Goal: Task Accomplishment & Management: Manage account settings

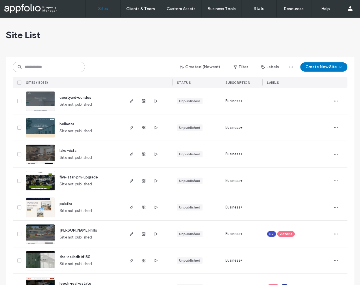
click at [18, 154] on icon at bounding box center [19, 154] width 2 height 2
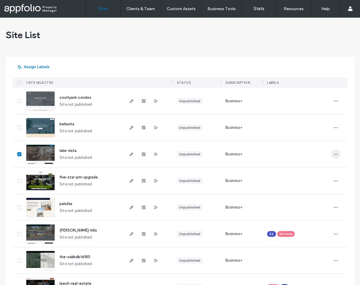
click at [331, 152] on span "button" at bounding box center [335, 154] width 9 height 9
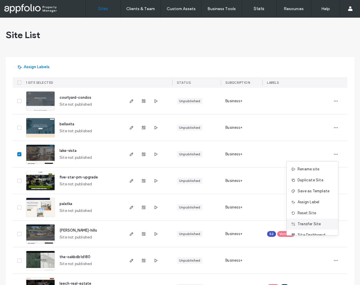
scroll to position [18, 0]
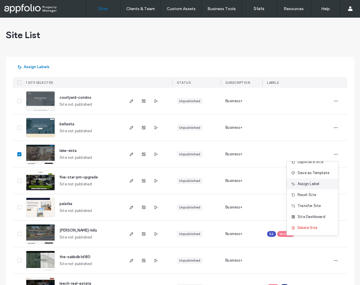
click at [312, 184] on span "Assign Label" at bounding box center [309, 184] width 22 height 6
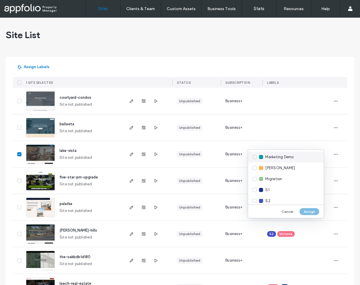
scroll to position [348, 0]
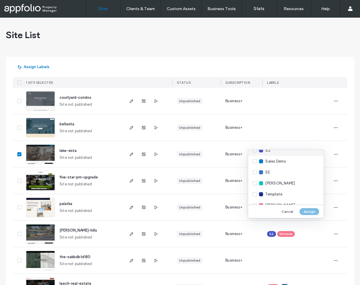
click at [269, 153] on span "S2" at bounding box center [267, 151] width 5 height 6
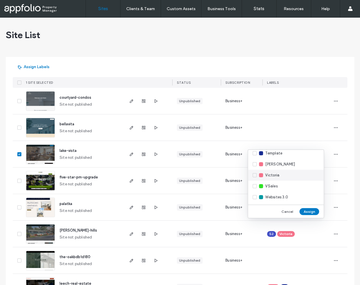
click at [274, 173] on span "Victoria" at bounding box center [272, 176] width 14 height 6
click at [304, 212] on button "Assign" at bounding box center [309, 211] width 20 height 7
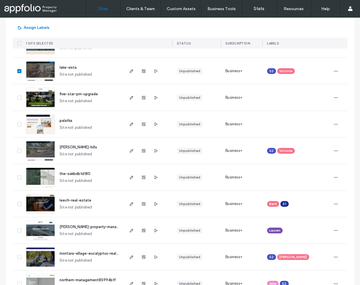
scroll to position [0, 0]
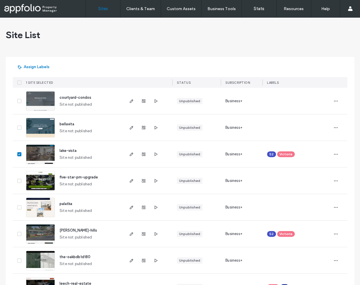
click at [18, 154] on icon at bounding box center [19, 154] width 2 height 2
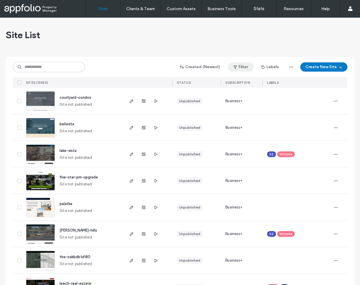
click at [244, 68] on button "Filter" at bounding box center [241, 66] width 26 height 9
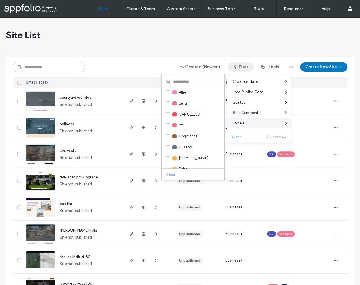
click at [250, 121] on div "Labels" at bounding box center [259, 123] width 64 height 10
click at [246, 127] on div "Labels" at bounding box center [259, 123] width 64 height 10
click at [247, 126] on div "Labels" at bounding box center [259, 123] width 64 height 10
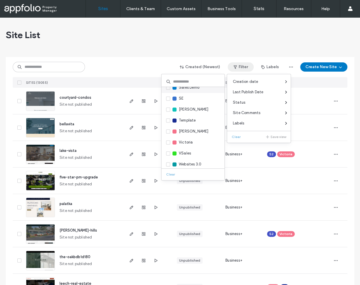
scroll to position [360, 0]
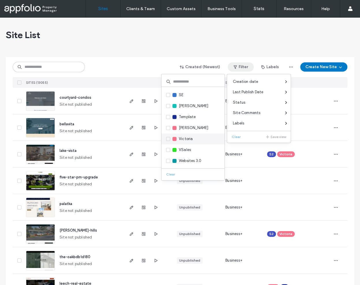
click at [202, 140] on div "Victoria" at bounding box center [193, 139] width 63 height 11
click at [191, 139] on span "Victoria" at bounding box center [186, 139] width 14 height 6
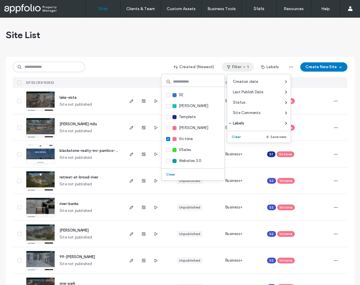
click at [118, 65] on div "Created (Newest) Filter 1 Labels Create New Site" at bounding box center [180, 67] width 335 height 11
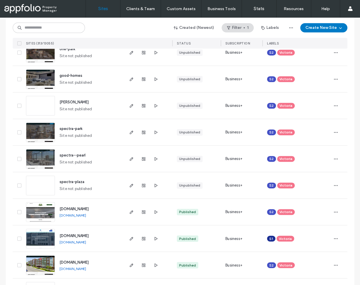
scroll to position [259, 0]
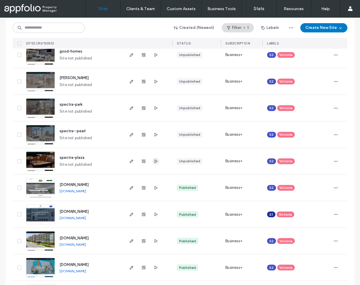
click at [155, 162] on icon "button" at bounding box center [155, 161] width 5 height 5
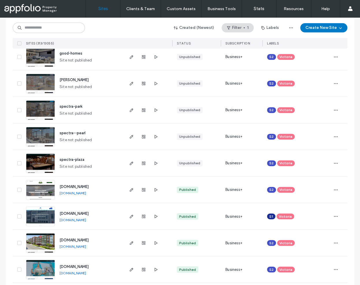
scroll to position [250, 0]
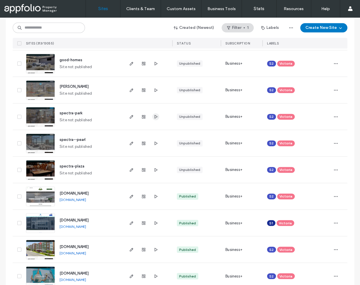
click at [155, 118] on icon "button" at bounding box center [155, 116] width 5 height 5
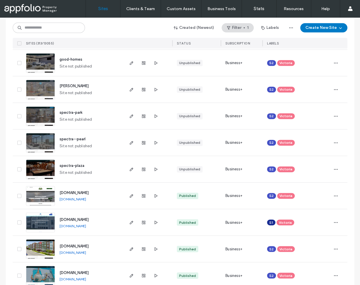
scroll to position [249, 0]
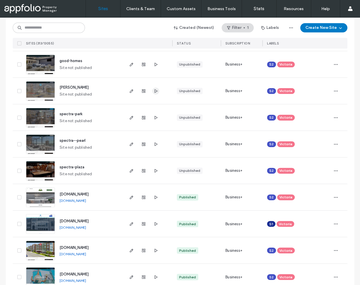
click at [153, 92] on icon "button" at bounding box center [155, 91] width 5 height 5
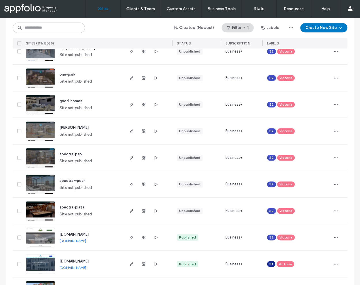
scroll to position [208, 0]
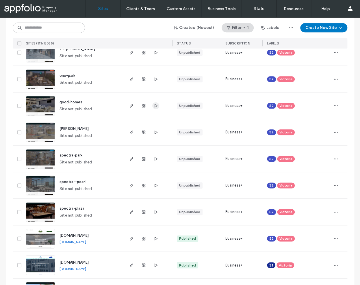
click at [155, 105] on use "button" at bounding box center [156, 105] width 3 height 3
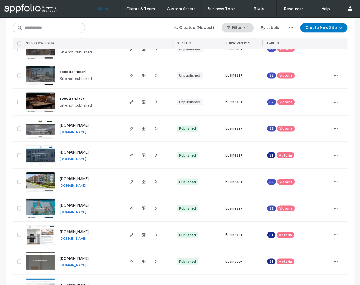
scroll to position [305, 0]
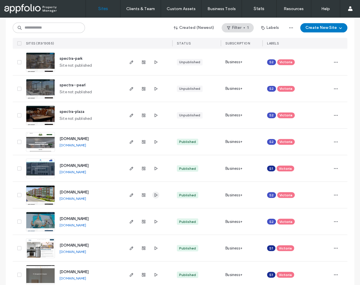
click at [154, 197] on icon "button" at bounding box center [155, 195] width 5 height 5
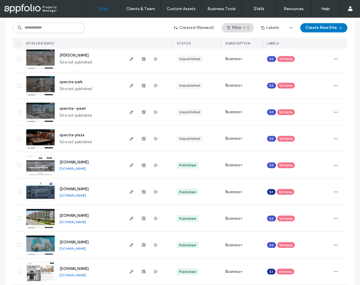
scroll to position [257, 0]
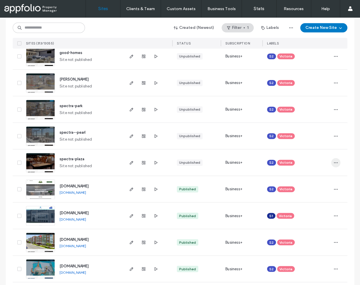
click at [336, 162] on icon "button" at bounding box center [335, 162] width 5 height 5
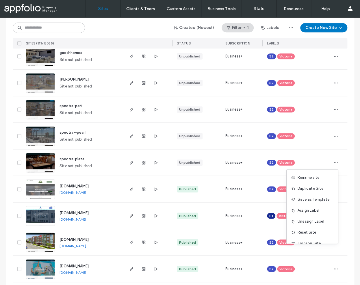
click at [149, 134] on div at bounding box center [143, 136] width 31 height 26
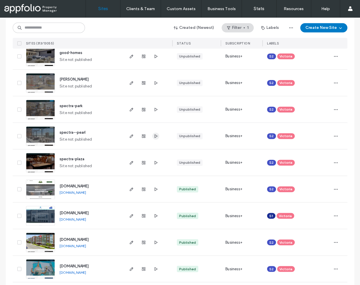
click at [153, 135] on icon "button" at bounding box center [155, 136] width 5 height 5
click at [331, 163] on span "button" at bounding box center [335, 162] width 9 height 9
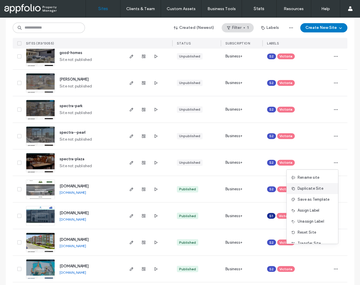
click at [310, 190] on span "Duplicate Site" at bounding box center [311, 189] width 26 height 6
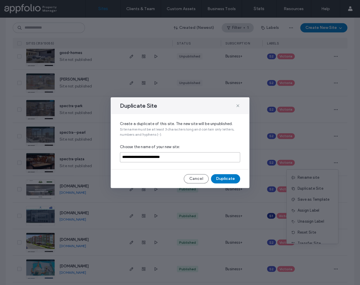
click at [179, 157] on input "**********" at bounding box center [180, 157] width 120 height 10
paste input
click at [123, 158] on input "********" at bounding box center [180, 157] width 120 height 10
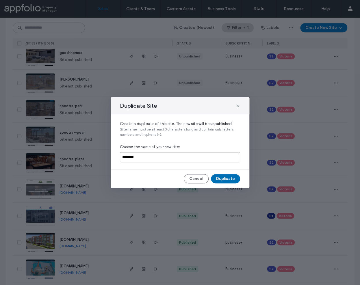
type input "********"
click at [229, 180] on button "Duplicate" at bounding box center [225, 178] width 29 height 9
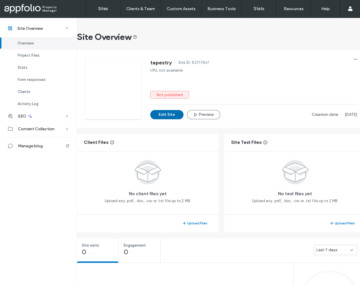
click at [168, 115] on button "Edit Site" at bounding box center [166, 114] width 33 height 9
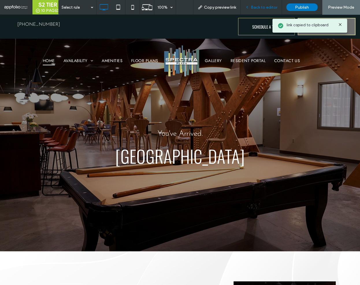
click at [256, 7] on span "Back to editor" at bounding box center [264, 7] width 27 height 5
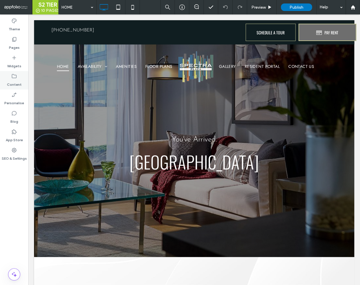
click at [17, 84] on label "Content" at bounding box center [14, 83] width 15 height 8
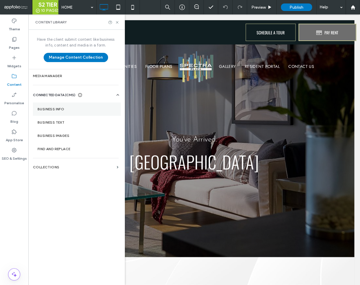
click at [53, 105] on section "Business info" at bounding box center [77, 109] width 88 height 13
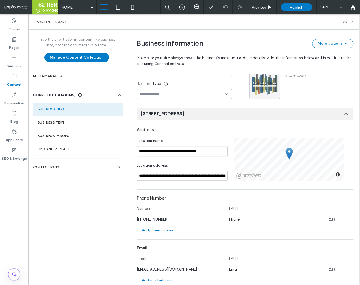
scroll to position [41, 0]
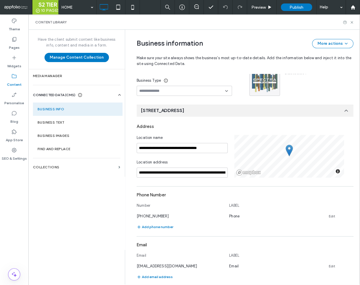
click at [170, 89] on input at bounding box center [182, 91] width 86 height 5
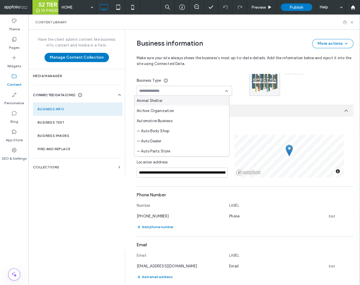
scroll to position [0, 0]
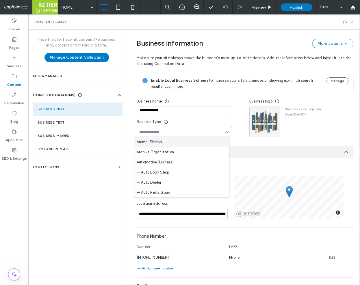
click at [181, 111] on input "**********" at bounding box center [184, 111] width 95 height 8
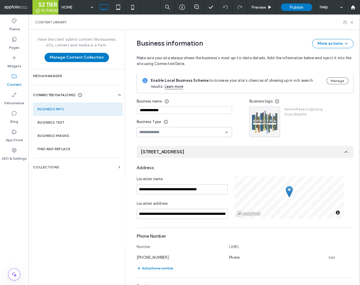
click at [181, 111] on input "**********" at bounding box center [184, 111] width 95 height 8
paste input
type input "********"
click at [67, 122] on label "Business Text" at bounding box center [78, 123] width 80 height 4
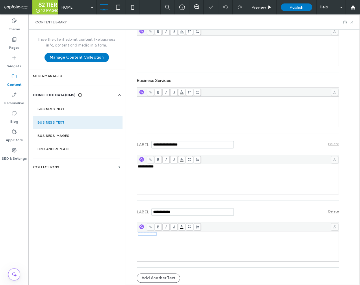
drag, startPoint x: 138, startPoint y: 236, endPoint x: 125, endPoint y: 235, distance: 13.3
click at [128, 235] on div "**********" at bounding box center [233, 83] width 211 height 405
click at [58, 131] on section "Business Images" at bounding box center [78, 135] width 90 height 13
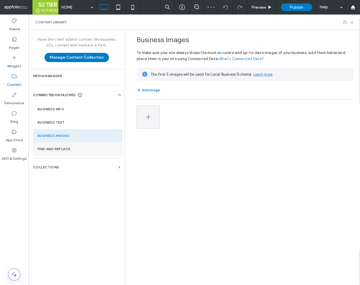
click at [52, 152] on section "Find and Replace" at bounding box center [78, 148] width 90 height 13
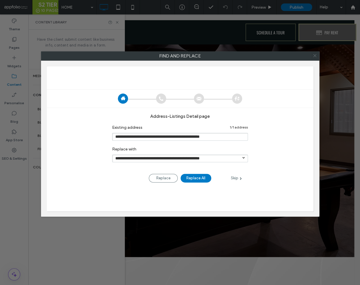
click at [312, 56] on icon at bounding box center [315, 55] width 8 height 8
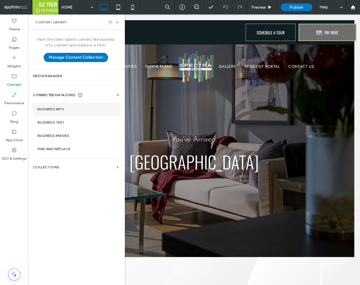
click at [71, 107] on label "Business info" at bounding box center [77, 109] width 79 height 4
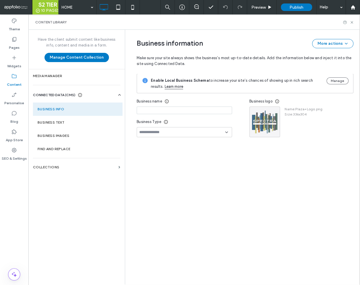
type input "********"
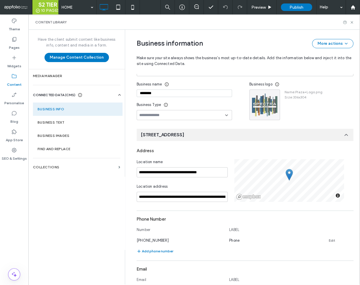
scroll to position [41, 0]
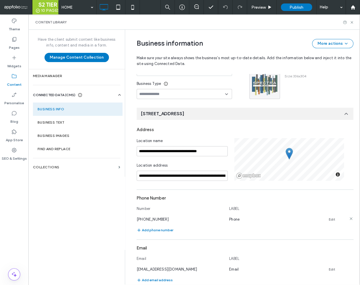
click at [329, 219] on link "Edit" at bounding box center [332, 219] width 6 height 5
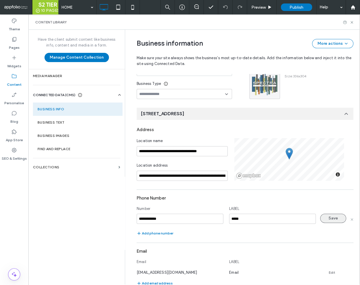
scroll to position [39, 0]
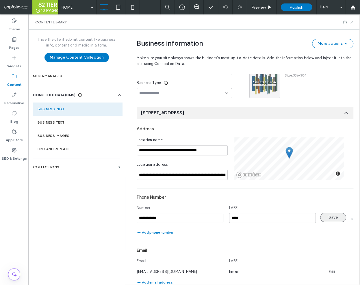
click at [329, 219] on button "Save" at bounding box center [333, 217] width 26 height 9
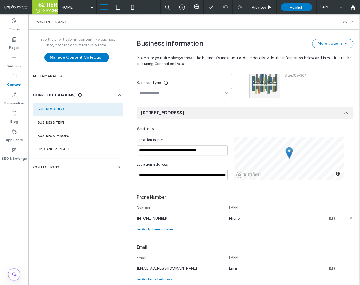
click at [333, 218] on div "860-206-0405 Phone Edit" at bounding box center [240, 219] width 206 height 6
click at [332, 218] on div "860-206-0405 Phone Edit" at bounding box center [240, 219] width 206 height 6
click at [329, 219] on link "Edit" at bounding box center [332, 218] width 6 height 5
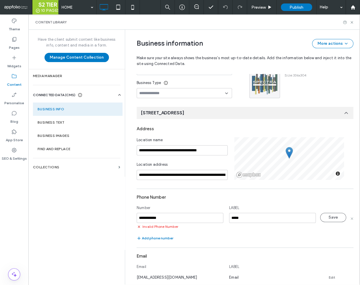
drag, startPoint x: 154, startPoint y: 216, endPoint x: 128, endPoint y: 215, distance: 26.4
click at [128, 215] on div "**********" at bounding box center [240, 212] width 225 height 443
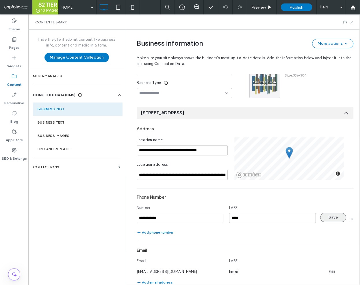
type input "**********"
click at [326, 221] on button "Save" at bounding box center [333, 217] width 26 height 9
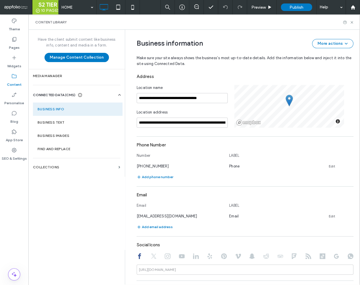
scroll to position [91, 0]
click at [168, 123] on input "**********" at bounding box center [182, 123] width 91 height 10
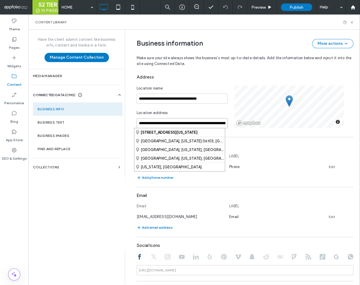
click at [168, 123] on input "**********" at bounding box center [182, 123] width 91 height 10
paste input "**********"
click at [168, 123] on input "**********" at bounding box center [182, 123] width 91 height 10
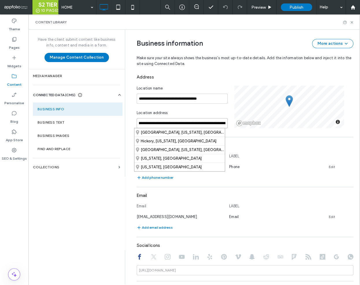
click at [168, 123] on input "**********" at bounding box center [182, 123] width 91 height 10
paste input
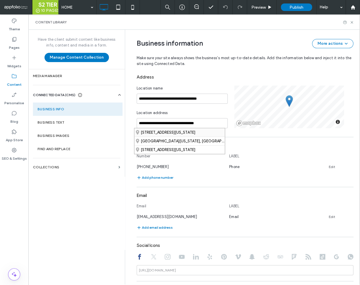
click at [171, 131] on div "[STREET_ADDRESS][US_STATE]" at bounding box center [179, 132] width 90 height 8
type input "**********"
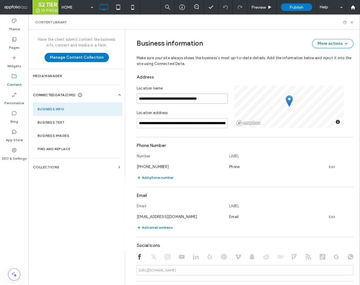
click at [175, 98] on input "**********" at bounding box center [182, 99] width 91 height 10
paste input
type input "**********"
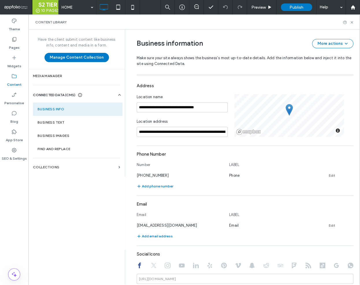
scroll to position [83, 0]
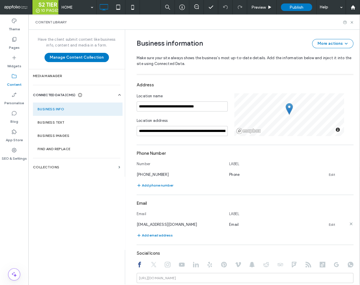
click at [329, 225] on link "Edit" at bounding box center [332, 225] width 6 height 5
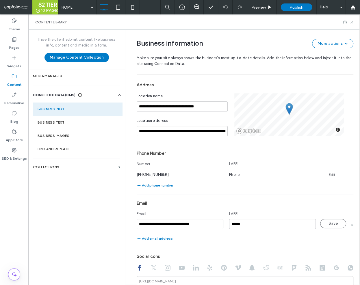
drag, startPoint x: 210, startPoint y: 226, endPoint x: 121, endPoint y: 223, distance: 89.3
click at [121, 223] on div "**********" at bounding box center [193, 157] width 331 height 255
type input "**********"
click at [325, 226] on button "Save" at bounding box center [333, 223] width 26 height 9
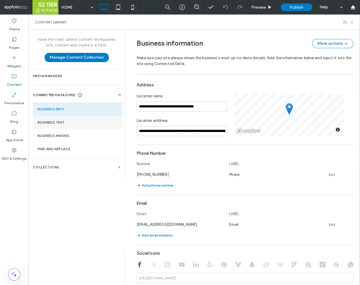
click at [77, 119] on section "Business Text" at bounding box center [78, 122] width 90 height 13
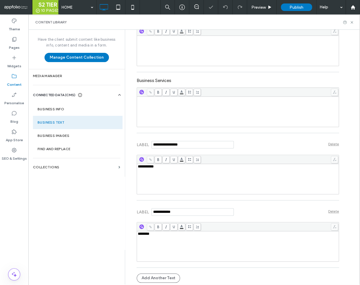
scroll to position [0, 0]
click at [81, 109] on label "Business info" at bounding box center [78, 109] width 80 height 4
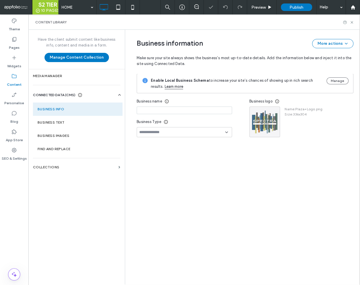
type input "********"
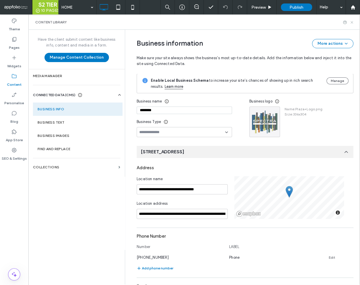
click at [352, 23] on icon at bounding box center [352, 22] width 4 height 4
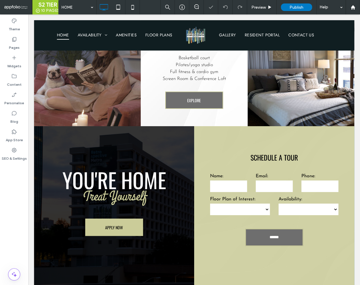
scroll to position [861, 0]
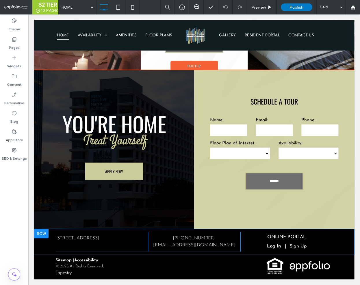
click at [99, 238] on span "5 Constitution Plaza, Hartford, CT 06103" at bounding box center [77, 238] width 44 height 5
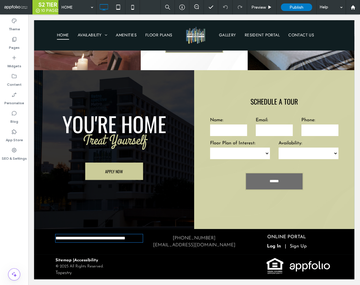
click at [110, 238] on span "**********" at bounding box center [90, 238] width 70 height 4
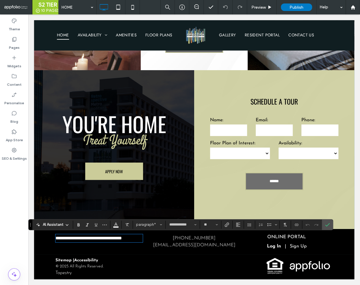
scroll to position [0, 0]
click at [327, 225] on icon "Confirm" at bounding box center [327, 225] width 5 height 5
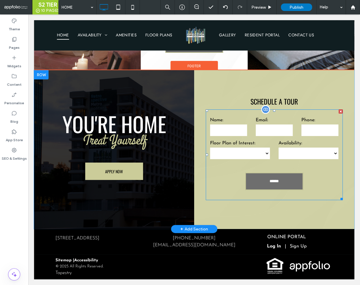
click at [296, 139] on form "Name: Email: Phone: Floor Plan of Interest: **** **** **** Availability: ******…" at bounding box center [274, 155] width 137 height 91
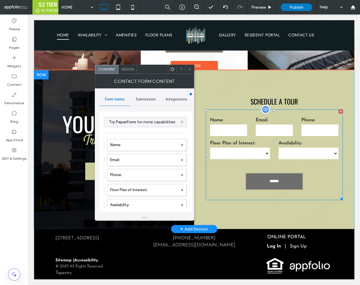
type input "******"
type input "**********"
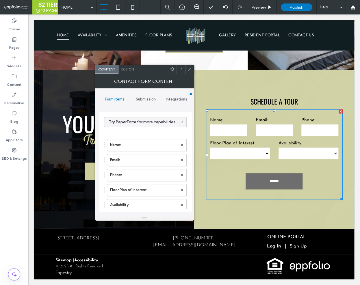
click at [149, 97] on span "Submission" at bounding box center [146, 99] width 20 height 5
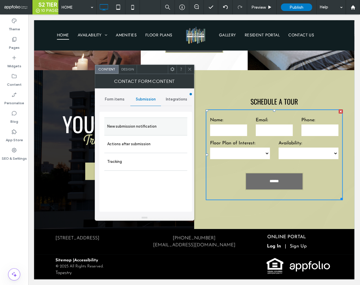
drag, startPoint x: 148, startPoint y: 124, endPoint x: 149, endPoint y: 127, distance: 3.3
click at [148, 125] on label "New submission notification" at bounding box center [145, 127] width 77 height 12
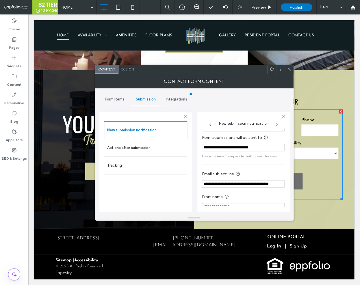
scroll to position [0, 5]
drag, startPoint x: 262, startPoint y: 184, endPoint x: 290, endPoint y: 185, distance: 28.0
click at [290, 185] on div "**********" at bounding box center [243, 162] width 92 height 100
paste input "Email subject line"
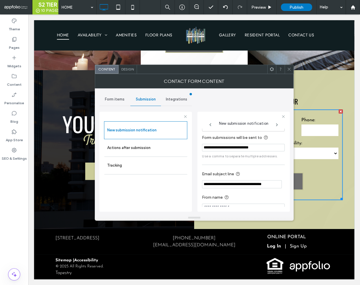
type input "**********"
drag, startPoint x: 288, startPoint y: 69, endPoint x: 288, endPoint y: 66, distance: 3.2
click at [288, 69] on icon at bounding box center [289, 69] width 4 height 4
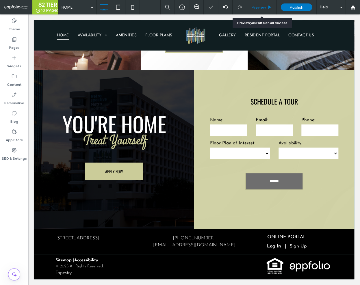
click at [254, 12] on div "Preview" at bounding box center [261, 7] width 29 height 14
click at [259, 11] on div "Preview" at bounding box center [261, 7] width 29 height 14
click at [261, 10] on div "Preview" at bounding box center [261, 7] width 29 height 14
click at [261, 8] on span "Preview" at bounding box center [258, 7] width 14 height 5
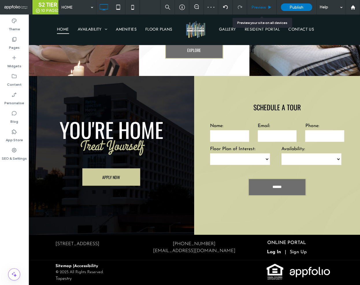
scroll to position [843, 0]
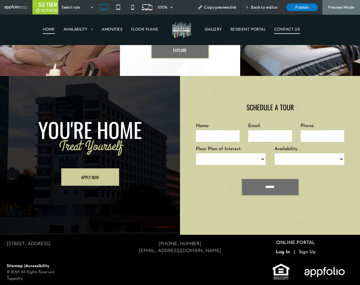
click at [284, 30] on span "CONTACT US" at bounding box center [287, 29] width 26 height 9
click at [260, 8] on span "Back to editor" at bounding box center [264, 7] width 27 height 5
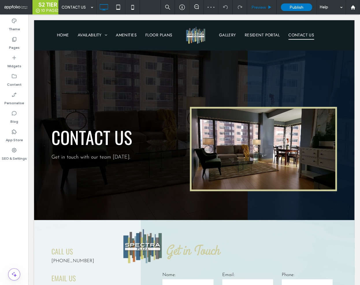
scroll to position [91, 0]
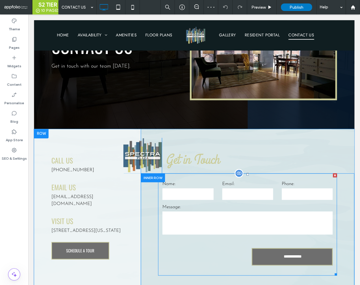
click at [217, 201] on form "**********" at bounding box center [247, 224] width 179 height 102
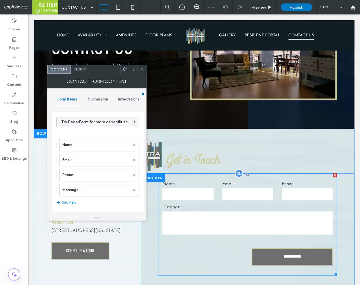
type input "**********"
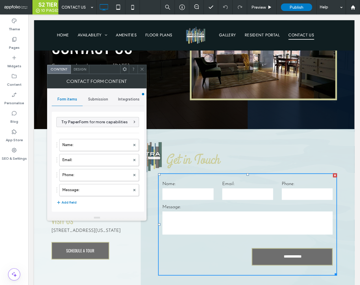
click at [97, 99] on span "Submission" at bounding box center [98, 99] width 20 height 5
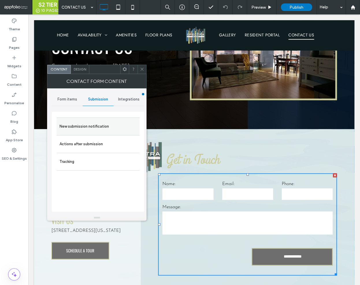
drag, startPoint x: 100, startPoint y: 121, endPoint x: 103, endPoint y: 124, distance: 4.1
click at [100, 121] on label "New submission notification" at bounding box center [98, 127] width 77 height 12
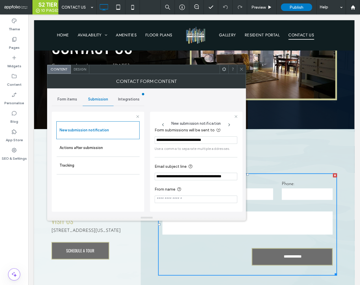
scroll to position [0, 5]
drag, startPoint x: 242, startPoint y: 191, endPoint x: 249, endPoint y: 179, distance: 13.8
paste input "Email subject line"
type input "**********"
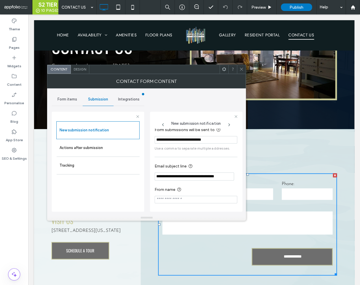
click at [241, 70] on icon at bounding box center [241, 69] width 4 height 4
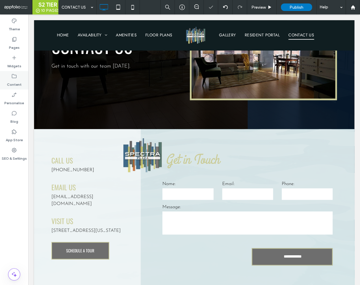
click at [19, 79] on label "Content" at bounding box center [14, 83] width 15 height 8
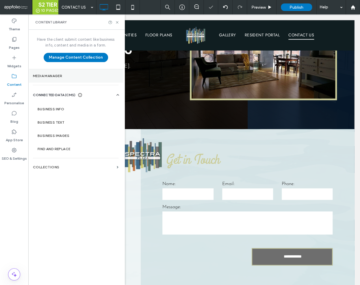
click at [56, 76] on label "Media Manager" at bounding box center [76, 76] width 86 height 4
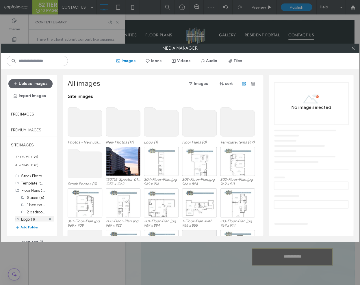
scroll to position [16, 0]
click at [27, 227] on button "Add Folder" at bounding box center [26, 228] width 23 height 6
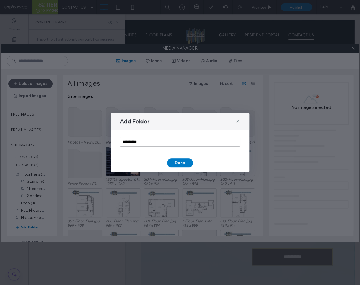
drag, startPoint x: 156, startPoint y: 144, endPoint x: 111, endPoint y: 138, distance: 45.1
click at [112, 138] on div "**********" at bounding box center [180, 142] width 139 height 24
paste input "*********"
type input "**********"
click at [182, 161] on button "Done" at bounding box center [180, 162] width 26 height 9
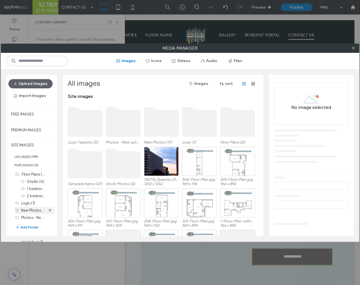
scroll to position [23, 0]
click at [33, 215] on div "Logo Tapestry (0)" at bounding box center [33, 218] width 25 height 6
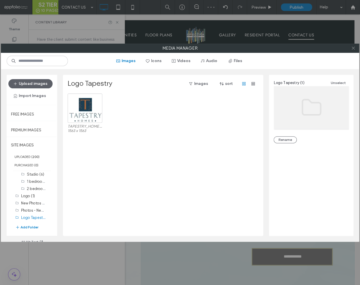
click at [353, 49] on icon at bounding box center [353, 48] width 4 height 4
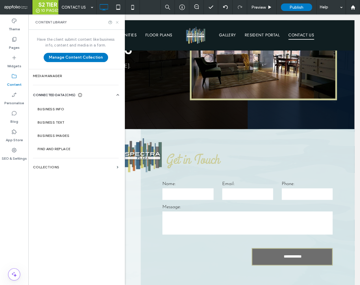
click at [116, 23] on icon at bounding box center [117, 22] width 4 height 4
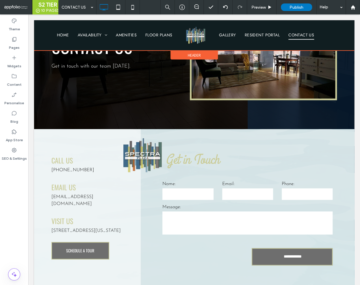
scroll to position [0, 0]
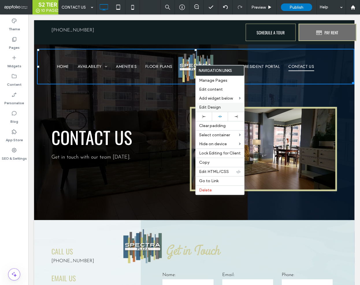
click at [207, 109] on span "Edit Design" at bounding box center [210, 107] width 22 height 5
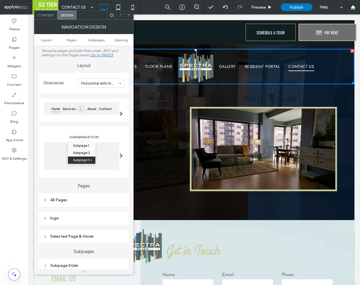
click at [49, 218] on div "logo" at bounding box center [83, 218] width 81 height 5
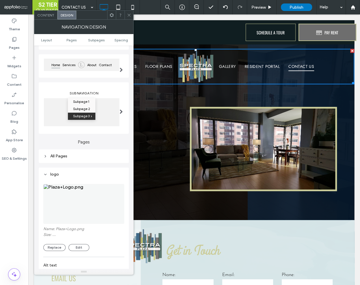
scroll to position [69, 0]
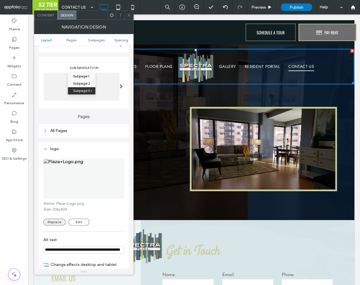
click at [52, 224] on button "Replace" at bounding box center [54, 222] width 22 height 7
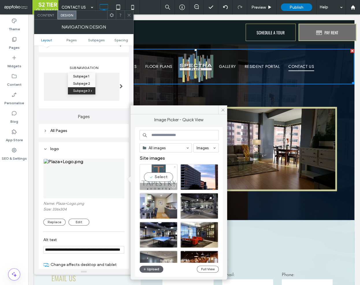
click at [166, 178] on div "Select" at bounding box center [159, 177] width 38 height 26
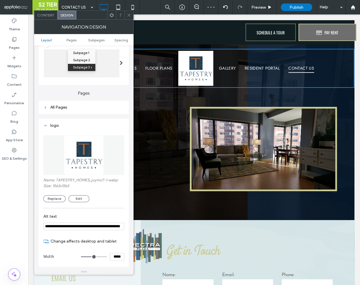
scroll to position [113, 0]
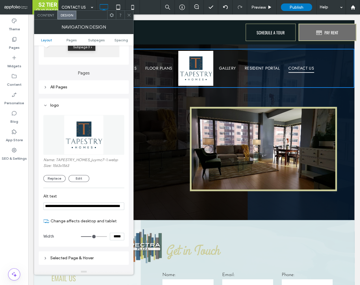
type input "***"
type input "*****"
type input "***"
type input "*****"
type input "***"
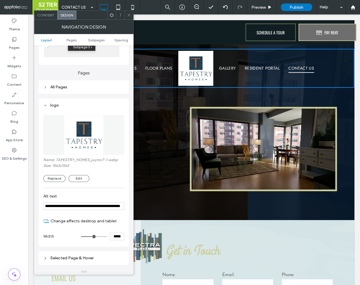
type input "*****"
type input "***"
type input "*****"
type input "***"
type input "*****"
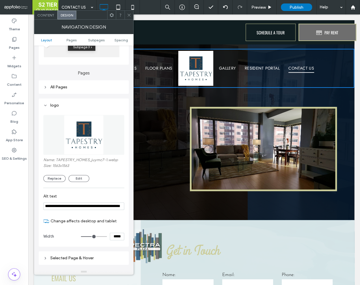
type input "***"
type input "*****"
type input "***"
type input "*****"
type input "***"
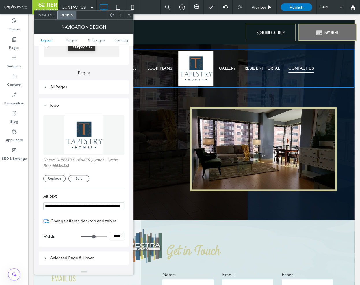
type input "*****"
type input "***"
type input "*****"
type input "***"
type input "*****"
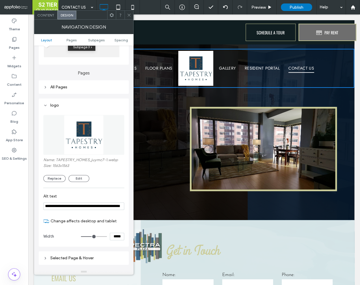
type input "***"
type input "*****"
type input "***"
type input "*****"
type input "***"
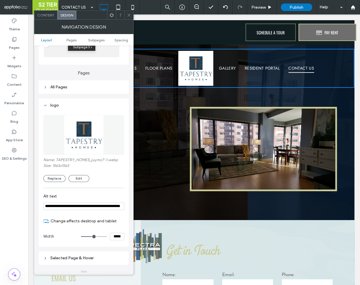
type input "*****"
type input "***"
type input "*****"
type input "***"
type input "*****"
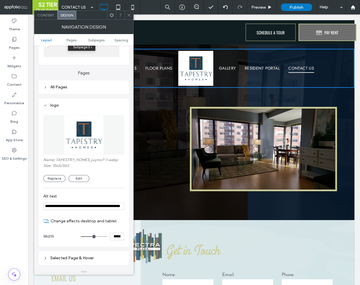
type input "***"
type input "*****"
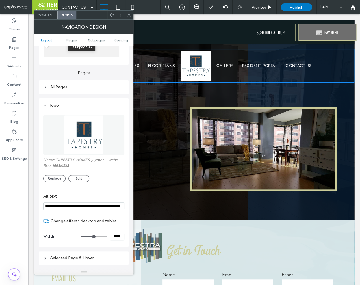
type input "***"
type input "*****"
type input "**"
type input "****"
type input "**"
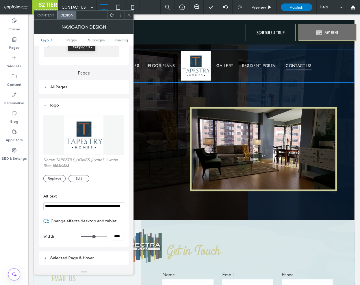
type input "****"
type input "**"
type input "****"
type input "**"
type input "****"
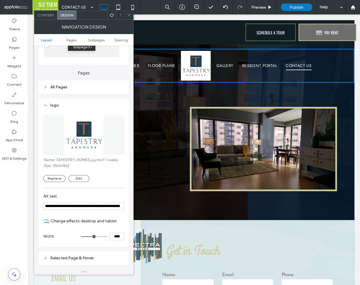
type input "**"
type input "****"
type input "**"
type input "****"
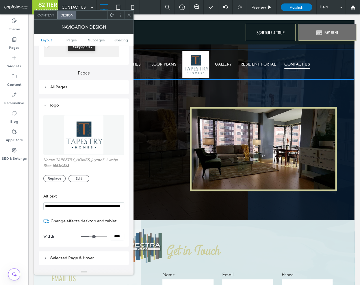
type input "**"
type input "****"
drag, startPoint x: 93, startPoint y: 238, endPoint x: 90, endPoint y: 238, distance: 3.2
type input "**"
click at [90, 237] on input "range" at bounding box center [94, 236] width 26 height 1
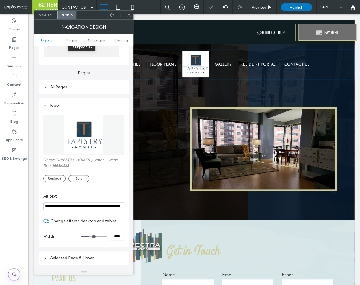
click at [129, 15] on use at bounding box center [128, 15] width 3 height 3
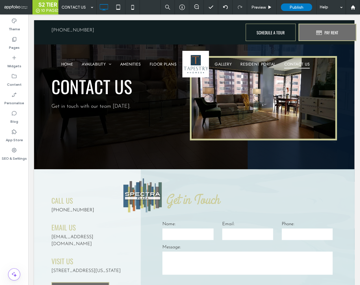
scroll to position [0, 0]
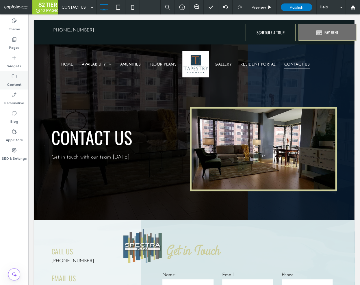
click at [17, 88] on div "Content" at bounding box center [14, 80] width 28 height 18
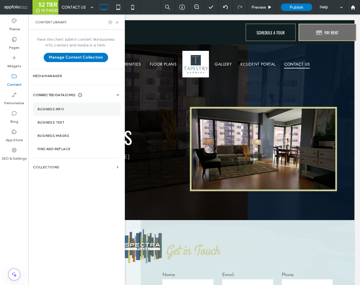
click at [44, 109] on label "Business info" at bounding box center [77, 109] width 79 height 4
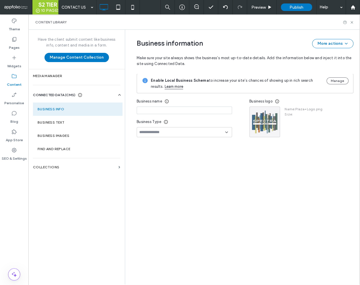
type input "********"
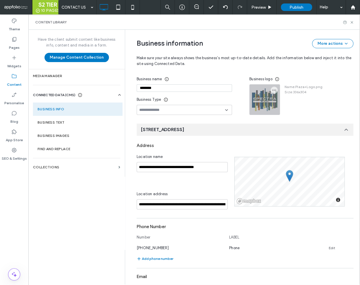
scroll to position [19, 0]
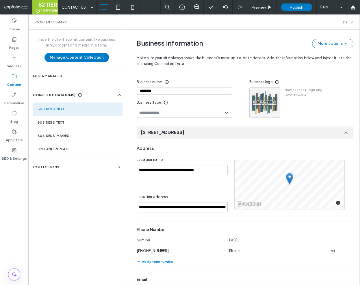
click at [269, 85] on div "Business logo" at bounding box center [301, 82] width 104 height 10
click at [272, 91] on icon "button" at bounding box center [274, 93] width 5 height 5
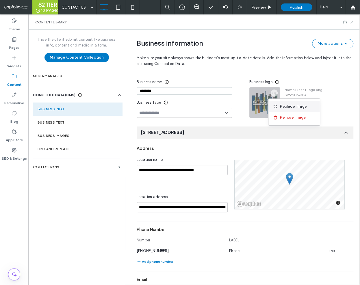
click at [277, 103] on div "Replace image" at bounding box center [293, 106] width 51 height 11
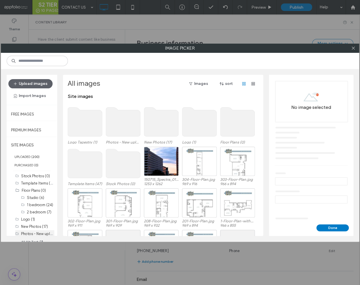
scroll to position [9, 0]
click at [34, 230] on label "Logo Tapestry (1)" at bounding box center [35, 232] width 29 height 4
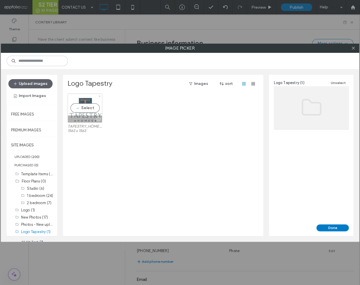
click at [93, 108] on div "Select" at bounding box center [85, 108] width 35 height 29
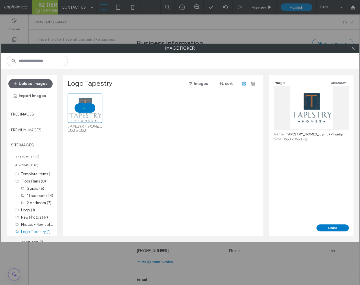
click at [323, 229] on button "Done" at bounding box center [332, 228] width 32 height 7
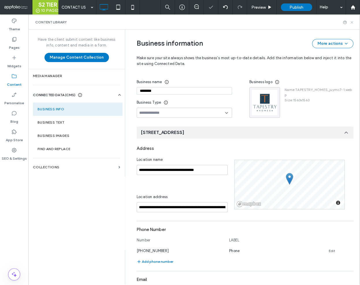
click at [351, 22] on icon at bounding box center [352, 22] width 4 height 4
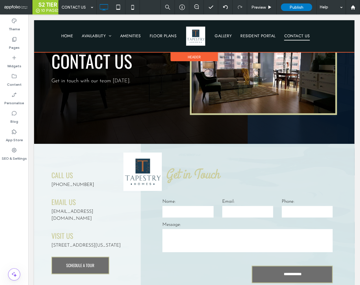
scroll to position [0, 0]
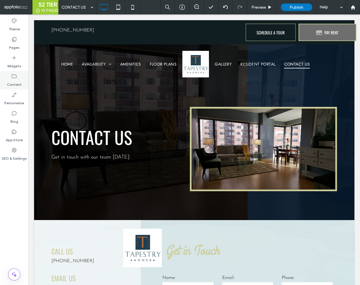
click at [14, 84] on label "Content" at bounding box center [14, 83] width 15 height 8
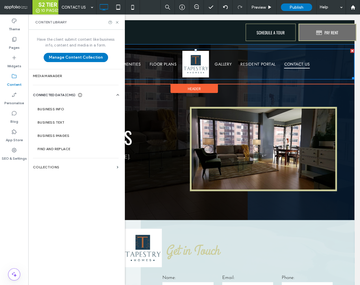
click at [188, 68] on img at bounding box center [195, 64] width 27 height 27
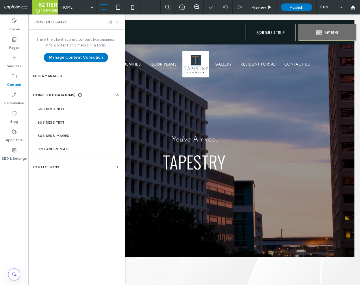
click at [118, 23] on icon at bounding box center [117, 22] width 4 height 4
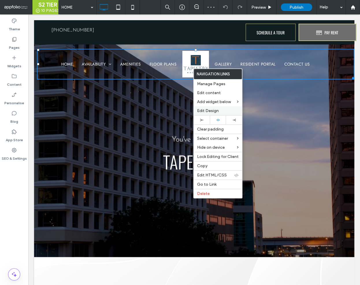
click at [208, 110] on span "Edit Design" at bounding box center [208, 110] width 22 height 5
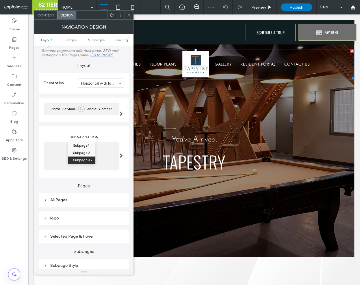
scroll to position [34, 0]
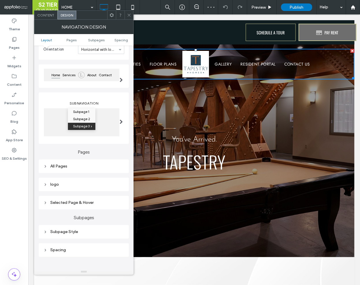
click at [70, 186] on div "logo" at bounding box center [83, 184] width 81 height 5
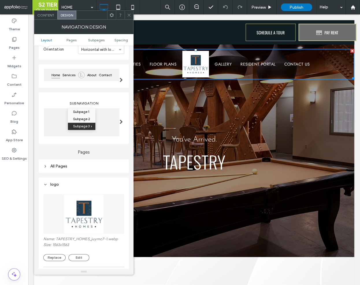
scroll to position [68, 0]
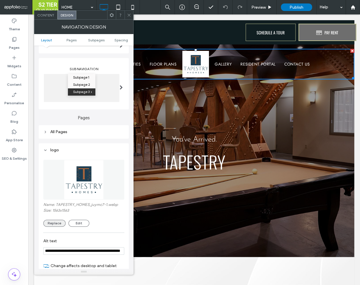
click at [56, 222] on button "Replace" at bounding box center [54, 223] width 22 height 7
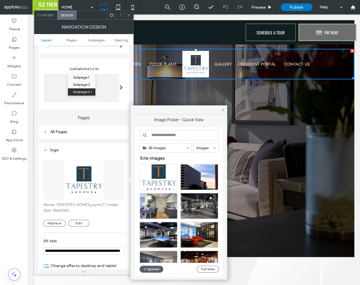
drag, startPoint x: 64, startPoint y: 253, endPoint x: 40, endPoint y: 249, distance: 23.8
click at [41, 249] on div "**********" at bounding box center [84, 217] width 90 height 148
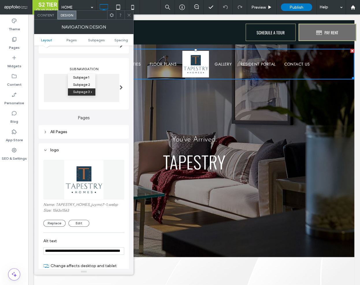
paste input "Alt text"
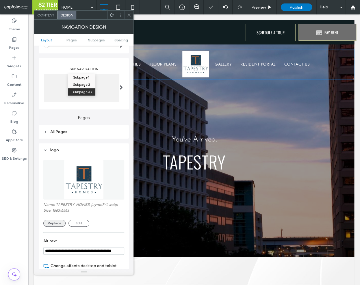
type input "**********"
click at [62, 221] on button "Replace" at bounding box center [54, 223] width 22 height 7
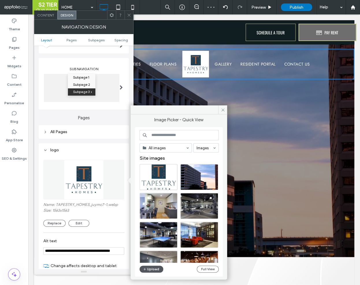
click at [153, 272] on button "Upload" at bounding box center [152, 269] width 24 height 7
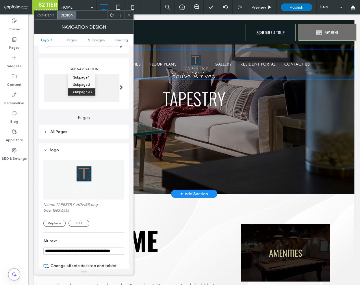
scroll to position [62, 0]
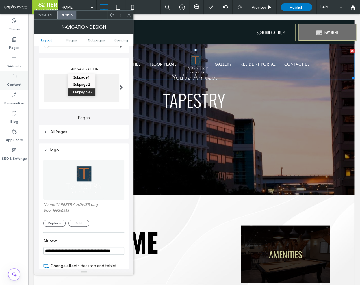
click at [14, 86] on label "Content" at bounding box center [14, 83] width 15 height 8
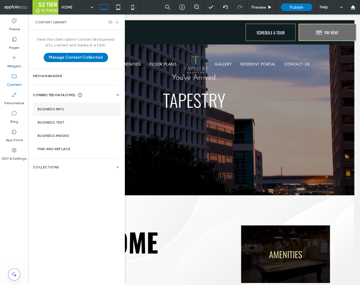
click at [62, 106] on section "Business info" at bounding box center [77, 109] width 88 height 13
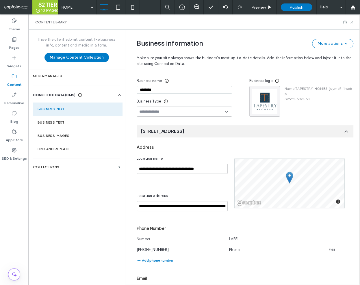
scroll to position [9, 0]
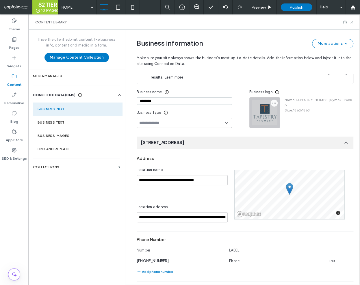
drag, startPoint x: 272, startPoint y: 95, endPoint x: 272, endPoint y: 101, distance: 5.8
click at [271, 97] on div "Business logo" at bounding box center [301, 92] width 104 height 10
click at [272, 101] on icon "button" at bounding box center [274, 103] width 5 height 5
click at [280, 115] on span "Replace image" at bounding box center [293, 117] width 27 height 6
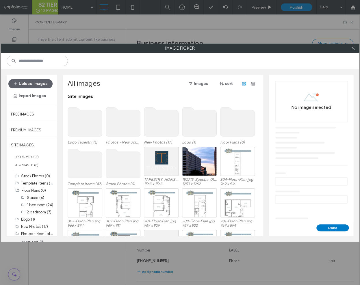
click at [36, 90] on div "Upload images Import Images" at bounding box center [31, 89] width 47 height 21
click at [36, 87] on button "Upload images" at bounding box center [30, 83] width 44 height 9
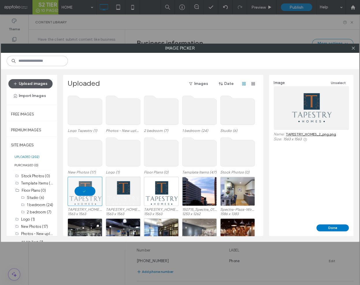
click at [29, 84] on button "Upload images" at bounding box center [30, 83] width 44 height 9
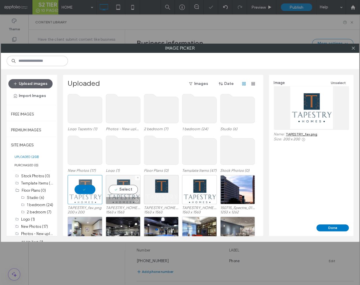
click at [122, 194] on div "Logo Tapestry (1) Photos - New upload (22) 2 bedroom (7) 1 bedroom (24) Studio …" at bounding box center [165, 165] width 194 height 142
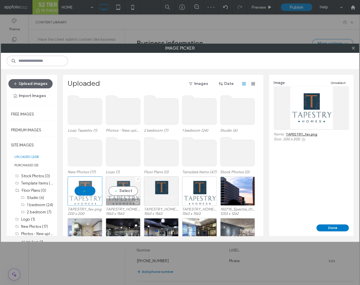
click at [123, 194] on div "Select" at bounding box center [123, 191] width 35 height 29
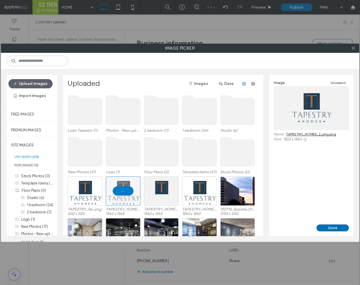
click at [339, 227] on button "Done" at bounding box center [332, 228] width 32 height 7
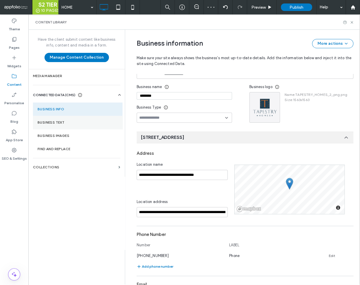
click at [86, 123] on label "Business Text" at bounding box center [78, 123] width 80 height 4
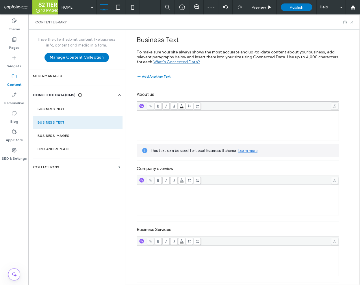
scroll to position [149, 0]
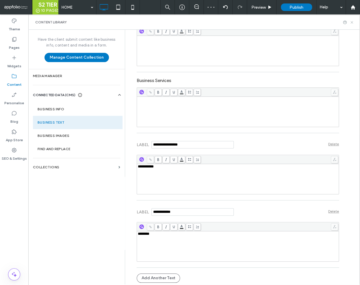
click at [351, 22] on icon at bounding box center [352, 22] width 4 height 4
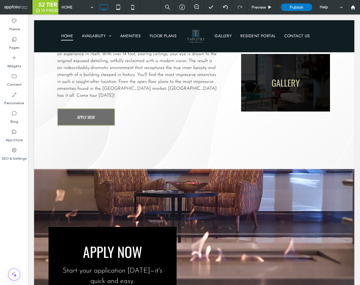
scroll to position [333, 0]
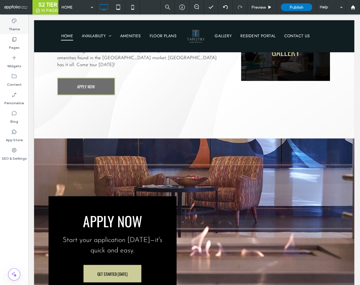
click at [14, 27] on label "Theme" at bounding box center [14, 28] width 11 height 8
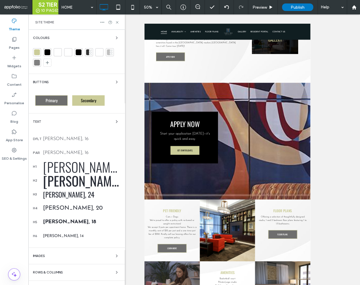
click at [34, 50] on div at bounding box center [37, 52] width 6 height 6
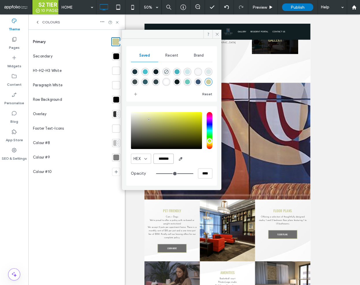
click at [166, 158] on input "*******" at bounding box center [163, 159] width 20 height 10
paste input "color picker textbox"
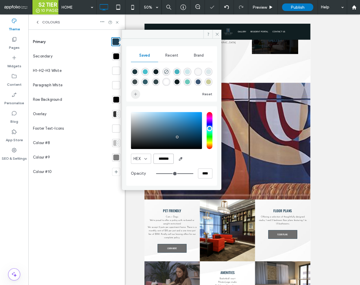
type input "*******"
click at [134, 97] on span "add color" at bounding box center [135, 94] width 9 height 9
drag, startPoint x: 115, startPoint y: 158, endPoint x: 119, endPoint y: 159, distance: 4.1
click at [115, 158] on div at bounding box center [116, 158] width 6 height 6
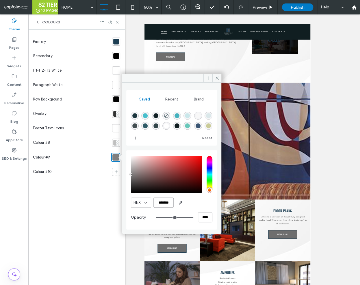
click at [159, 198] on input "*******" at bounding box center [163, 203] width 20 height 10
paste input "color picker textbox"
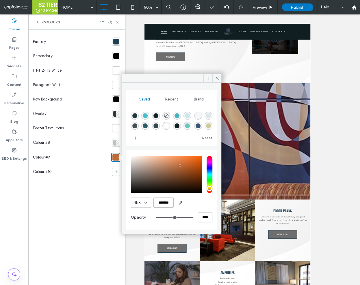
type input "*******"
click at [156, 142] on div at bounding box center [151, 138] width 40 height 9
click at [116, 22] on icon at bounding box center [117, 22] width 4 height 4
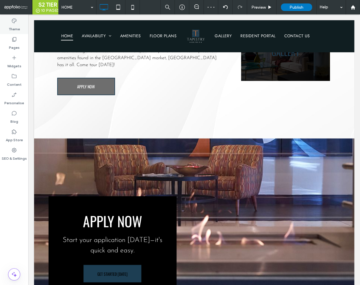
click at [16, 28] on label "Theme" at bounding box center [14, 28] width 11 height 8
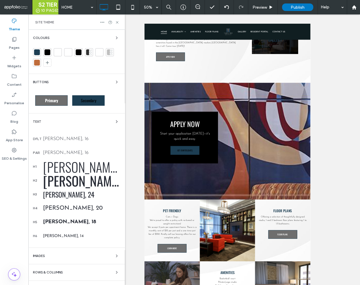
click at [52, 99] on span "Primary" at bounding box center [51, 100] width 17 height 6
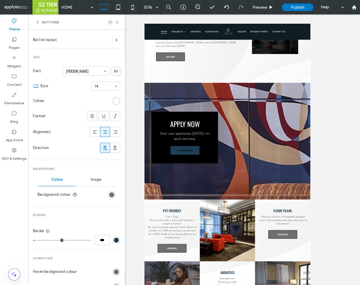
scroll to position [85, 0]
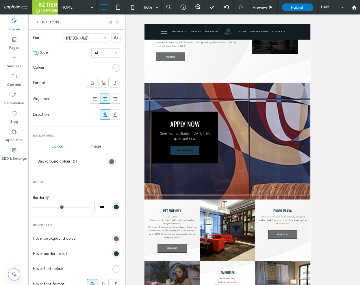
click at [108, 164] on div "rgb(110, 110, 110)" at bounding box center [112, 162] width 8 height 8
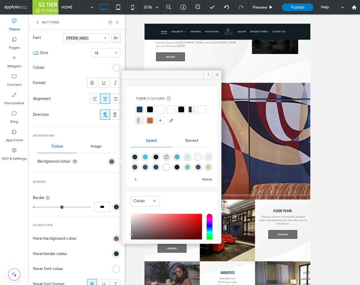
click at [153, 122] on div at bounding box center [150, 121] width 6 height 6
type input "*"
click at [118, 23] on use at bounding box center [117, 22] width 2 height 2
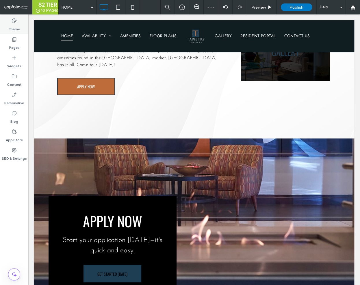
click at [17, 32] on div "Theme" at bounding box center [14, 25] width 28 height 18
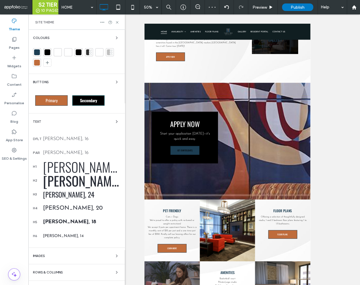
click at [90, 105] on div "Secondary" at bounding box center [88, 100] width 32 height 10
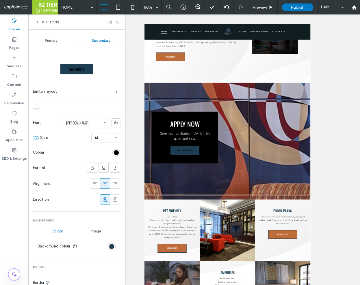
click at [112, 151] on div "rgb(0, 0, 0)" at bounding box center [116, 153] width 8 height 8
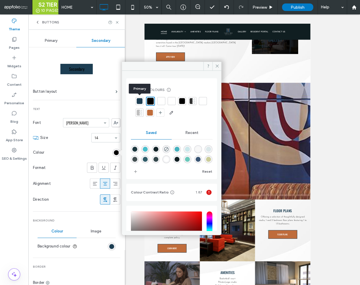
click at [141, 102] on div at bounding box center [140, 101] width 6 height 6
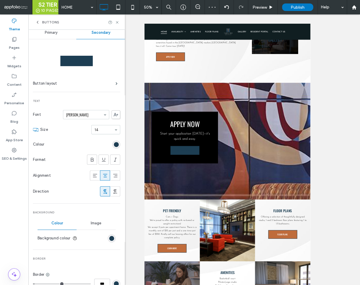
scroll to position [15, 0]
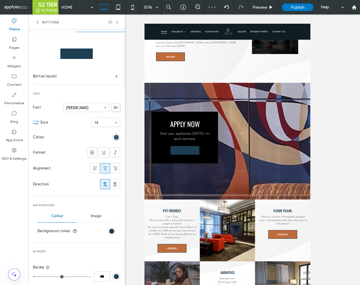
click at [115, 135] on div "rgb(29, 62, 83)" at bounding box center [116, 137] width 5 height 5
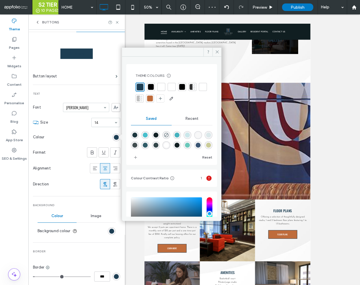
click at [170, 88] on div at bounding box center [172, 87] width 6 height 6
click at [110, 229] on div "rgb(29, 62, 83)" at bounding box center [111, 231] width 5 height 5
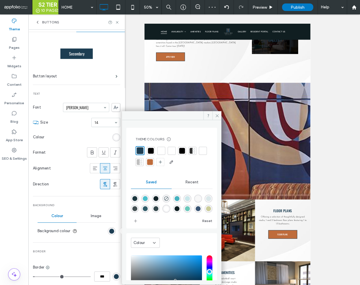
click at [136, 152] on div at bounding box center [140, 150] width 9 height 9
click at [138, 152] on div at bounding box center [140, 150] width 7 height 7
type input "*"
click at [119, 23] on icon at bounding box center [117, 22] width 4 height 4
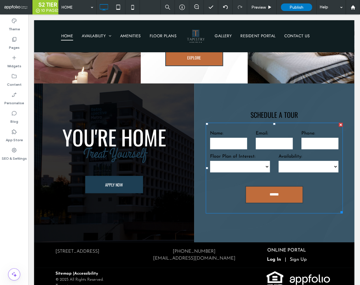
scroll to position [833, 0]
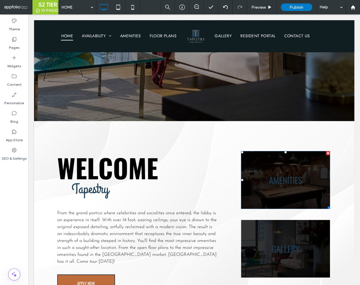
scroll to position [124, 0]
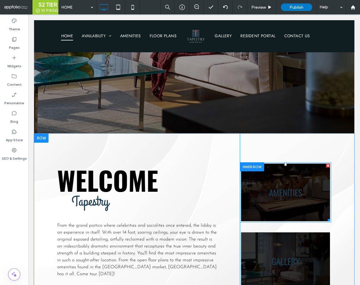
click at [287, 182] on link at bounding box center [285, 192] width 94 height 61
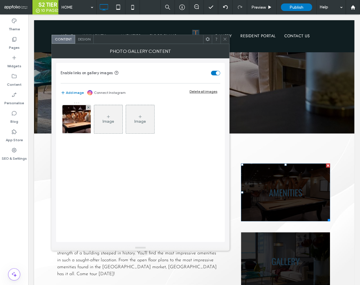
click at [81, 40] on span "Design" at bounding box center [84, 39] width 12 height 4
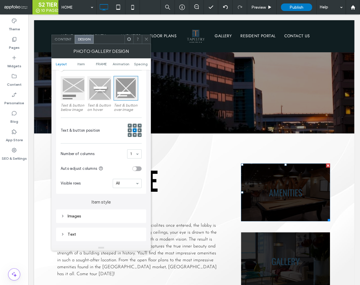
scroll to position [136, 0]
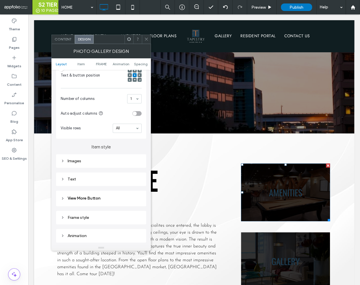
click at [109, 181] on div "Text" at bounding box center [101, 179] width 81 height 5
click at [123, 191] on span "Text" at bounding box center [121, 189] width 8 height 5
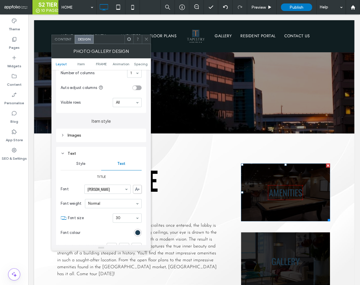
scroll to position [183, 0]
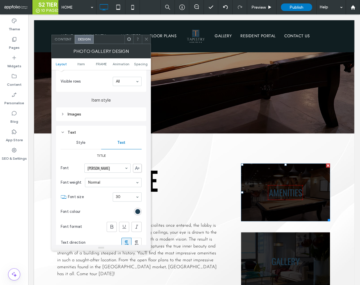
click at [140, 210] on div "rgb(29, 62, 83)" at bounding box center [137, 211] width 5 height 5
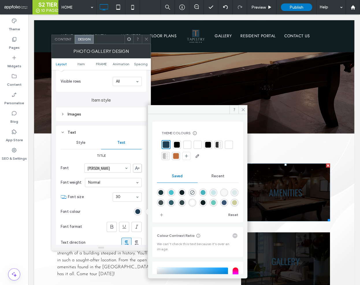
click at [179, 155] on div at bounding box center [176, 156] width 6 height 6
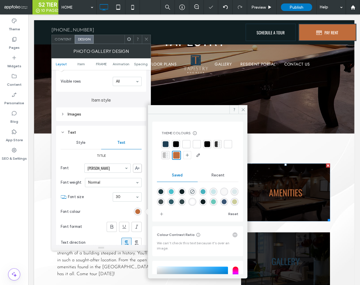
drag, startPoint x: 146, startPoint y: 38, endPoint x: 145, endPoint y: 42, distance: 4.0
click at [146, 38] on icon at bounding box center [146, 39] width 4 height 4
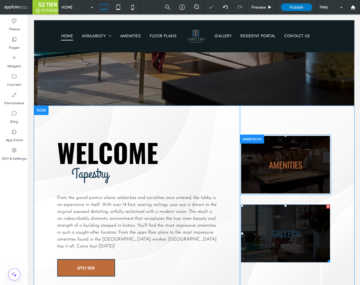
scroll to position [156, 0]
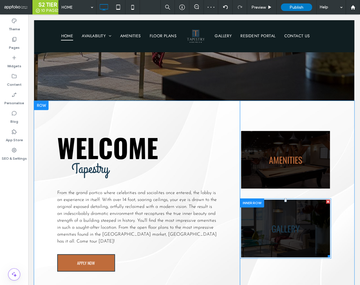
click at [274, 225] on link at bounding box center [285, 228] width 94 height 61
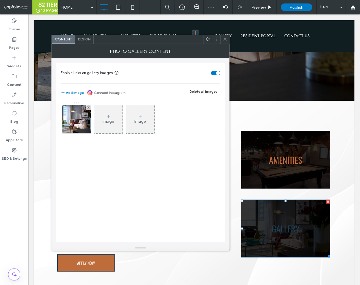
click at [86, 38] on span "Design" at bounding box center [84, 39] width 12 height 4
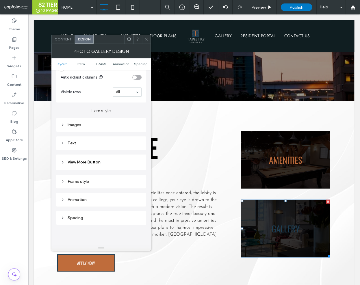
click at [114, 145] on div "Text" at bounding box center [101, 143] width 81 height 5
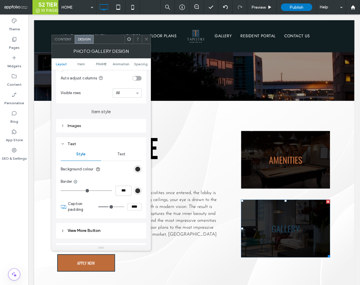
click at [124, 150] on div "Text" at bounding box center [121, 154] width 40 height 13
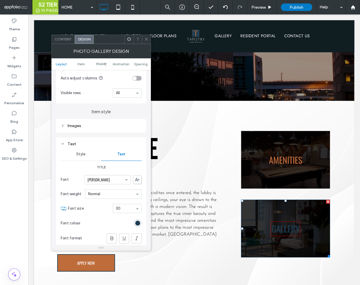
scroll to position [261, 0]
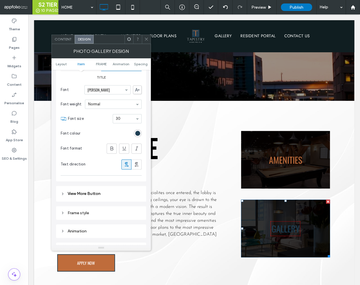
click at [137, 135] on div "rgb(29, 62, 83)" at bounding box center [138, 133] width 8 height 8
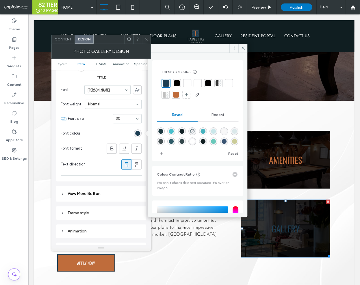
click at [179, 95] on div at bounding box center [176, 95] width 6 height 6
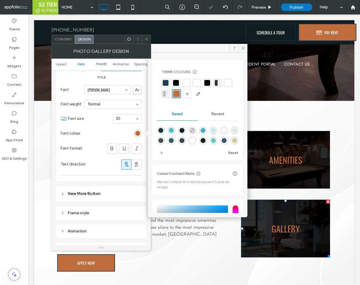
click at [146, 40] on icon at bounding box center [146, 39] width 4 height 4
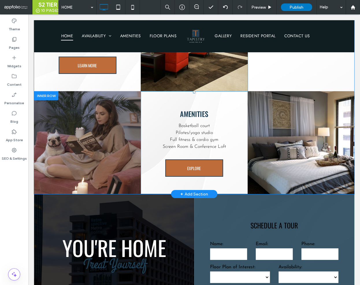
scroll to position [799, 0]
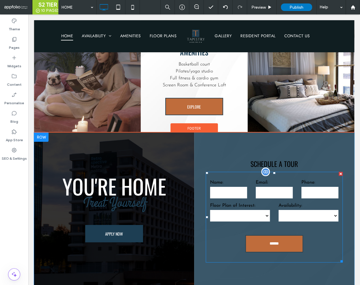
click at [292, 183] on label "Email:" at bounding box center [274, 182] width 37 height 7
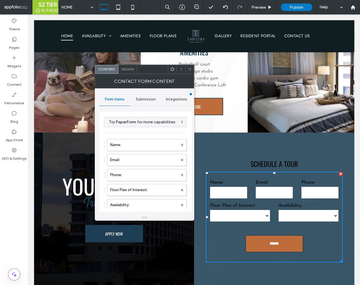
click at [126, 68] on span "Design" at bounding box center [127, 69] width 12 height 4
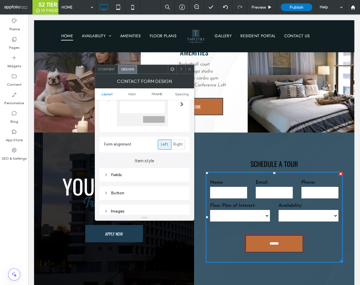
scroll to position [80, 0]
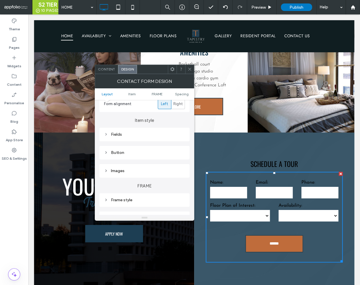
click at [135, 136] on div "Fields" at bounding box center [144, 134] width 81 height 5
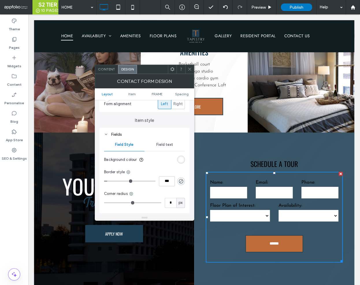
click at [170, 146] on span "Field text" at bounding box center [164, 144] width 17 height 5
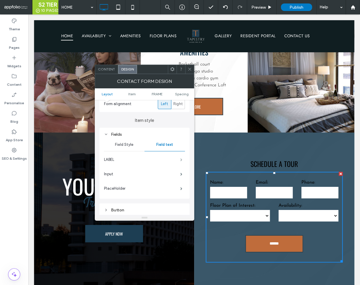
click at [180, 159] on span at bounding box center [181, 159] width 2 height 3
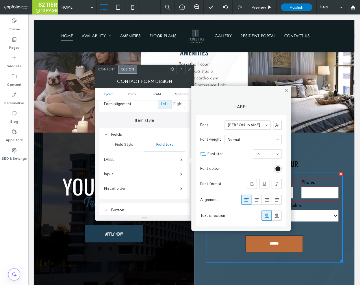
click at [279, 169] on div "rgb(0, 0, 0)" at bounding box center [277, 168] width 5 height 5
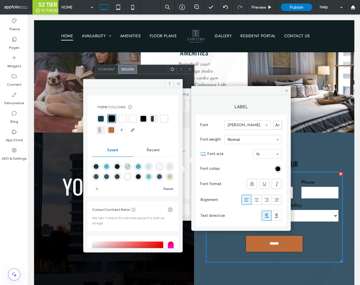
click at [121, 118] on div at bounding box center [123, 119] width 6 height 6
click at [181, 82] on span at bounding box center [178, 83] width 9 height 9
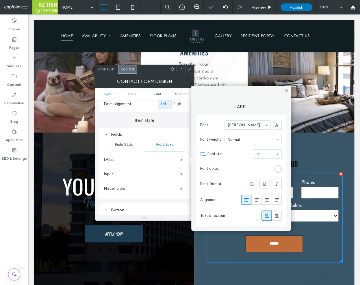
click at [189, 69] on icon at bounding box center [190, 69] width 4 height 4
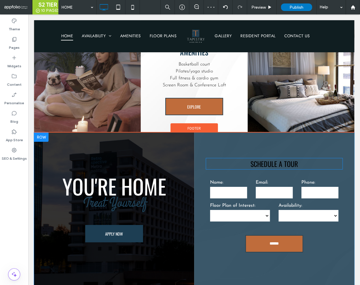
click at [274, 162] on span "Schedule A Tour" at bounding box center [274, 164] width 47 height 10
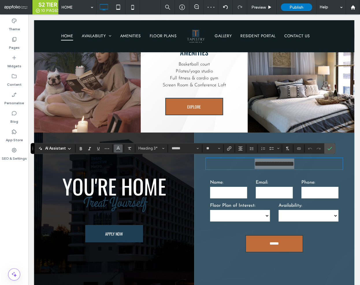
click at [118, 148] on use "Colour" at bounding box center [118, 147] width 3 height 3
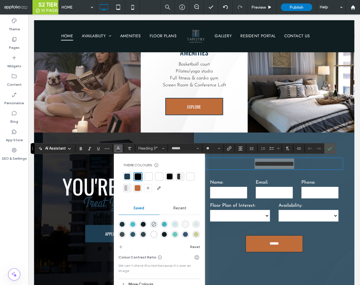
click at [160, 177] on div at bounding box center [159, 177] width 6 height 6
click at [326, 148] on label "Confirm" at bounding box center [329, 148] width 9 height 10
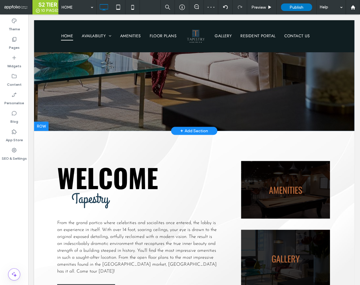
scroll to position [0, 0]
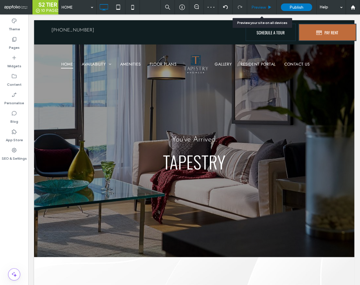
click at [270, 9] on icon at bounding box center [270, 7] width 4 height 4
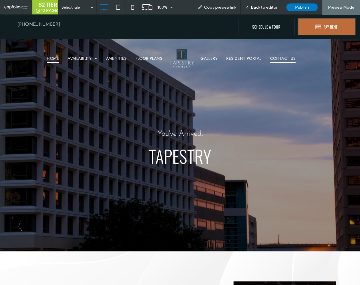
click at [275, 56] on span "CONTACT US" at bounding box center [283, 58] width 26 height 9
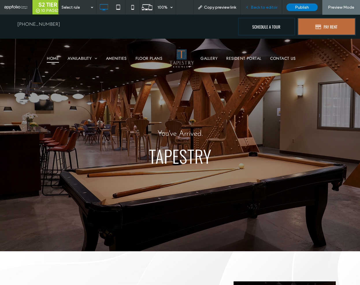
click at [270, 10] on div "Back to editor" at bounding box center [261, 7] width 41 height 14
click at [264, 6] on span "Back to editor" at bounding box center [264, 7] width 27 height 5
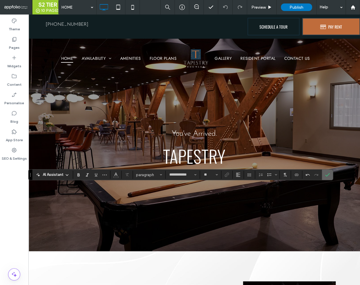
click at [327, 176] on icon "Confirm" at bounding box center [327, 175] width 5 height 5
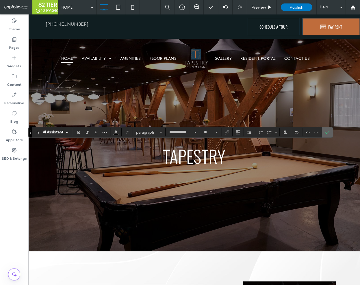
click at [326, 129] on span "Confirm" at bounding box center [326, 132] width 3 height 10
click at [325, 131] on icon "Confirm" at bounding box center [327, 132] width 5 height 5
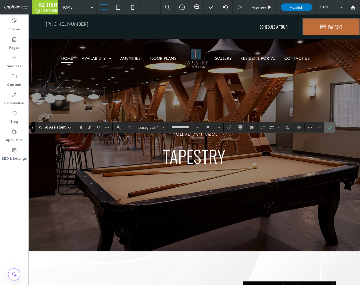
click at [330, 126] on use "Confirm" at bounding box center [330, 127] width 5 height 3
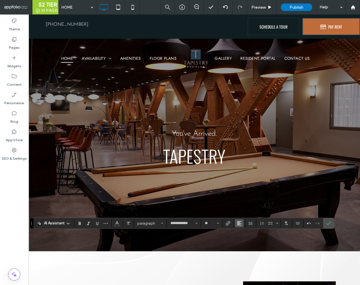
click at [238, 221] on span "Alignment" at bounding box center [239, 224] width 5 height 8
click at [244, 197] on icon "ui.textEditor.alignment.center" at bounding box center [243, 197] width 5 height 5
click at [327, 225] on icon "Confirm" at bounding box center [328, 223] width 5 height 5
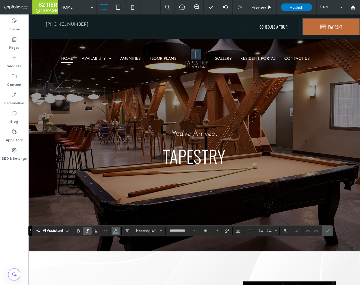
click at [116, 232] on icon "Colour" at bounding box center [116, 230] width 5 height 5
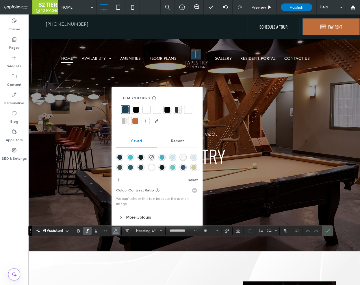
click at [138, 122] on div at bounding box center [135, 121] width 8 height 8
click at [327, 228] on label "Confirm" at bounding box center [327, 231] width 9 height 10
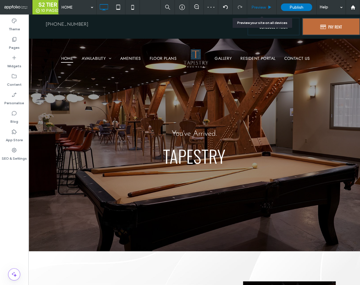
click at [266, 8] on div "Preview" at bounding box center [261, 7] width 29 height 5
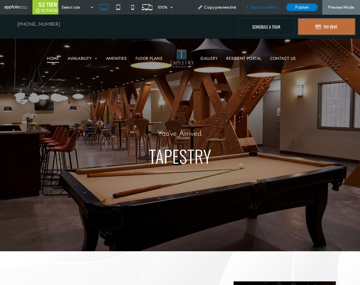
click at [258, 10] on div "Back to editor" at bounding box center [261, 7] width 41 height 14
click at [263, 6] on span "Back to editor" at bounding box center [264, 7] width 27 height 5
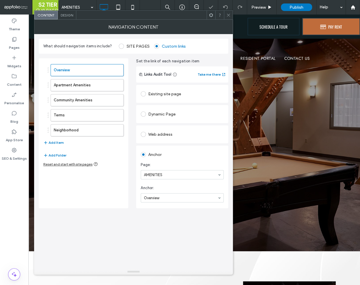
click at [63, 17] on span "Design" at bounding box center [67, 15] width 12 height 4
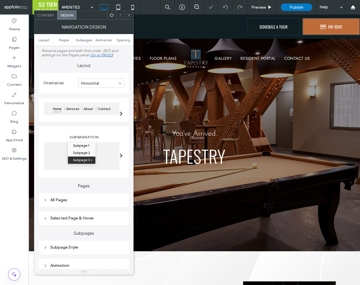
scroll to position [60, 0]
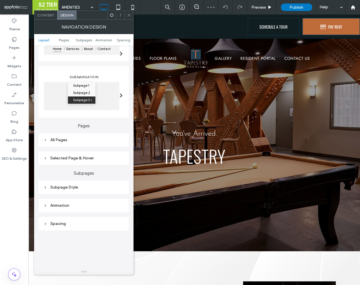
click at [82, 140] on div "All Pages" at bounding box center [83, 140] width 81 height 5
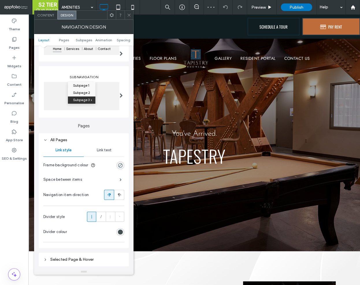
click at [103, 148] on span "Link text" at bounding box center [104, 150] width 15 height 5
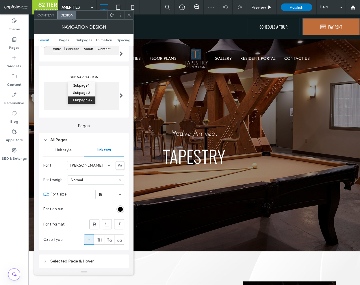
drag, startPoint x: 118, startPoint y: 203, endPoint x: 119, endPoint y: 208, distance: 5.0
click at [118, 204] on section "Font colour" at bounding box center [83, 209] width 81 height 14
drag, startPoint x: 119, startPoint y: 208, endPoint x: 129, endPoint y: 204, distance: 10.6
click at [119, 208] on div "rgb(0, 0, 0)" at bounding box center [120, 209] width 5 height 5
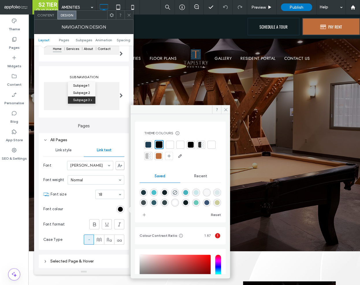
click at [181, 148] on div at bounding box center [180, 145] width 8 height 8
click at [169, 146] on div at bounding box center [169, 145] width 6 height 6
click at [130, 15] on icon at bounding box center [129, 15] width 4 height 4
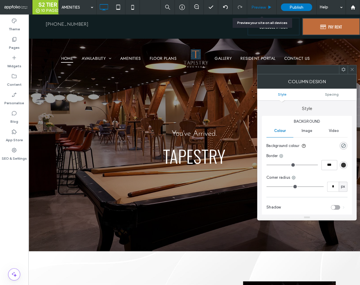
click at [252, 9] on span "Preview" at bounding box center [258, 7] width 14 height 5
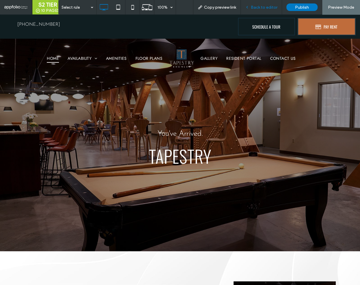
click at [264, 7] on span "Back to editor" at bounding box center [264, 7] width 27 height 5
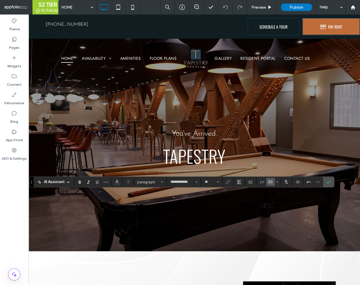
click at [269, 180] on icon "Bulleted List" at bounding box center [270, 182] width 5 height 5
click at [239, 183] on icon "Alignment" at bounding box center [239, 182] width 5 height 5
click at [245, 155] on icon "ui.textEditor.alignment.center" at bounding box center [243, 156] width 5 height 5
click at [328, 181] on icon "Confirm" at bounding box center [328, 182] width 5 height 5
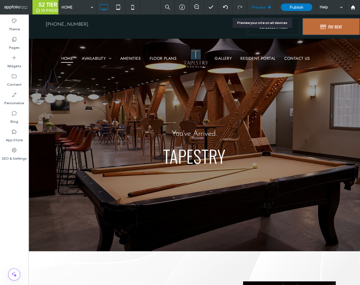
click at [265, 7] on span "Preview" at bounding box center [258, 7] width 14 height 5
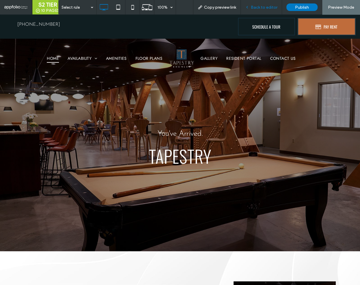
click at [260, 7] on span "Back to editor" at bounding box center [264, 7] width 27 height 5
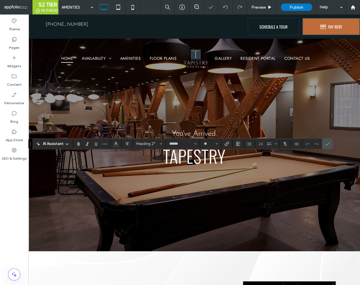
type input "**********"
type input "**"
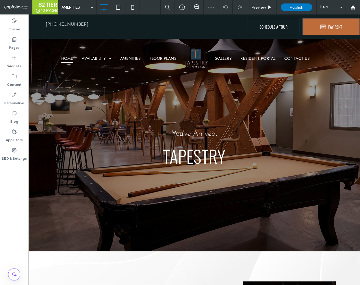
type input "**********"
type input "**"
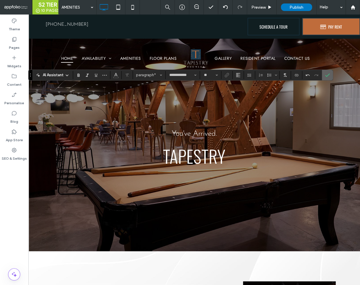
click at [328, 77] on icon "Confirm" at bounding box center [327, 75] width 5 height 5
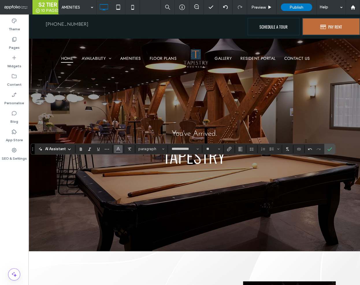
click at [118, 150] on icon "Colour" at bounding box center [118, 148] width 5 height 5
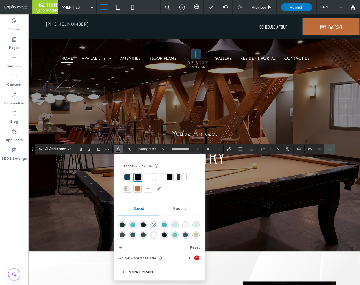
click at [160, 177] on div at bounding box center [159, 177] width 6 height 6
click at [331, 148] on label "Confirm" at bounding box center [329, 149] width 9 height 10
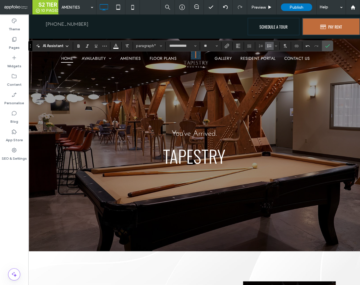
click at [271, 46] on icon "Bulleted List" at bounding box center [269, 46] width 5 height 5
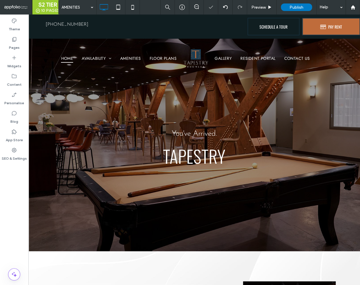
type input "**********"
type input "**"
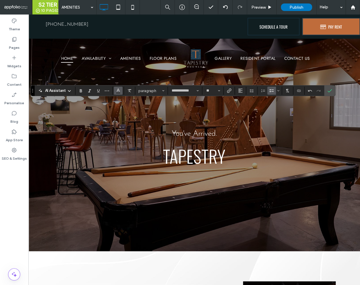
click at [117, 92] on icon "Colour" at bounding box center [118, 90] width 5 height 5
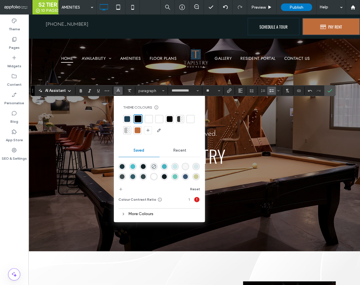
click at [160, 118] on div at bounding box center [159, 119] width 6 height 6
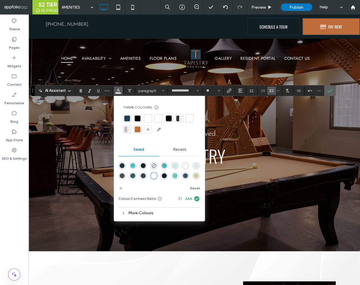
click at [329, 90] on icon "Confirm" at bounding box center [329, 90] width 5 height 5
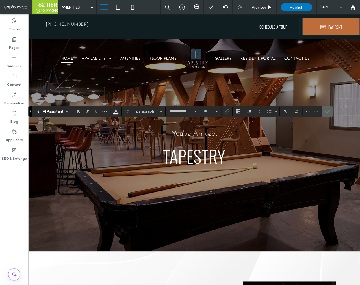
click at [328, 111] on use "Confirm" at bounding box center [327, 111] width 5 height 3
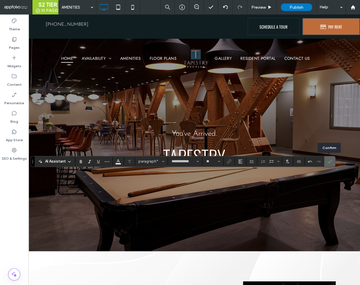
click at [331, 163] on label "Confirm" at bounding box center [329, 161] width 9 height 10
click at [328, 163] on icon "Confirm" at bounding box center [329, 161] width 5 height 5
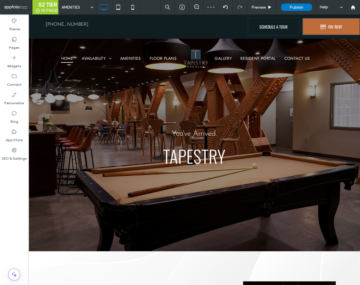
type input "**********"
type input "**"
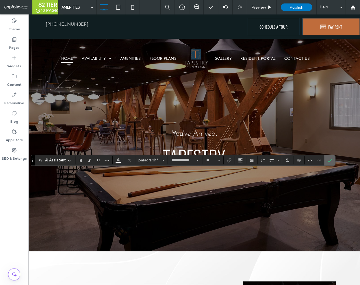
click at [333, 158] on section at bounding box center [329, 160] width 11 height 10
click at [331, 160] on label "Confirm" at bounding box center [329, 160] width 9 height 10
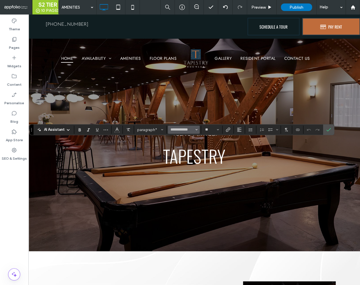
click at [186, 133] on button "**********" at bounding box center [184, 130] width 32 height 8
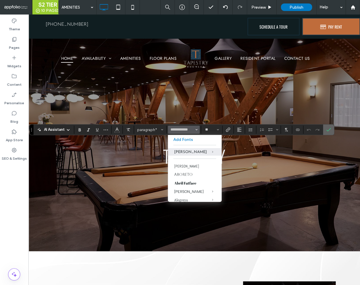
click at [326, 132] on icon "Confirm" at bounding box center [328, 129] width 5 height 5
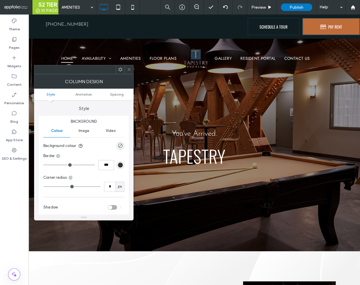
drag, startPoint x: 127, startPoint y: 68, endPoint x: 132, endPoint y: 75, distance: 8.1
click at [127, 68] on icon at bounding box center [129, 69] width 4 height 4
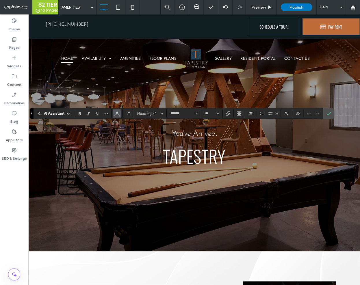
click at [115, 114] on icon "Colour" at bounding box center [117, 113] width 5 height 5
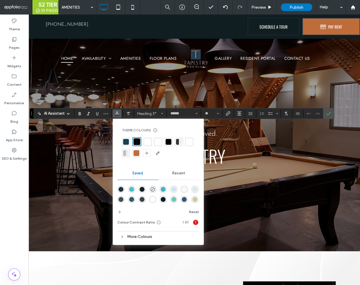
click at [157, 142] on div at bounding box center [158, 142] width 6 height 6
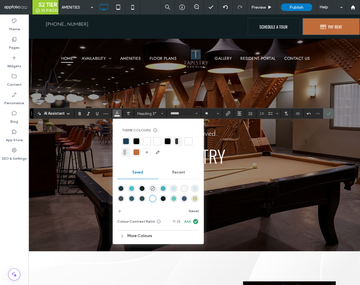
click at [331, 113] on label "Confirm" at bounding box center [328, 113] width 9 height 10
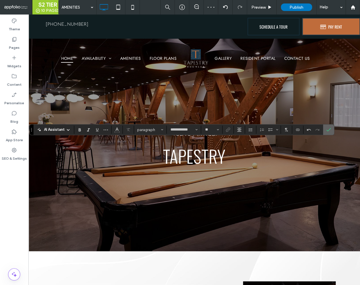
click at [329, 129] on use "Confirm" at bounding box center [329, 129] width 5 height 3
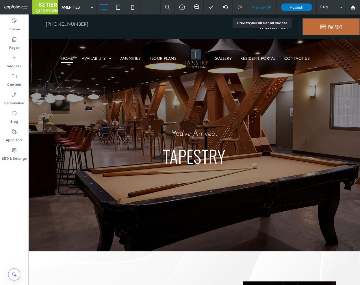
click at [262, 9] on span "Preview" at bounding box center [258, 7] width 14 height 5
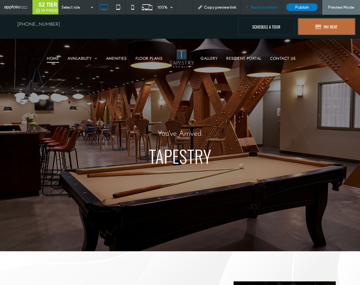
click at [273, 9] on span "Back to editor" at bounding box center [264, 7] width 27 height 5
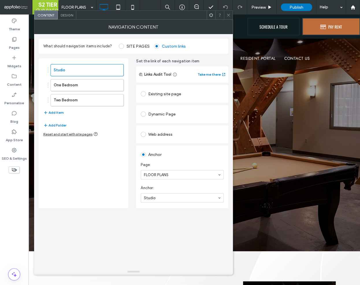
click at [66, 18] on div "Design" at bounding box center [67, 15] width 18 height 9
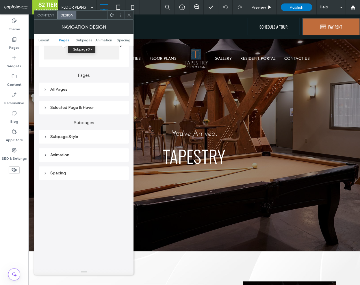
scroll to position [64, 0]
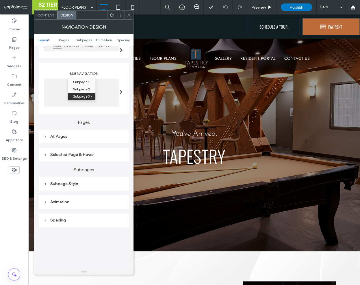
click at [79, 138] on div "All Pages" at bounding box center [83, 136] width 81 height 5
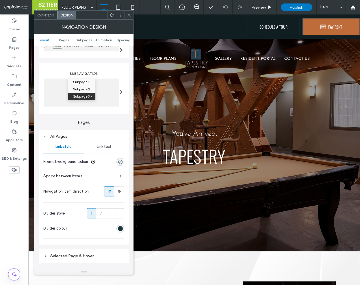
click at [99, 148] on span "Link text" at bounding box center [104, 146] width 15 height 5
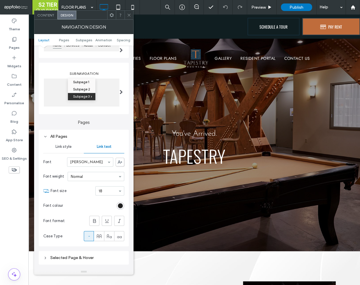
click at [118, 205] on div "rgb(0, 0, 0)" at bounding box center [120, 205] width 5 height 5
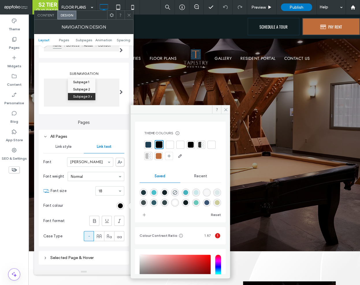
click at [177, 143] on div at bounding box center [180, 145] width 6 height 6
click at [127, 15] on icon at bounding box center [129, 15] width 4 height 4
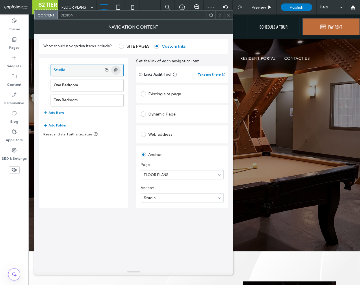
click at [117, 69] on use "button" at bounding box center [115, 70] width 3 height 4
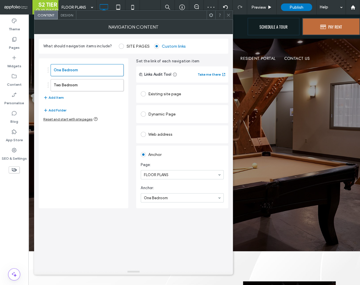
click at [226, 18] on div at bounding box center [228, 15] width 9 height 9
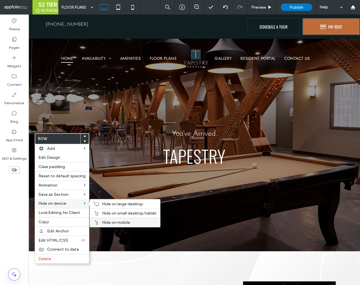
drag, startPoint x: 104, startPoint y: 222, endPoint x: 97, endPoint y: 218, distance: 8.8
click at [104, 222] on span "Hide on mobile" at bounding box center [116, 222] width 28 height 5
click at [102, 211] on span "Hide on small desktop/tablet" at bounding box center [129, 213] width 55 height 5
click at [91, 204] on div "Hide on large desktop" at bounding box center [125, 203] width 70 height 9
drag, startPoint x: 111, startPoint y: 221, endPoint x: 92, endPoint y: 213, distance: 20.8
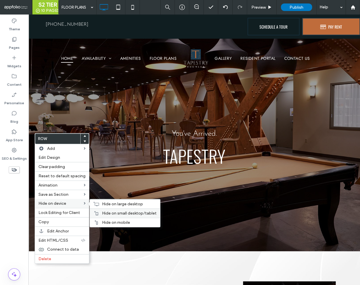
click at [111, 221] on span "Hide on mobile" at bounding box center [116, 222] width 28 height 5
drag, startPoint x: 103, startPoint y: 210, endPoint x: 91, endPoint y: 207, distance: 13.2
click at [103, 211] on span "Hide on small desktop/tablet" at bounding box center [129, 213] width 55 height 5
click at [110, 203] on span "Hide on large desktop" at bounding box center [122, 204] width 41 height 5
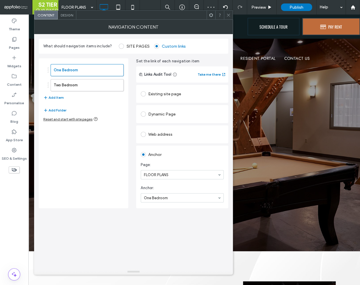
drag, startPoint x: 229, startPoint y: 16, endPoint x: 223, endPoint y: 19, distance: 6.9
click at [228, 16] on icon at bounding box center [228, 15] width 4 height 4
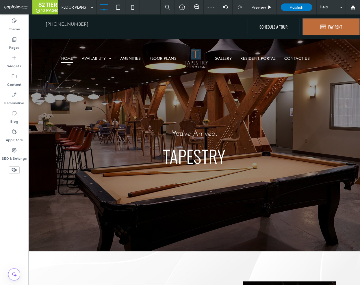
click at [14, 170] on use at bounding box center [14, 170] width 5 height 4
click at [11, 168] on icon at bounding box center [14, 170] width 6 height 6
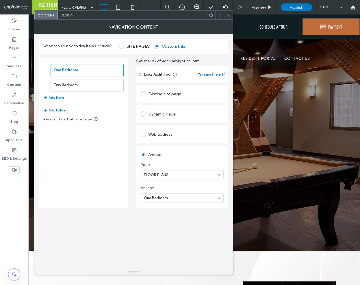
click at [67, 16] on span "Design" at bounding box center [67, 15] width 12 height 4
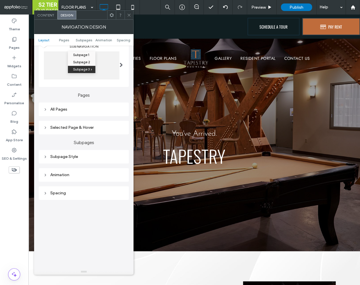
scroll to position [92, 0]
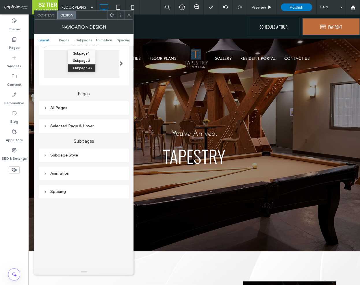
click at [76, 110] on div "All Pages" at bounding box center [83, 107] width 81 height 5
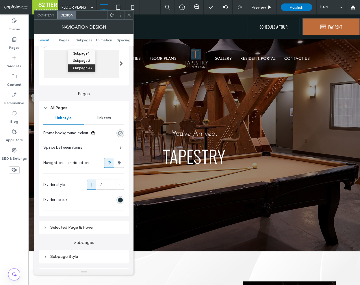
drag, startPoint x: 101, startPoint y: 116, endPoint x: 102, endPoint y: 119, distance: 3.7
click at [101, 116] on span "Link text" at bounding box center [104, 118] width 15 height 5
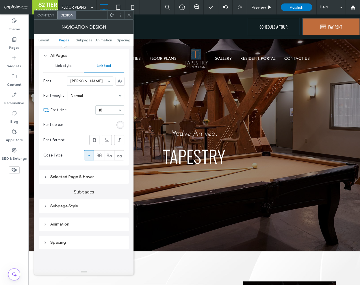
click at [85, 177] on div "Selected Page & Hover" at bounding box center [83, 177] width 81 height 5
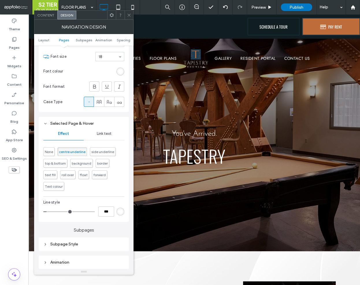
scroll to position [195, 0]
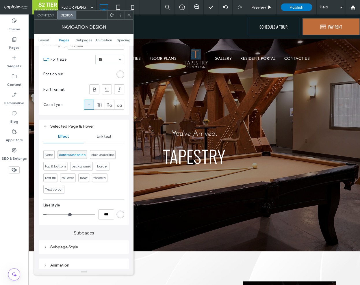
click at [120, 215] on div "rgb(255, 255, 255)" at bounding box center [120, 214] width 5 height 5
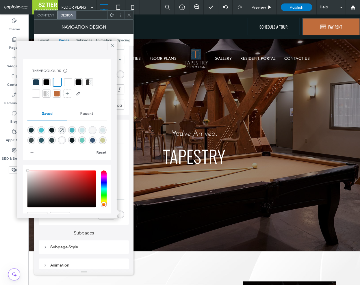
click at [54, 95] on div at bounding box center [57, 94] width 6 height 6
type input "*"
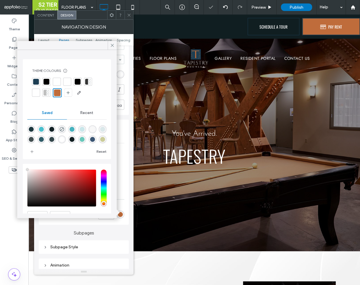
drag, startPoint x: 108, startPoint y: 46, endPoint x: 131, endPoint y: 71, distance: 34.4
click at [109, 46] on div at bounding box center [112, 45] width 9 height 9
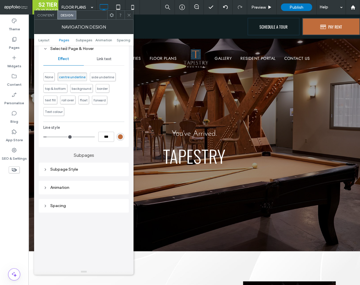
click at [99, 168] on div "Subpage Style" at bounding box center [83, 169] width 81 height 5
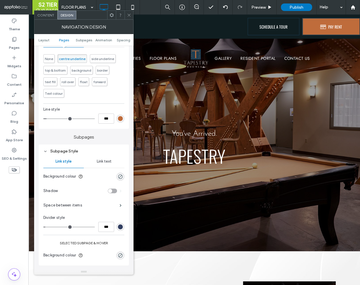
scroll to position [292, 0]
click at [121, 223] on div "rgba(50, 63, 97, 1)" at bounding box center [120, 227] width 8 height 8
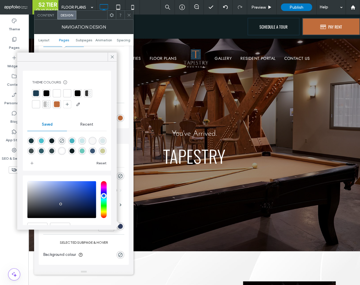
drag, startPoint x: 58, startPoint y: 103, endPoint x: 61, endPoint y: 105, distance: 3.5
click at [58, 103] on div at bounding box center [57, 104] width 6 height 6
click at [57, 106] on div at bounding box center [57, 104] width 7 height 7
click at [57, 104] on div at bounding box center [57, 104] width 7 height 7
click at [112, 55] on icon at bounding box center [112, 56] width 5 height 5
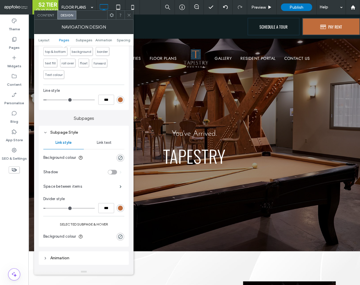
scroll to position [311, 0]
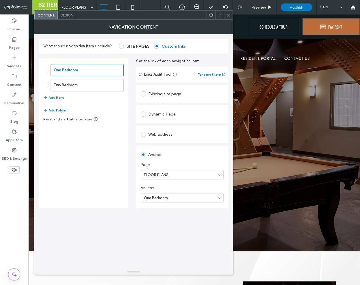
click at [66, 18] on div "Design" at bounding box center [67, 15] width 18 height 9
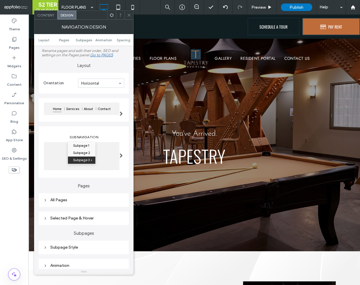
click at [89, 198] on div "All Pages" at bounding box center [83, 200] width 81 height 5
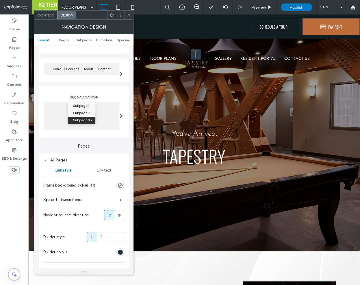
scroll to position [55, 0]
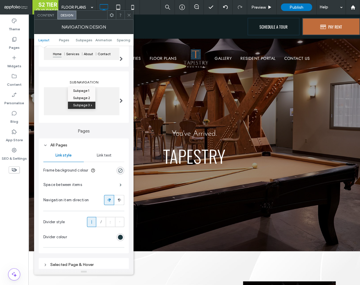
click at [123, 238] on div "rgb(28, 55, 62)" at bounding box center [120, 237] width 8 height 8
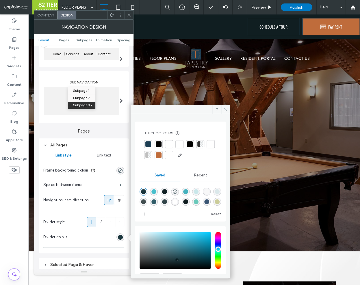
click at [162, 153] on div at bounding box center [159, 155] width 6 height 6
click at [129, 12] on span at bounding box center [129, 15] width 4 height 9
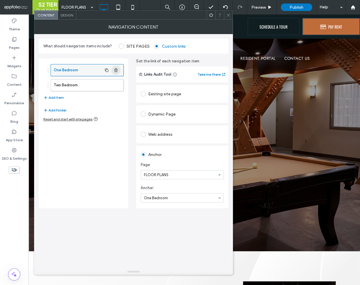
click at [116, 70] on use "button" at bounding box center [115, 70] width 3 height 4
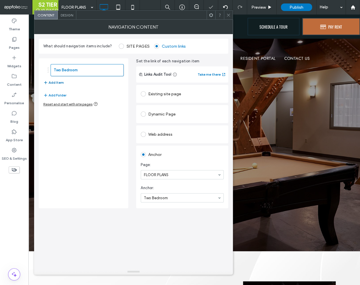
click at [54, 81] on button "Add Item" at bounding box center [53, 82] width 21 height 7
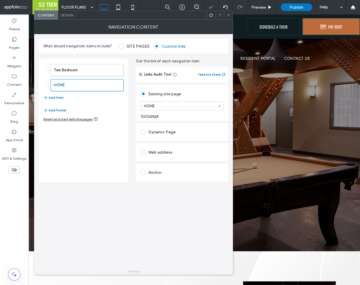
click at [159, 169] on div "Anchor" at bounding box center [182, 172] width 83 height 9
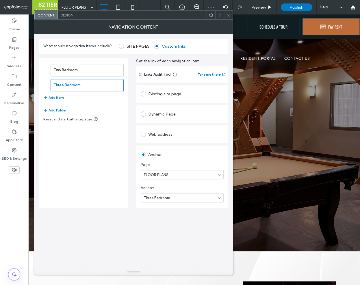
drag, startPoint x: 228, startPoint y: 14, endPoint x: 232, endPoint y: 23, distance: 10.1
click at [228, 14] on icon at bounding box center [228, 15] width 4 height 4
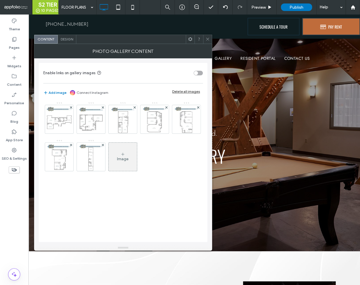
click at [190, 90] on div "Delete all images" at bounding box center [186, 91] width 28 height 4
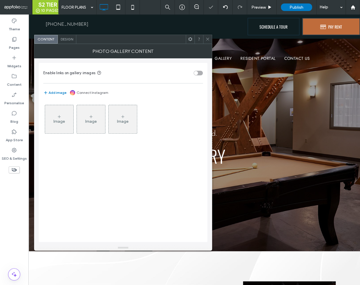
click at [56, 127] on div "Image" at bounding box center [59, 119] width 28 height 27
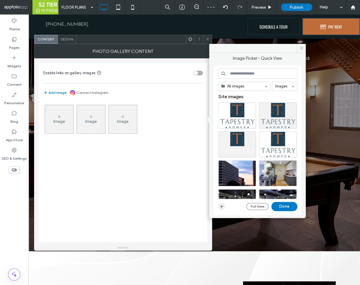
click at [223, 205] on icon "button" at bounding box center [221, 206] width 5 height 5
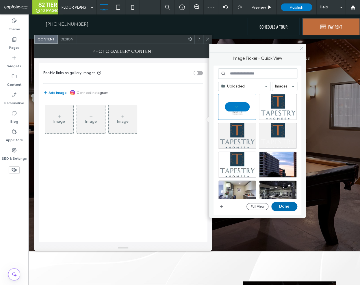
click at [285, 205] on button "Done" at bounding box center [284, 206] width 26 height 9
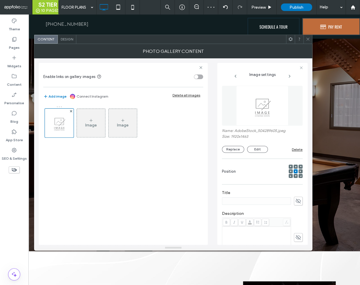
click at [98, 122] on div "Image" at bounding box center [91, 123] width 28 height 27
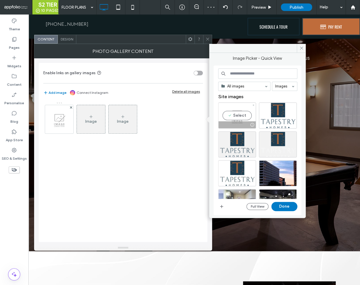
click at [235, 118] on div "Select" at bounding box center [237, 116] width 38 height 26
click at [289, 208] on button "Done" at bounding box center [284, 206] width 26 height 9
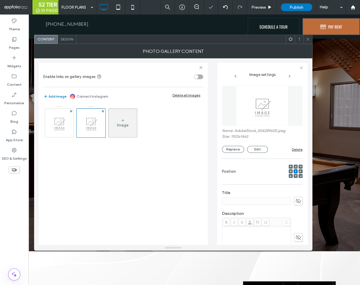
click at [112, 127] on div "Image" at bounding box center [123, 123] width 28 height 27
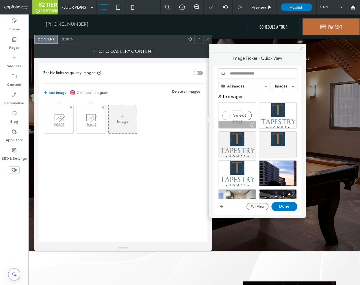
click at [231, 118] on div "Select" at bounding box center [237, 116] width 38 height 26
click at [288, 206] on button "Done" at bounding box center [284, 206] width 26 height 9
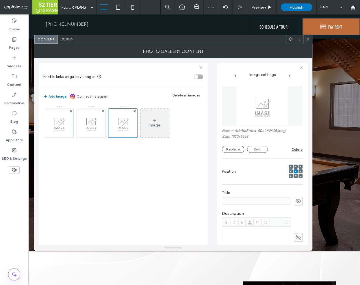
click at [308, 39] on use at bounding box center [307, 39] width 3 height 3
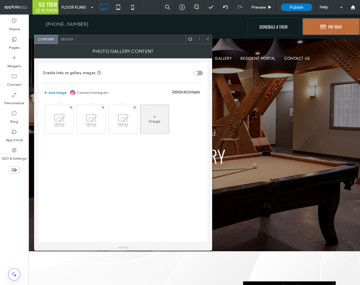
click at [71, 40] on span "Design" at bounding box center [67, 39] width 12 height 4
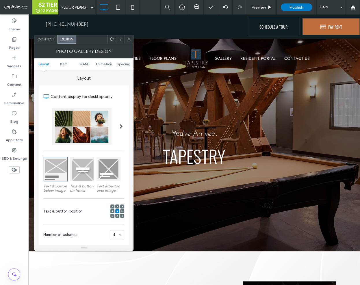
scroll to position [62, 0]
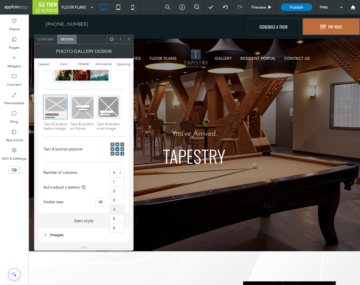
drag, startPoint x: 114, startPoint y: 173, endPoint x: 115, endPoint y: 180, distance: 7.2
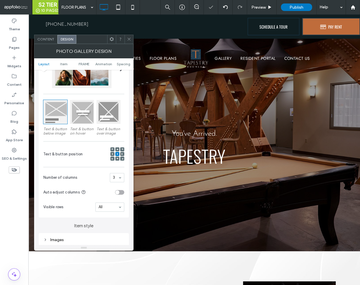
scroll to position [105, 0]
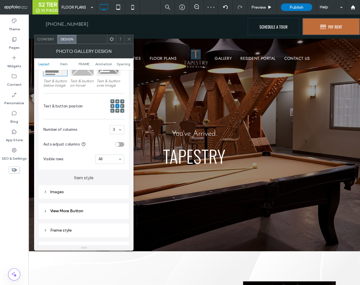
click at [129, 40] on icon at bounding box center [129, 39] width 4 height 4
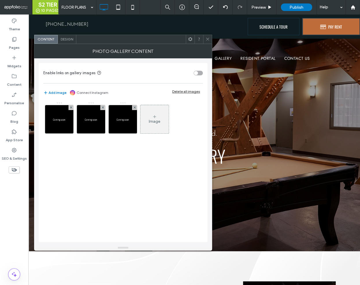
click at [184, 90] on div "Delete all images" at bounding box center [186, 91] width 28 height 4
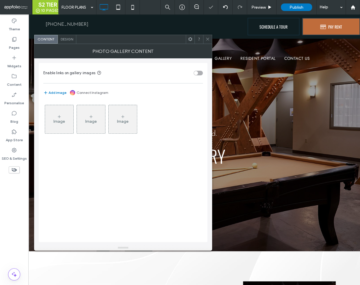
click at [68, 122] on div "Image" at bounding box center [59, 119] width 28 height 27
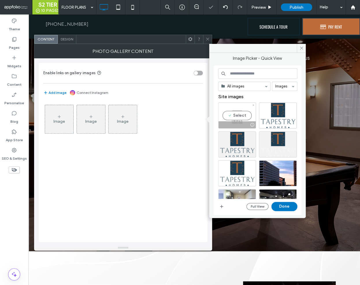
drag, startPoint x: 236, startPoint y: 112, endPoint x: 243, endPoint y: 123, distance: 12.6
click at [236, 112] on div "Select" at bounding box center [237, 116] width 38 height 26
click at [282, 207] on button "Done" at bounding box center [284, 206] width 26 height 9
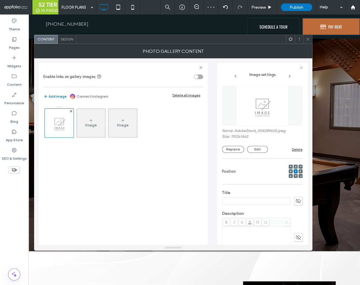
click at [84, 126] on div "Image" at bounding box center [91, 123] width 28 height 27
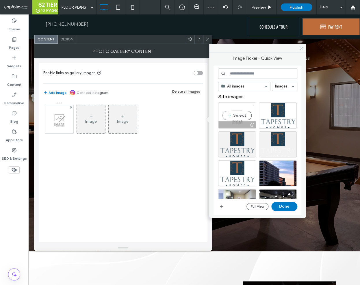
click at [230, 112] on div "Select" at bounding box center [237, 116] width 38 height 26
click at [280, 207] on button "Done" at bounding box center [284, 206] width 26 height 9
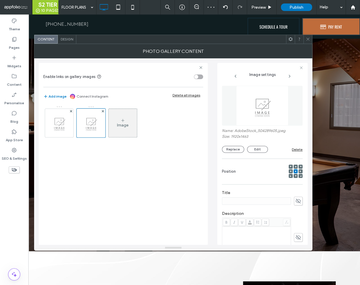
click at [120, 134] on div "Image" at bounding box center [123, 123] width 28 height 27
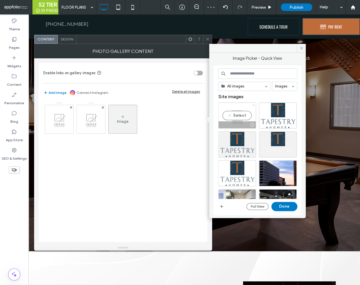
click at [226, 113] on div "Select" at bounding box center [237, 116] width 38 height 26
click at [287, 206] on button "Done" at bounding box center [284, 206] width 26 height 9
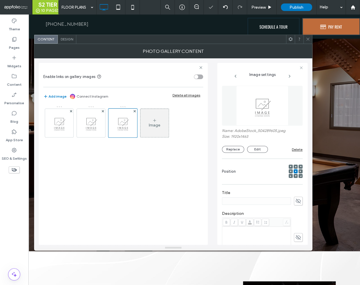
click at [305, 40] on div at bounding box center [307, 39] width 9 height 9
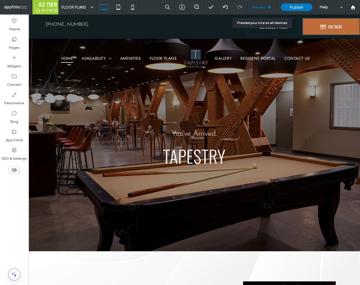
click at [264, 10] on span "Preview" at bounding box center [258, 7] width 14 height 5
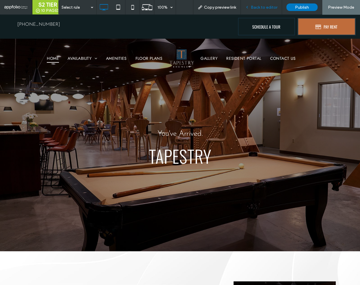
click at [262, 10] on div "Back to editor" at bounding box center [261, 7] width 41 height 14
click at [259, 9] on span "Back to editor" at bounding box center [264, 7] width 27 height 5
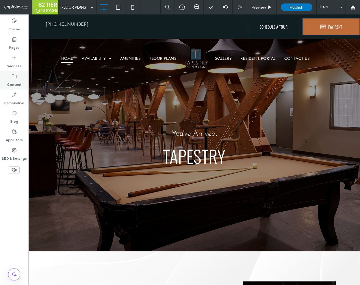
click at [13, 82] on label "Content" at bounding box center [14, 83] width 15 height 8
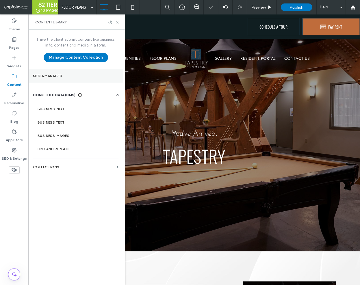
click at [65, 78] on section "Media Manager" at bounding box center [75, 75] width 95 height 13
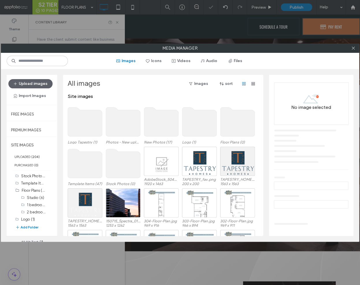
scroll to position [23, 0]
click at [29, 226] on button "Add Folder" at bounding box center [26, 228] width 23 height 6
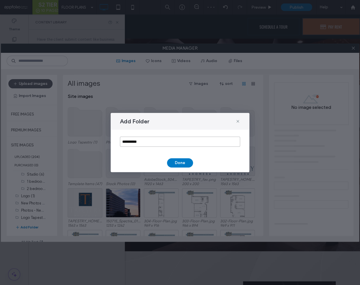
drag, startPoint x: 157, startPoint y: 140, endPoint x: 105, endPoint y: 141, distance: 51.2
click at [105, 141] on div "**********" at bounding box center [180, 142] width 360 height 285
paste input "*********"
type input "**********"
click at [183, 164] on button "Done" at bounding box center [180, 162] width 26 height 9
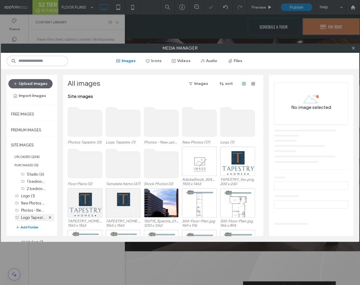
scroll to position [31, 0]
click at [32, 215] on label "Photos Tapestry (0)" at bounding box center [38, 217] width 34 height 5
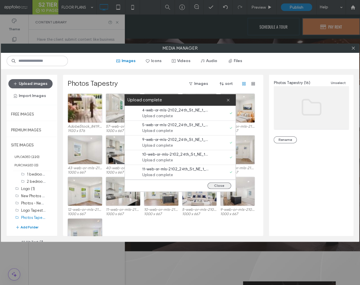
click at [215, 186] on button "Close" at bounding box center [219, 186] width 24 height 6
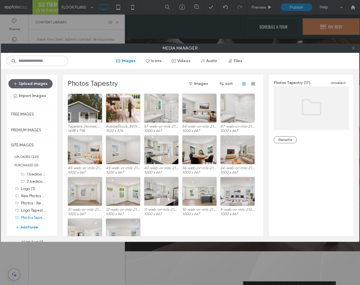
click at [352, 49] on icon at bounding box center [353, 48] width 4 height 4
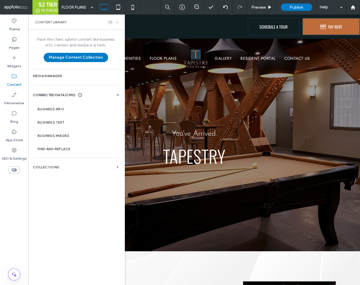
click at [119, 23] on icon at bounding box center [117, 22] width 4 height 4
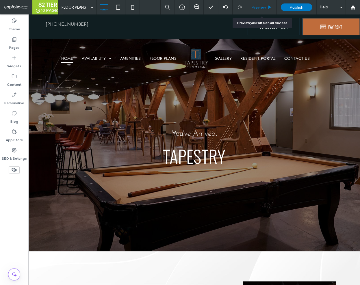
click at [259, 11] on div "Preview" at bounding box center [261, 7] width 29 height 14
click at [259, 9] on span "Preview" at bounding box center [258, 7] width 14 height 5
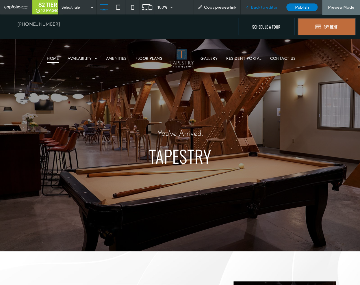
click at [276, 6] on span "Back to editor" at bounding box center [264, 7] width 27 height 5
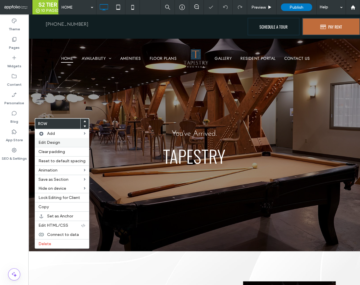
click at [48, 142] on span "Edit Design" at bounding box center [49, 142] width 22 height 5
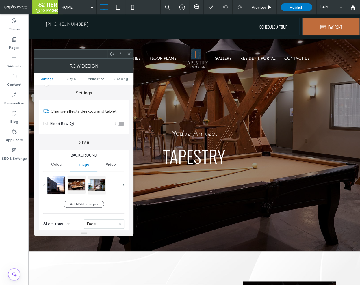
click at [77, 190] on div at bounding box center [76, 184] width 17 height 17
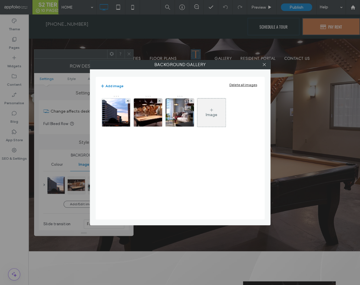
click at [233, 85] on div "Delete all images" at bounding box center [243, 85] width 28 height 4
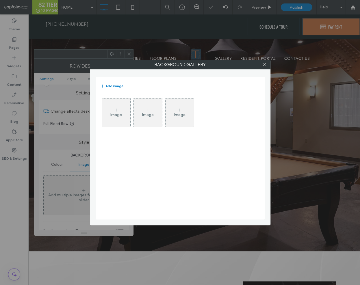
click at [121, 115] on div "Image" at bounding box center [116, 114] width 12 height 5
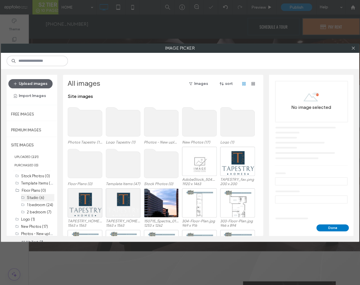
scroll to position [16, 0]
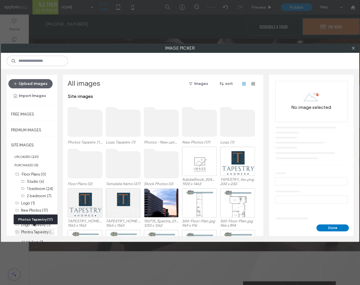
click at [44, 230] on label "Photos Tapestry (17)" at bounding box center [38, 231] width 34 height 5
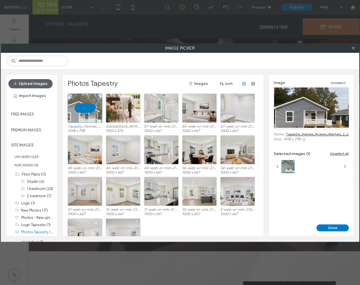
click at [330, 227] on button "Done" at bounding box center [332, 228] width 32 height 7
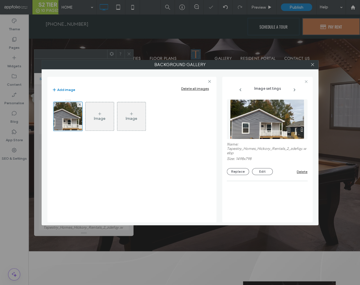
drag, startPoint x: 312, startPoint y: 66, endPoint x: 310, endPoint y: 69, distance: 4.3
click at [312, 65] on icon at bounding box center [312, 64] width 4 height 4
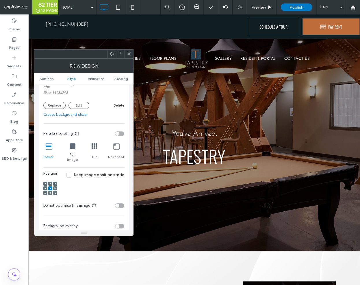
scroll to position [197, 0]
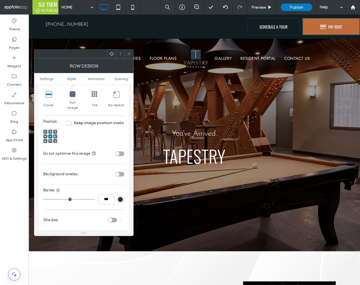
click at [121, 172] on div "toggle" at bounding box center [119, 174] width 9 height 5
click at [130, 53] on icon at bounding box center [129, 54] width 4 height 4
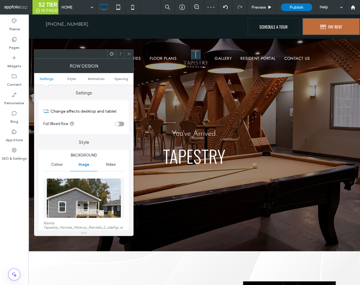
scroll to position [38, 0]
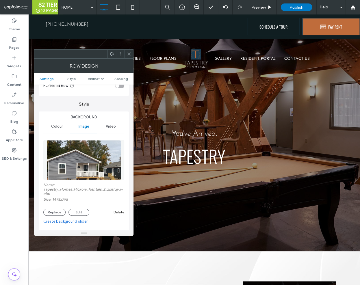
click at [56, 222] on link "Create background slider" at bounding box center [83, 222] width 81 height 6
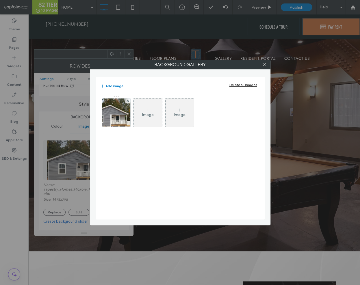
click at [154, 116] on div "Image" at bounding box center [148, 112] width 28 height 27
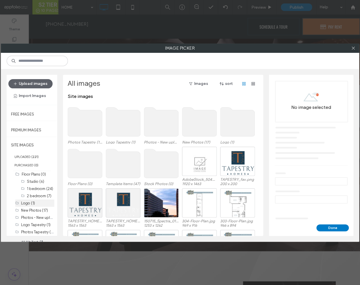
scroll to position [16, 0]
click at [38, 229] on label "Photos Tapestry (17)" at bounding box center [38, 231] width 34 height 5
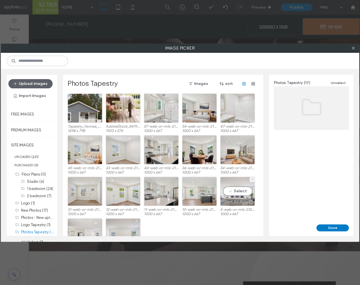
click at [234, 199] on div at bounding box center [237, 202] width 34 height 7
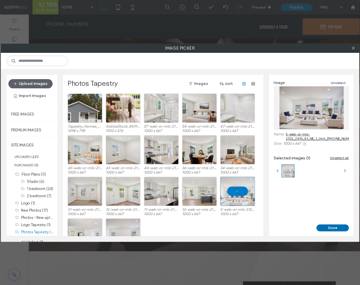
click at [318, 227] on button "Done" at bounding box center [332, 228] width 32 height 7
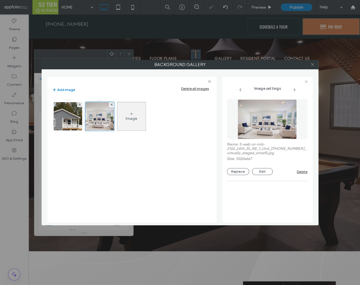
click at [312, 64] on icon at bounding box center [312, 64] width 4 height 4
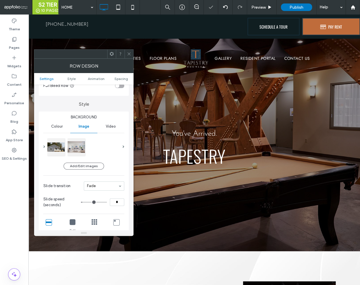
click at [128, 52] on icon at bounding box center [129, 54] width 4 height 4
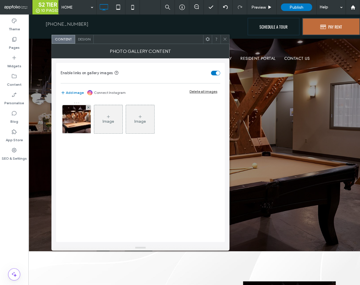
click at [80, 124] on img at bounding box center [76, 119] width 43 height 28
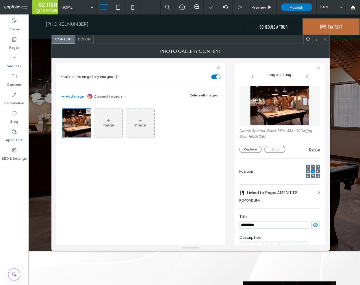
scroll to position [0, 0]
click at [255, 151] on button "Replace" at bounding box center [250, 149] width 22 height 7
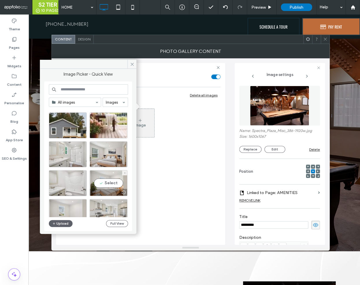
scroll to position [5, 0]
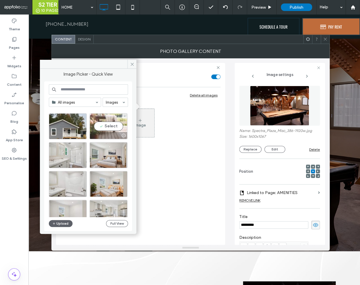
click at [113, 131] on div "Site images Select" at bounding box center [91, 163] width 84 height 107
click at [132, 64] on icon at bounding box center [132, 64] width 4 height 4
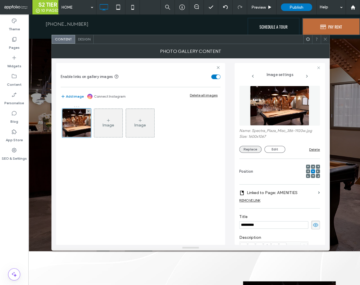
click at [246, 150] on button "Replace" at bounding box center [250, 149] width 22 height 7
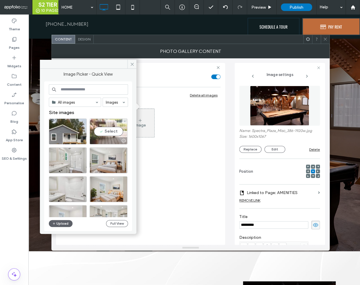
click at [121, 142] on div at bounding box center [123, 140] width 7 height 5
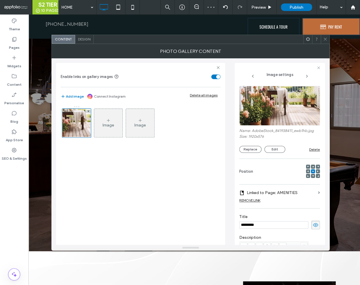
click at [324, 38] on use at bounding box center [325, 39] width 3 height 3
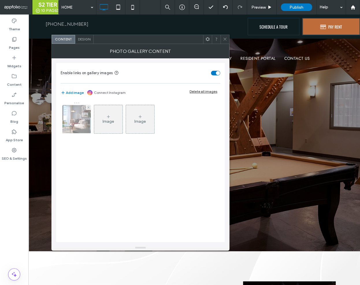
click at [77, 121] on img at bounding box center [76, 119] width 43 height 28
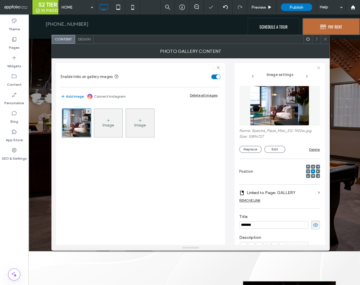
scroll to position [0, 0]
click at [249, 154] on div "Name: Spectra_Plaza_Misc_312-1920w.jpg Size: 1089x727 Replace Edit Delete" at bounding box center [279, 119] width 81 height 73
click at [250, 150] on button "Replace" at bounding box center [250, 149] width 22 height 7
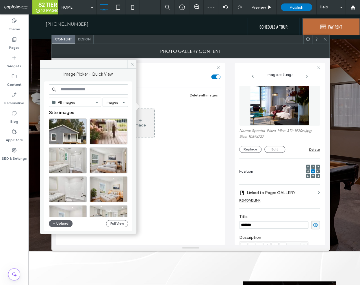
click at [132, 64] on use at bounding box center [132, 64] width 3 height 3
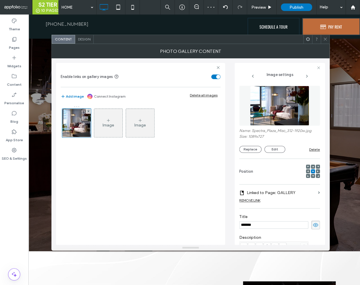
click at [324, 38] on icon at bounding box center [325, 39] width 4 height 4
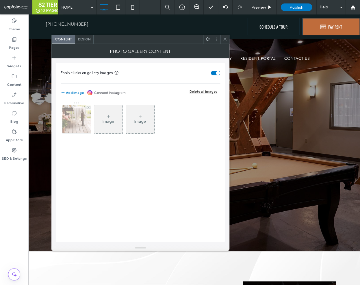
click at [68, 128] on img at bounding box center [76, 119] width 94 height 28
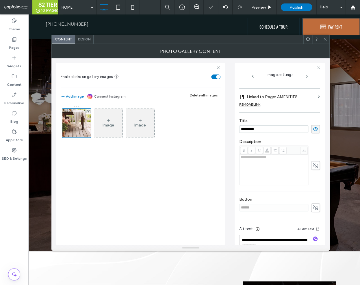
scroll to position [109, 0]
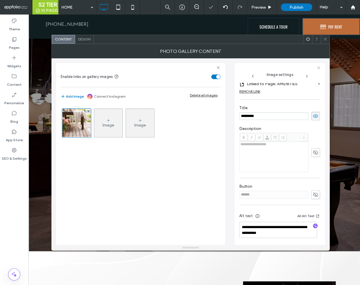
click at [313, 227] on icon "button" at bounding box center [315, 226] width 4 height 4
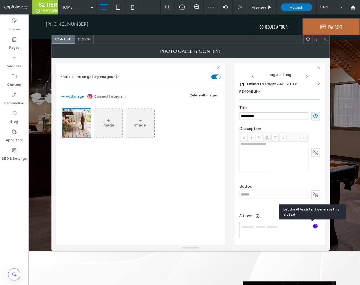
type textarea "**********"
click at [324, 40] on use at bounding box center [325, 39] width 3 height 3
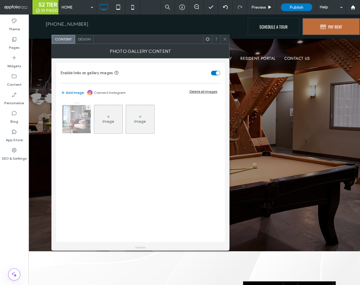
click at [76, 129] on img at bounding box center [76, 119] width 43 height 28
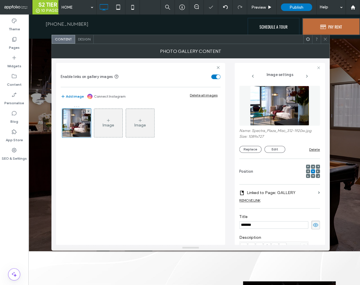
scroll to position [0, 0]
click at [254, 150] on button "Replace" at bounding box center [250, 149] width 22 height 7
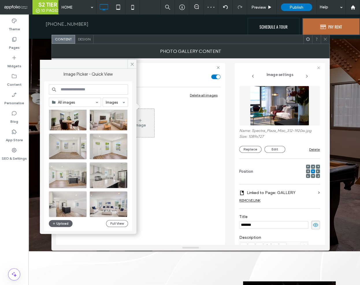
scroll to position [194, 0]
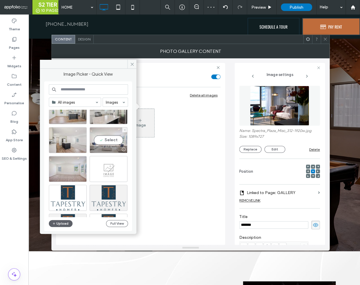
click at [108, 146] on div at bounding box center [108, 149] width 37 height 7
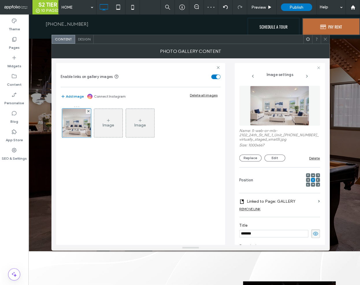
scroll to position [118, 0]
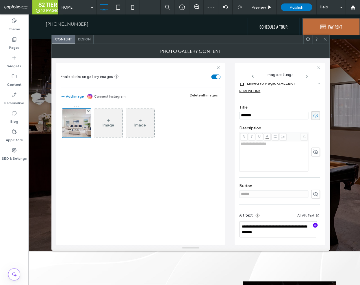
click at [313, 225] on icon "button" at bounding box center [315, 225] width 4 height 4
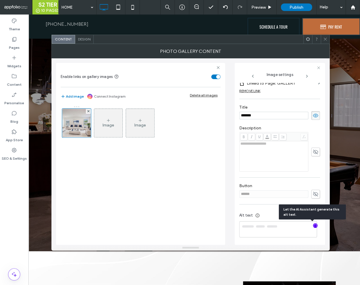
type textarea "**********"
click at [325, 39] on icon at bounding box center [325, 39] width 4 height 4
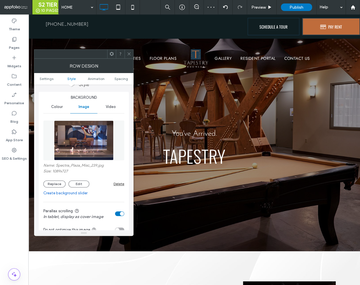
scroll to position [69, 0]
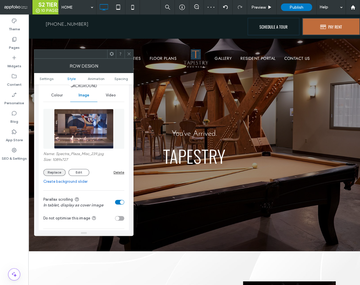
click at [48, 171] on button "Replace" at bounding box center [54, 172] width 22 height 7
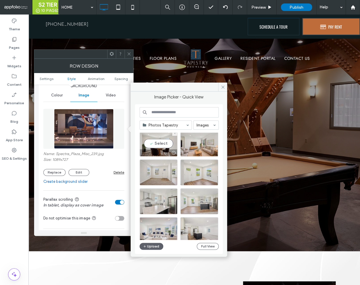
scroll to position [152, 0]
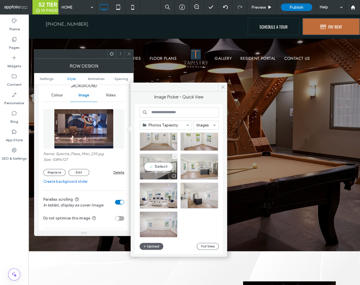
click at [160, 166] on div "Select" at bounding box center [159, 167] width 38 height 26
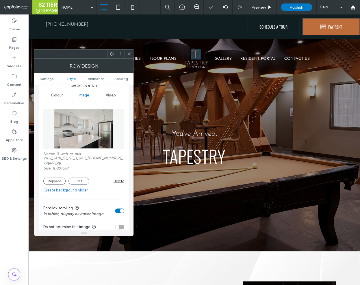
click at [130, 56] on span at bounding box center [129, 54] width 4 height 9
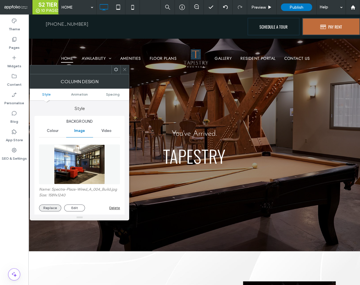
click at [47, 206] on button "Replace" at bounding box center [50, 208] width 22 height 7
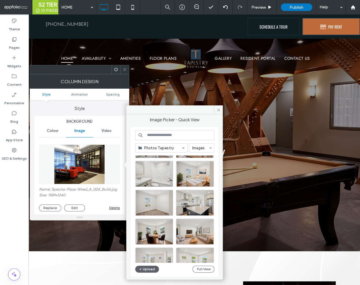
scroll to position [109, 0]
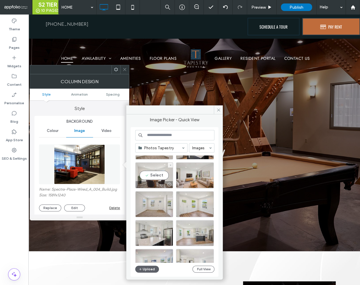
drag, startPoint x: 172, startPoint y: 203, endPoint x: 153, endPoint y: 185, distance: 26.6
click at [153, 185] on div at bounding box center [154, 184] width 37 height 7
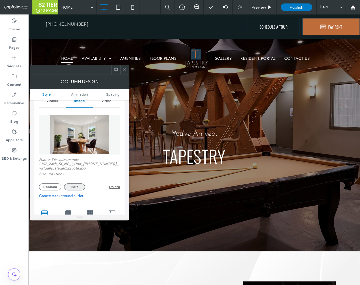
scroll to position [30, 0]
click at [76, 187] on button "Edit" at bounding box center [74, 186] width 21 height 7
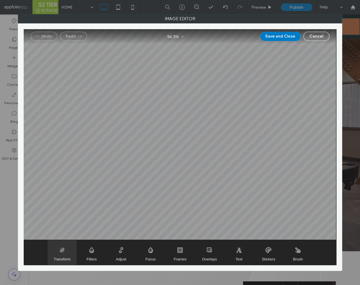
click at [62, 264] on span "Transform" at bounding box center [62, 252] width 29 height 25
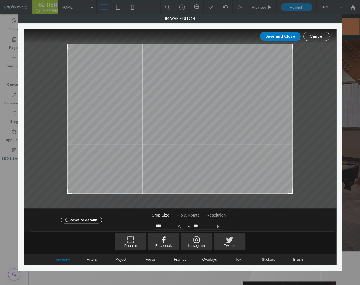
drag, startPoint x: 293, startPoint y: 191, endPoint x: 289, endPoint y: 182, distance: 9.1
click at [290, 177] on div at bounding box center [180, 118] width 312 height 179
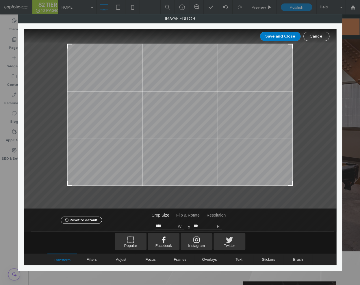
type input "***"
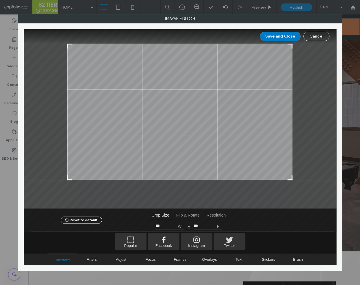
drag, startPoint x: 289, startPoint y: 193, endPoint x: 289, endPoint y: 179, distance: 13.6
click at [289, 179] on div at bounding box center [289, 177] width 7 height 7
click at [276, 34] on button "Save and Close" at bounding box center [280, 36] width 40 height 9
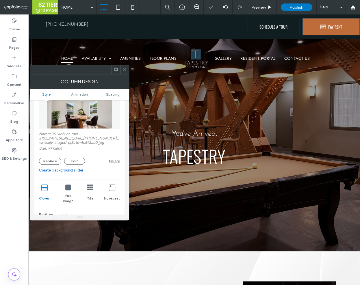
scroll to position [96, 0]
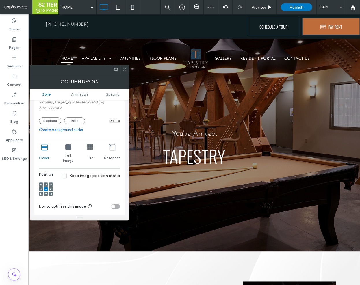
click at [45, 184] on icon at bounding box center [46, 185] width 2 height 2
click at [46, 193] on use at bounding box center [46, 193] width 2 height 1
click at [46, 193] on icon at bounding box center [46, 194] width 2 height 2
click at [77, 121] on button "Edit" at bounding box center [74, 120] width 21 height 7
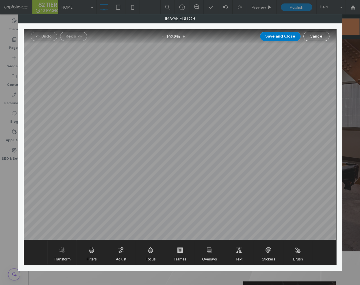
click at [66, 251] on span "Transform" at bounding box center [62, 252] width 29 height 25
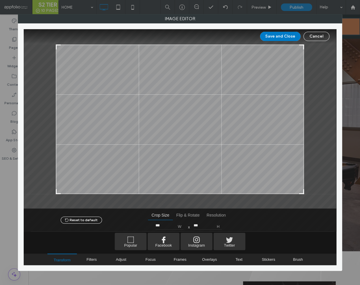
click at [59, 45] on div at bounding box center [58, 47] width 7 height 7
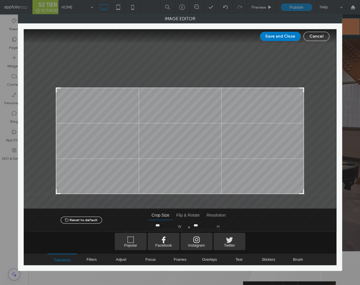
type input "***"
drag, startPoint x: 58, startPoint y: 46, endPoint x: 58, endPoint y: 90, distance: 44.8
click at [58, 90] on div at bounding box center [58, 90] width 7 height 7
click at [277, 34] on button "Save and Close" at bounding box center [280, 36] width 40 height 9
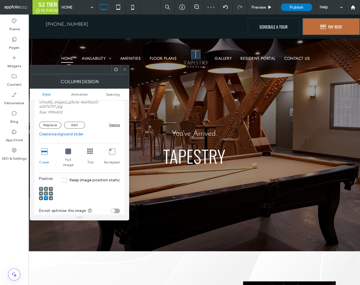
click at [49, 119] on div "Name: 36-web-or-mls-2102_24th_St_NE_1_Unit_28-1004-006_virtually_staged_pj5ote-…" at bounding box center [79, 109] width 81 height 37
click at [49, 125] on button "Replace" at bounding box center [50, 125] width 22 height 7
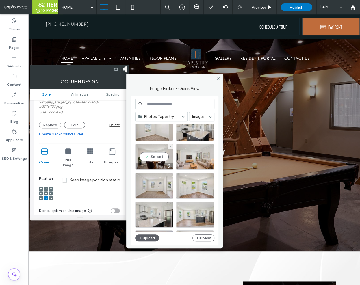
scroll to position [97, 0]
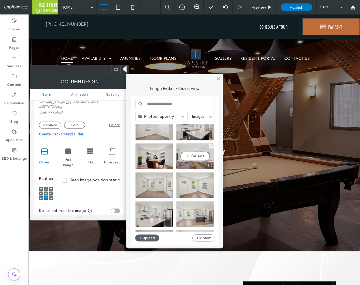
click at [201, 155] on div "Select" at bounding box center [195, 156] width 38 height 26
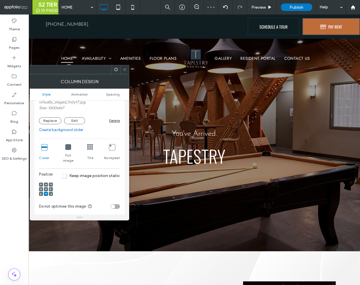
click at [126, 67] on icon at bounding box center [125, 69] width 4 height 4
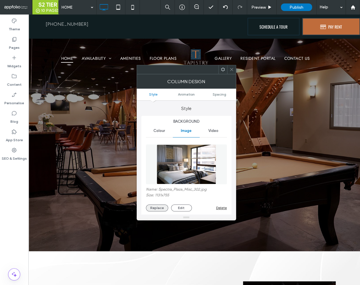
click at [148, 207] on button "Replace" at bounding box center [157, 208] width 22 height 7
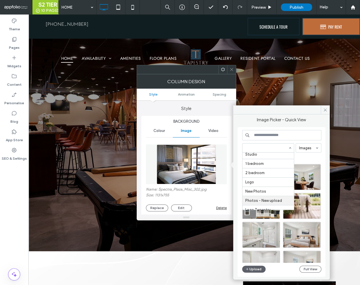
scroll to position [94, 0]
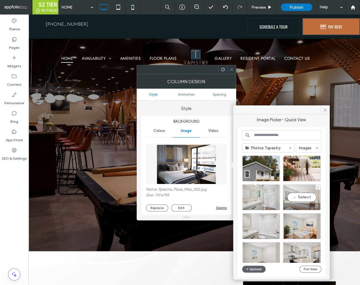
click at [292, 196] on div "Select" at bounding box center [302, 197] width 38 height 26
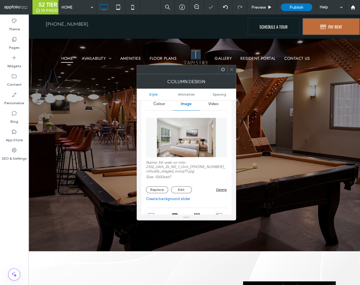
scroll to position [62, 0]
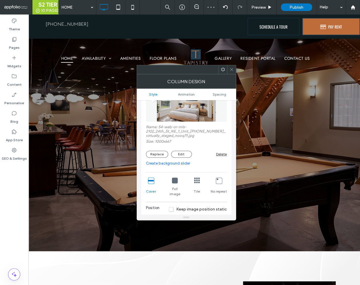
click at [231, 68] on icon at bounding box center [231, 69] width 4 height 4
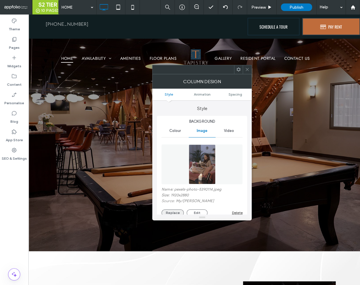
click at [179, 212] on button "Replace" at bounding box center [173, 213] width 22 height 7
click at [174, 213] on button "Replace" at bounding box center [173, 213] width 22 height 7
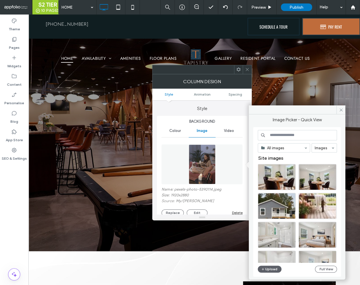
click at [266, 275] on div "All images Images Site images Upload Full View" at bounding box center [297, 202] width 88 height 150
click at [267, 270] on button "Upload" at bounding box center [270, 269] width 24 height 7
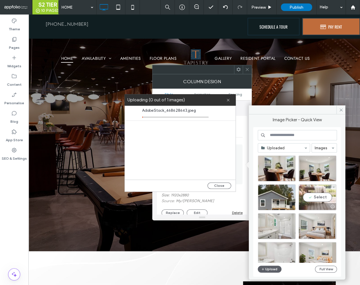
scroll to position [0, 0]
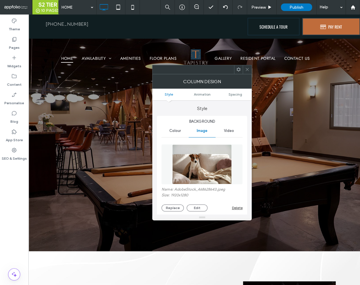
click at [247, 70] on use at bounding box center [247, 69] width 3 height 3
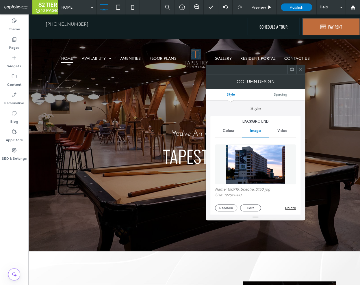
click at [231, 204] on div "Name: 150715_Spectra_0150.jpg Size: 1920x1280 Replace Edit Delete" at bounding box center [255, 199] width 81 height 24
click at [230, 206] on button "Replace" at bounding box center [226, 208] width 22 height 7
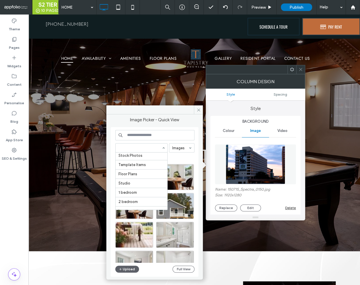
scroll to position [94, 0]
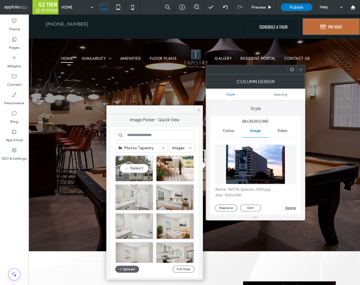
click at [146, 180] on div at bounding box center [149, 177] width 7 height 5
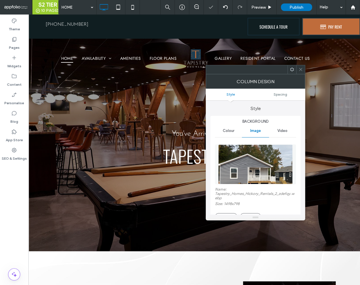
drag, startPoint x: 300, startPoint y: 68, endPoint x: 303, endPoint y: 78, distance: 10.1
click at [300, 68] on icon at bounding box center [301, 69] width 4 height 4
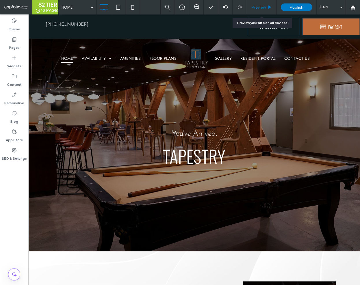
click at [264, 8] on span "Preview" at bounding box center [258, 7] width 14 height 5
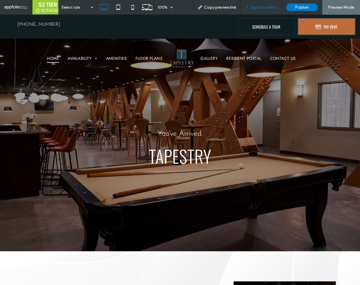
click at [257, 9] on span "Back to editor" at bounding box center [264, 7] width 27 height 5
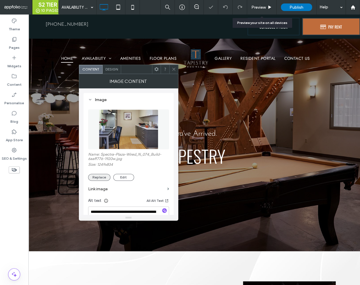
click at [99, 180] on button "Replace" at bounding box center [99, 177] width 22 height 7
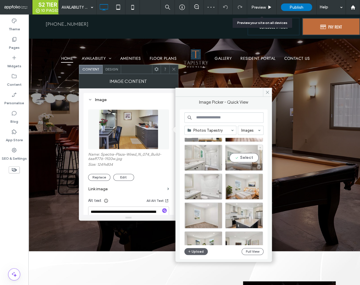
scroll to position [43, 0]
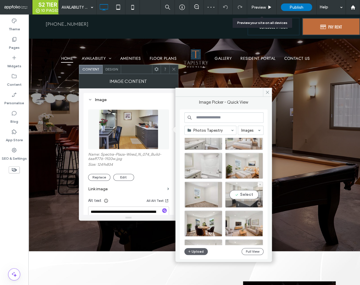
click at [243, 197] on div "Select" at bounding box center [244, 195] width 38 height 26
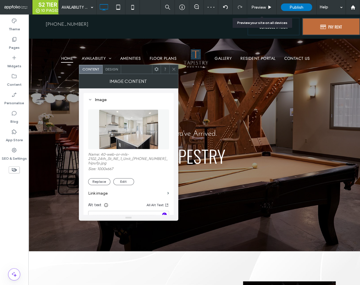
click at [163, 214] on icon "button" at bounding box center [164, 215] width 4 height 4
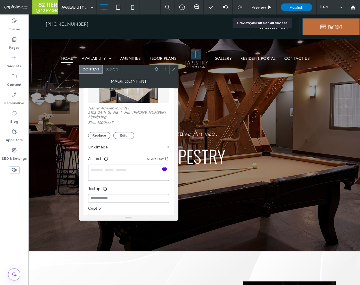
type textarea "**********"
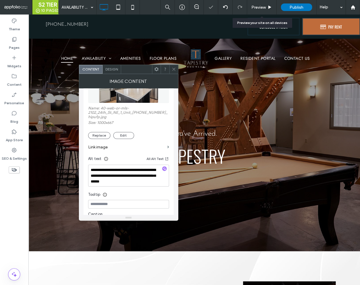
click at [171, 70] on div at bounding box center [173, 69] width 9 height 9
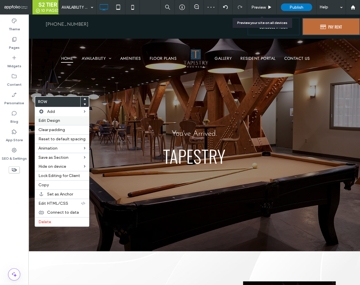
click at [59, 120] on span "Edit Design" at bounding box center [49, 120] width 22 height 5
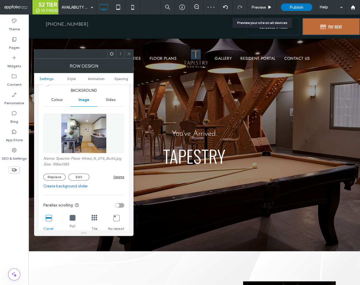
scroll to position [69, 0]
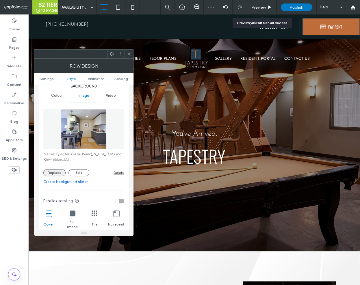
click at [60, 176] on button "Replace" at bounding box center [54, 172] width 22 height 7
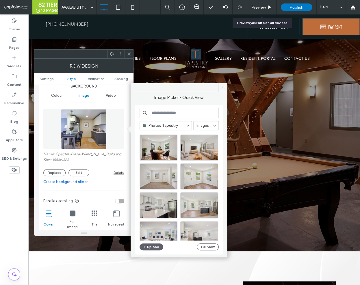
scroll to position [78, 0]
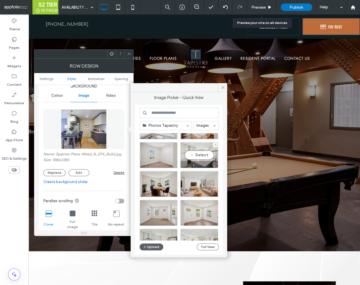
click at [200, 155] on div "Select" at bounding box center [199, 155] width 38 height 26
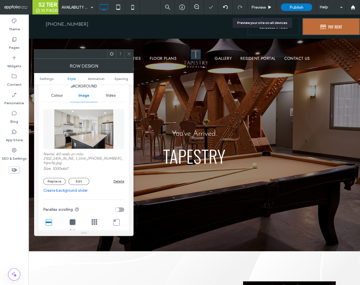
click at [128, 55] on icon at bounding box center [129, 54] width 4 height 4
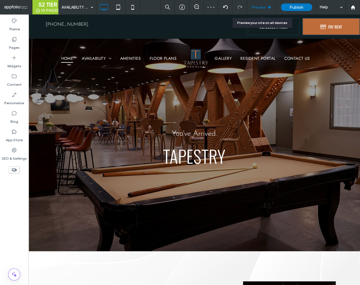
click at [261, 7] on span "Preview" at bounding box center [258, 7] width 14 height 5
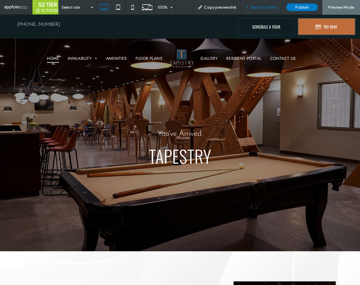
click at [266, 7] on span "Back to editor" at bounding box center [264, 7] width 27 height 5
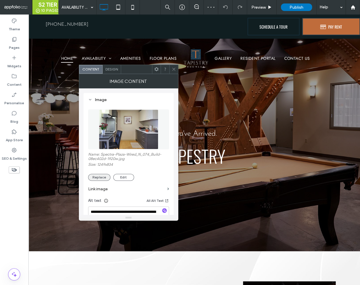
click at [100, 176] on button "Replace" at bounding box center [99, 177] width 22 height 7
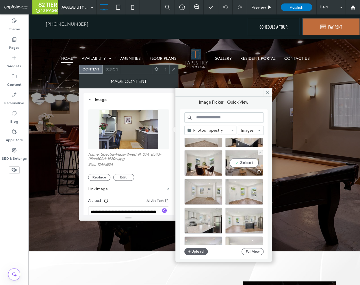
scroll to position [92, 0]
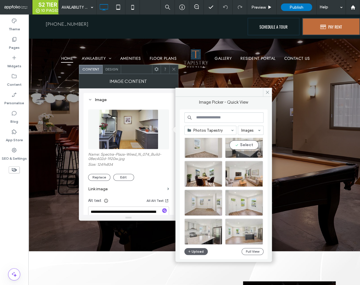
click at [240, 153] on div at bounding box center [243, 154] width 37 height 7
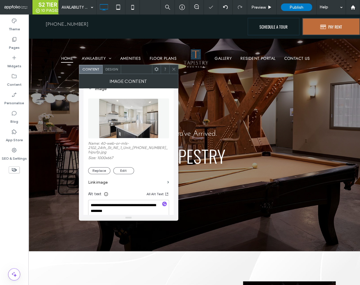
scroll to position [14, 0]
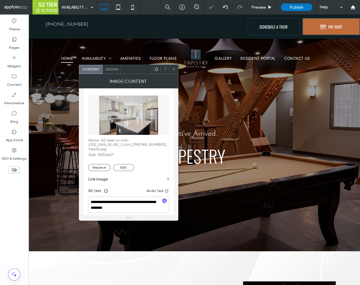
click at [164, 203] on icon "button" at bounding box center [164, 201] width 4 height 4
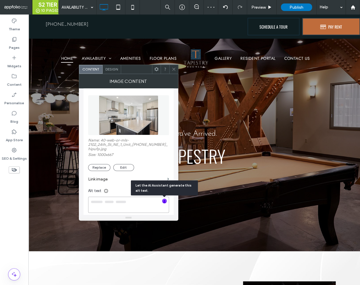
type textarea "**********"
click at [173, 69] on icon at bounding box center [174, 69] width 4 height 4
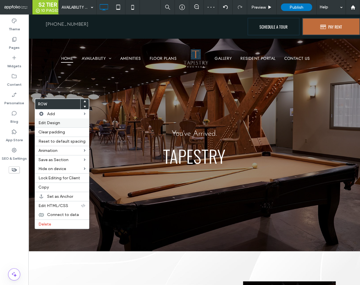
click at [46, 123] on span "Edit Design" at bounding box center [49, 123] width 22 height 5
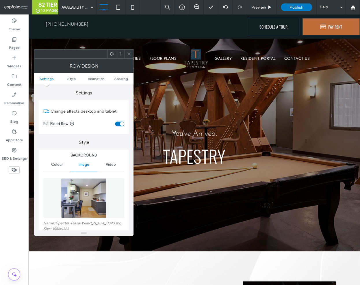
scroll to position [94, 0]
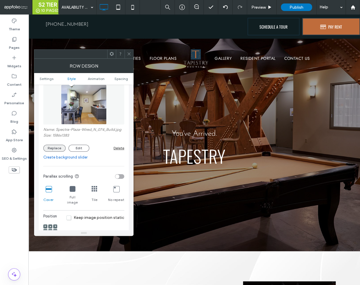
click at [60, 151] on button "Replace" at bounding box center [54, 148] width 22 height 7
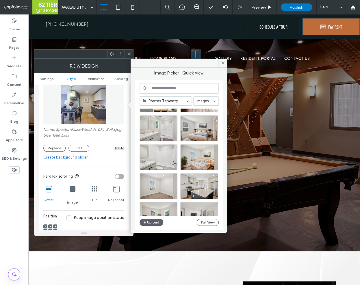
scroll to position [46, 0]
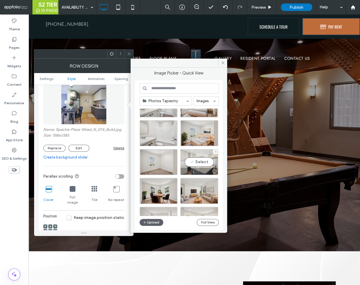
click at [205, 169] on div at bounding box center [199, 171] width 37 height 7
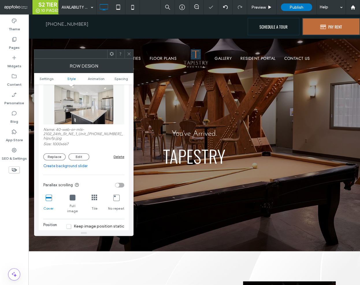
click at [129, 56] on icon at bounding box center [129, 54] width 4 height 4
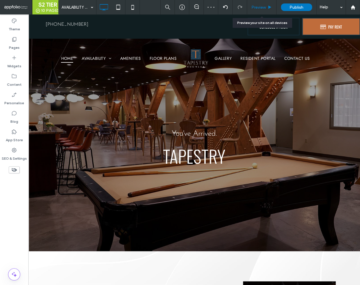
click at [253, 8] on span "Preview" at bounding box center [258, 7] width 14 height 5
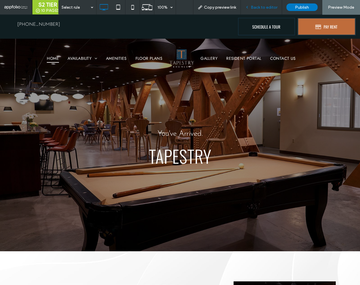
click at [258, 10] on div "Back to editor" at bounding box center [261, 7] width 41 height 14
click at [265, 6] on span "Back to editor" at bounding box center [264, 7] width 27 height 5
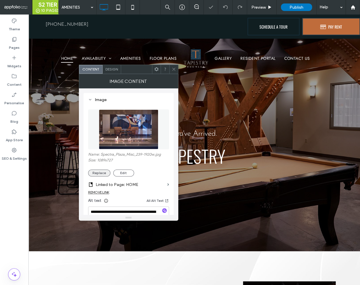
click at [99, 175] on button "Replace" at bounding box center [99, 173] width 22 height 7
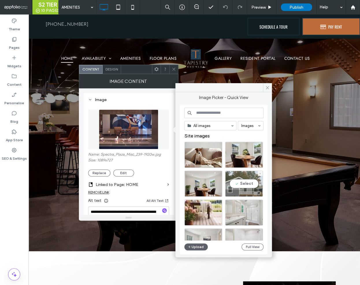
click at [240, 185] on div "Select" at bounding box center [244, 184] width 38 height 26
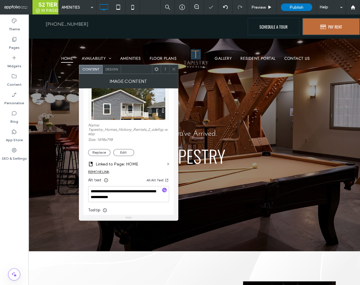
scroll to position [50, 0]
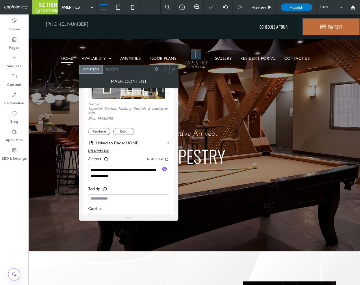
click at [164, 171] on icon "button" at bounding box center [164, 169] width 4 height 4
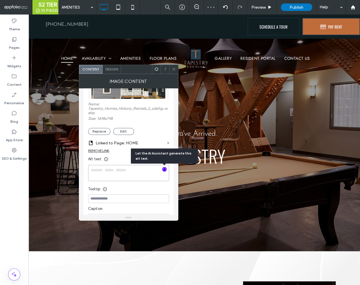
type textarea "**********"
click at [175, 71] on icon at bounding box center [174, 69] width 4 height 4
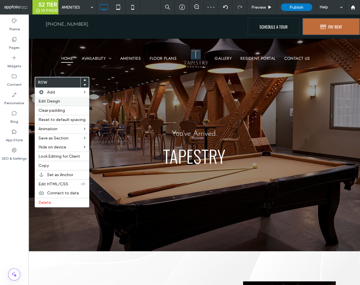
click at [56, 100] on span "Edit Design" at bounding box center [49, 101] width 22 height 5
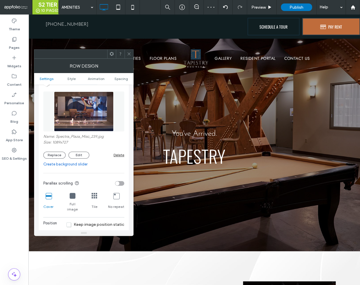
scroll to position [123, 0]
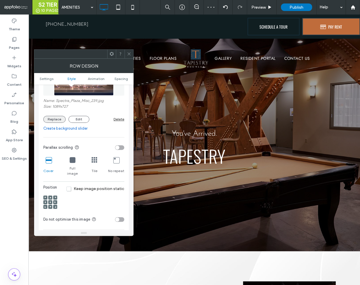
click at [50, 118] on button "Replace" at bounding box center [54, 119] width 22 height 7
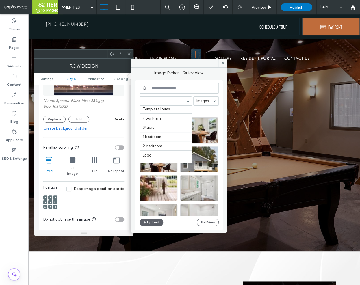
scroll to position [76, 0]
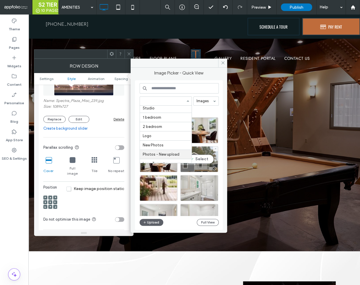
click at [202, 160] on div "Select" at bounding box center [199, 159] width 38 height 26
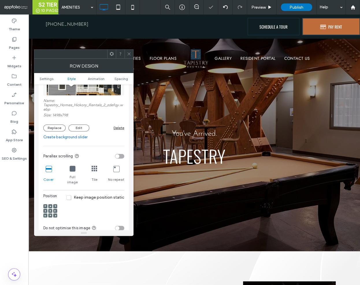
click at [129, 52] on icon at bounding box center [129, 54] width 4 height 4
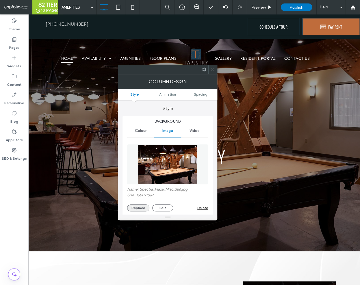
click at [139, 208] on button "Replace" at bounding box center [138, 208] width 22 height 7
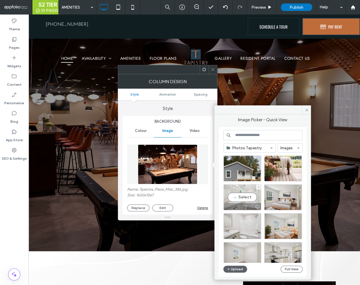
scroll to position [57, 0]
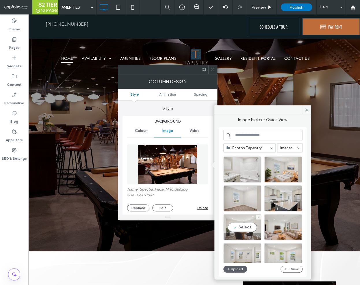
click at [240, 229] on div "Select" at bounding box center [242, 227] width 38 height 26
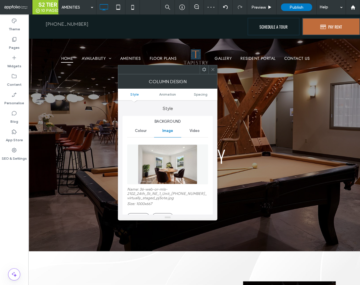
click at [213, 68] on icon at bounding box center [213, 69] width 4 height 4
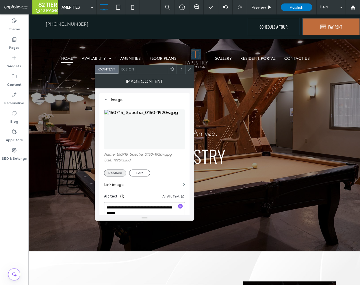
click at [119, 171] on button "Replace" at bounding box center [115, 173] width 22 height 7
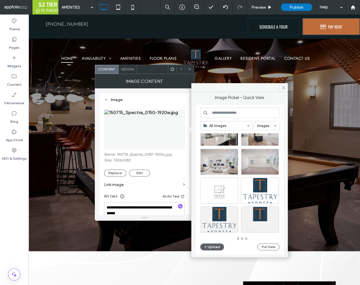
scroll to position [253, 0]
click at [217, 121] on div "All images" at bounding box center [226, 125] width 52 height 9
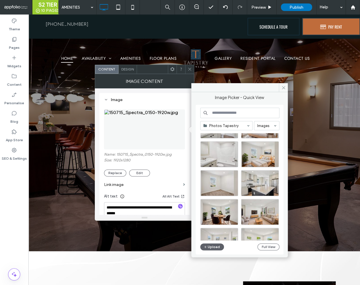
scroll to position [0, 0]
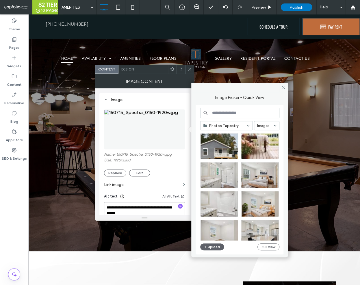
click at [253, 161] on div at bounding box center [242, 147] width 84 height 29
click at [255, 155] on div at bounding box center [259, 155] width 37 height 7
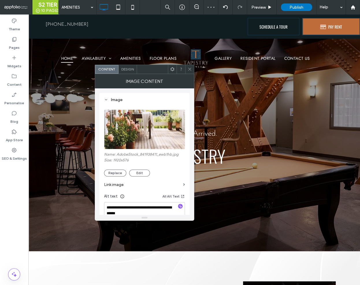
click at [190, 70] on icon at bounding box center [190, 69] width 4 height 4
click at [140, 172] on button "Edit" at bounding box center [139, 173] width 21 height 7
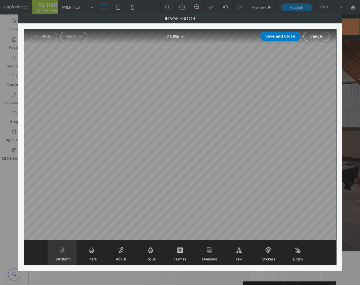
click at [61, 254] on span "Transform" at bounding box center [62, 252] width 29 height 25
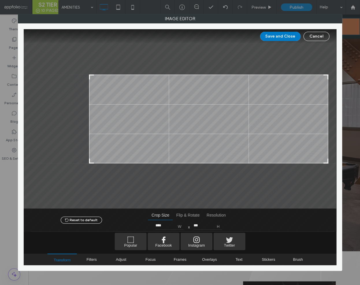
type input "****"
type input "***"
type input "****"
type input "***"
drag, startPoint x: 33, startPoint y: 161, endPoint x: 106, endPoint y: 163, distance: 73.2
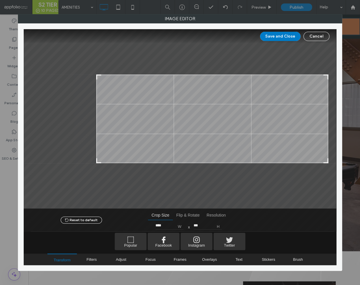
click at [102, 163] on div at bounding box center [98, 160] width 7 height 7
click at [278, 38] on button "Save and Close" at bounding box center [280, 36] width 40 height 9
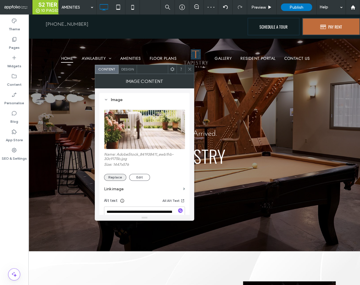
click at [119, 177] on button "Replace" at bounding box center [115, 177] width 22 height 7
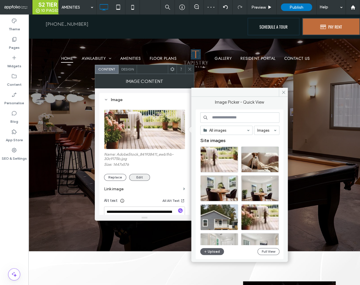
click at [134, 179] on button "Edit" at bounding box center [139, 177] width 21 height 7
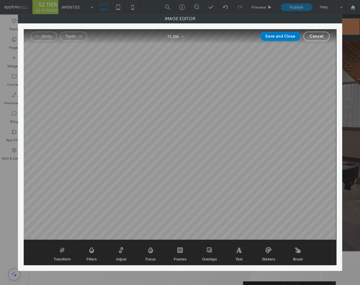
drag, startPoint x: 68, startPoint y: 253, endPoint x: 94, endPoint y: 246, distance: 27.3
click at [68, 253] on span "Transform" at bounding box center [62, 252] width 29 height 25
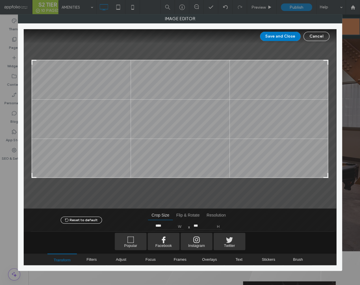
type input "****"
type input "***"
type input "****"
type input "***"
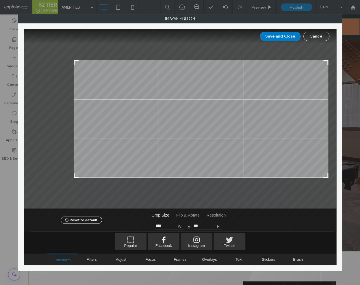
type input "****"
type input "***"
type input "****"
type input "***"
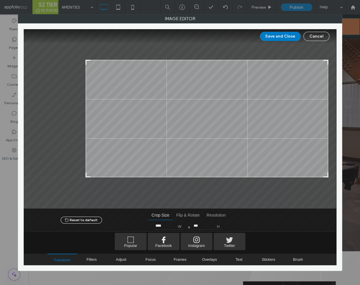
type input "****"
drag, startPoint x: 34, startPoint y: 176, endPoint x: 88, endPoint y: 180, distance: 54.7
click at [88, 180] on div at bounding box center [180, 118] width 312 height 179
click at [276, 34] on button "Save and Close" at bounding box center [280, 36] width 40 height 9
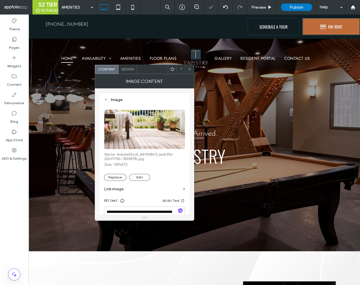
click at [192, 68] on div at bounding box center [189, 69] width 9 height 9
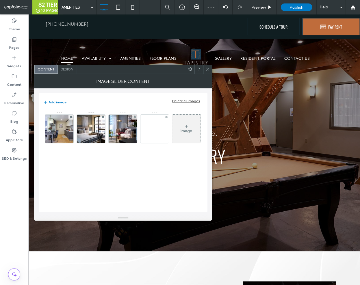
click at [180, 100] on div "Delete all images" at bounding box center [186, 101] width 28 height 4
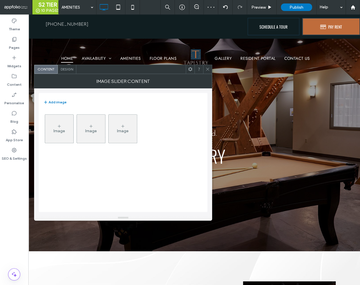
click at [60, 129] on div "Image" at bounding box center [59, 131] width 12 height 5
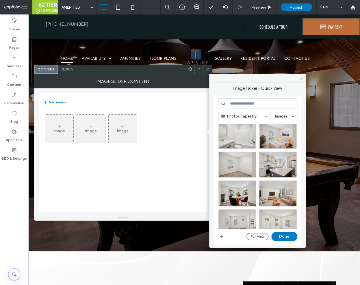
scroll to position [58, 0]
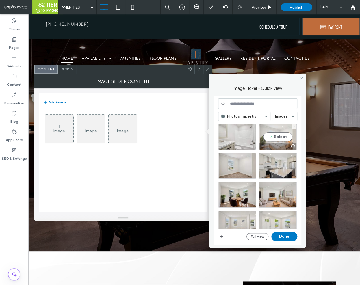
click at [273, 136] on div "Select" at bounding box center [278, 137] width 38 height 26
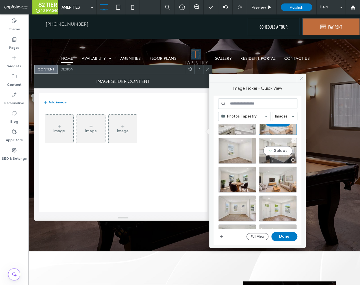
scroll to position [75, 0]
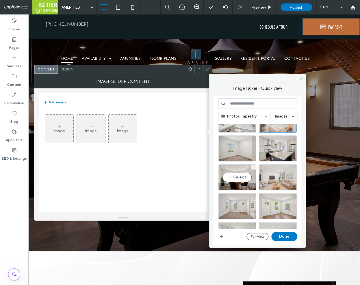
drag, startPoint x: 235, startPoint y: 180, endPoint x: 265, endPoint y: 180, distance: 30.1
click at [235, 180] on div "Select" at bounding box center [237, 177] width 38 height 26
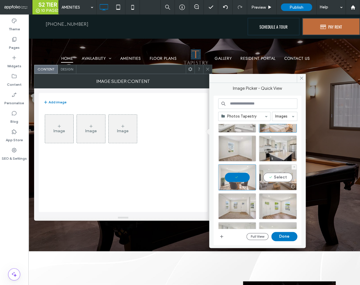
click at [275, 180] on div "Select" at bounding box center [278, 177] width 38 height 26
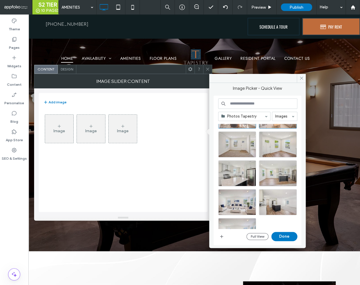
click at [275, 180] on div at bounding box center [260, 176] width 84 height 105
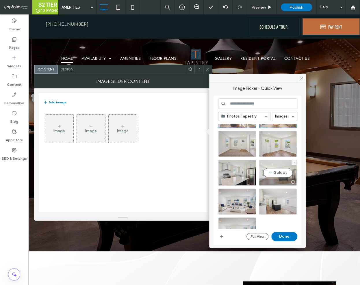
click at [273, 178] on div "Select" at bounding box center [278, 173] width 38 height 26
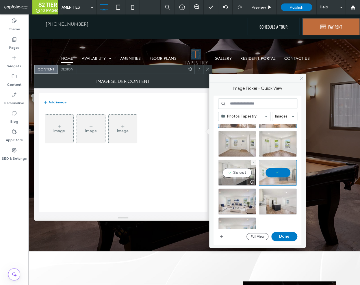
click at [240, 181] on div at bounding box center [236, 182] width 37 height 7
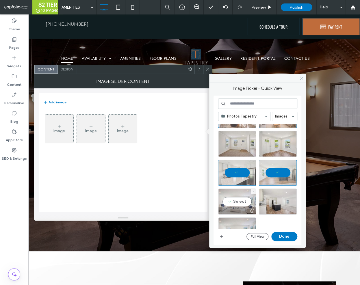
drag, startPoint x: 239, startPoint y: 200, endPoint x: 242, endPoint y: 202, distance: 3.5
click at [239, 200] on div "Select" at bounding box center [237, 202] width 38 height 26
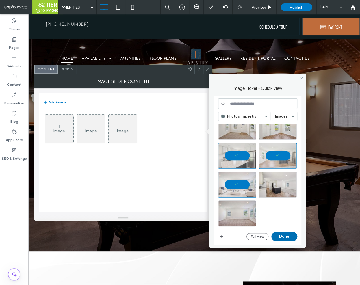
click at [281, 236] on button "Done" at bounding box center [284, 236] width 26 height 9
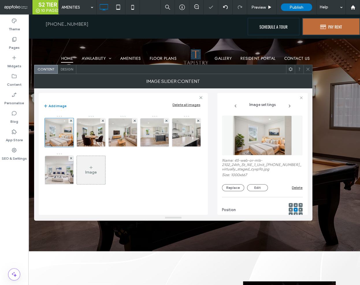
click at [307, 69] on icon at bounding box center [308, 69] width 4 height 4
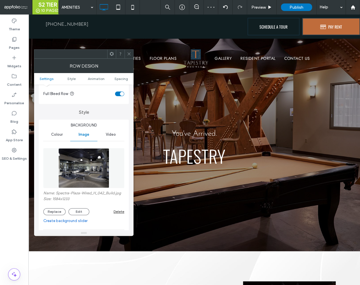
scroll to position [72, 0]
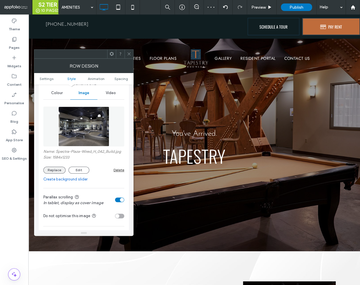
click at [54, 168] on button "Replace" at bounding box center [54, 170] width 22 height 7
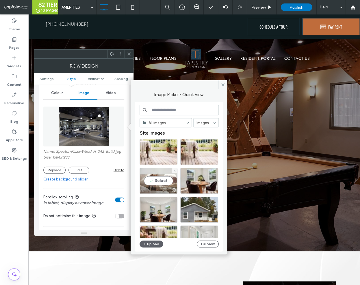
click at [159, 179] on div "Select" at bounding box center [159, 181] width 38 height 26
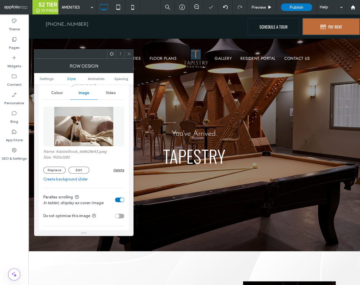
scroll to position [171, 0]
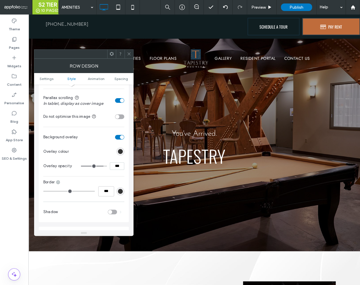
click at [128, 53] on icon at bounding box center [129, 54] width 4 height 4
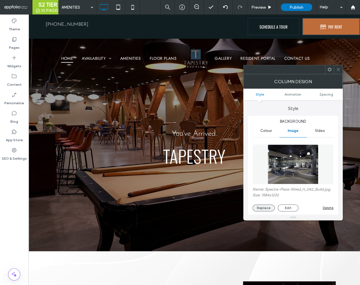
click at [261, 207] on button "Replace" at bounding box center [264, 208] width 22 height 7
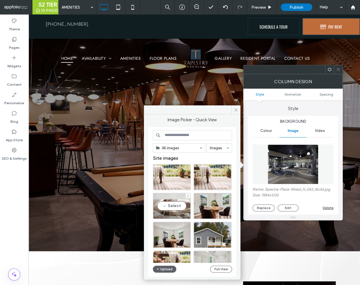
click at [177, 209] on div "Select" at bounding box center [172, 206] width 38 height 26
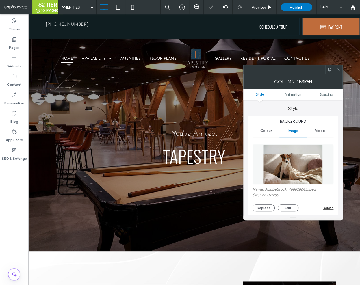
scroll to position [71, 0]
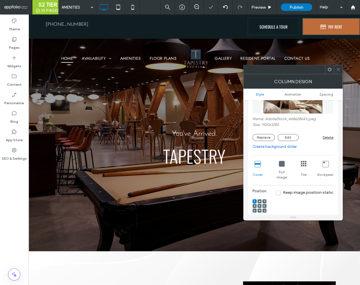
click at [259, 205] on use at bounding box center [259, 205] width 1 height 1
click at [338, 71] on icon at bounding box center [338, 69] width 4 height 4
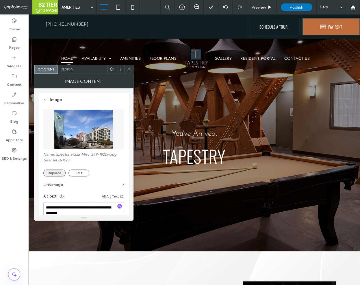
click at [56, 174] on button "Replace" at bounding box center [54, 173] width 22 height 7
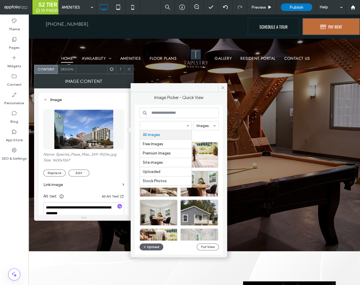
drag, startPoint x: 172, startPoint y: 127, endPoint x: 175, endPoint y: 139, distance: 13.2
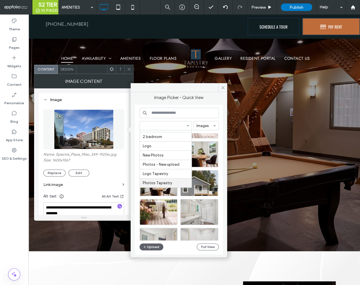
scroll to position [29, 0]
click at [202, 186] on div at bounding box center [199, 183] width 38 height 26
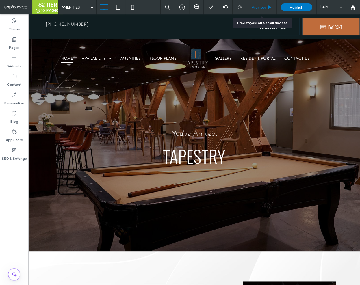
click at [265, 8] on span "Preview" at bounding box center [258, 7] width 14 height 5
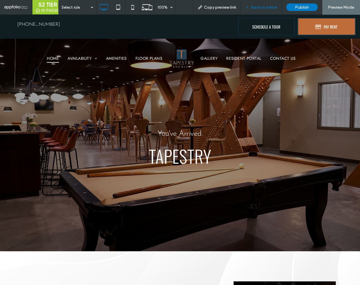
click at [267, 9] on span "Back to editor" at bounding box center [264, 7] width 27 height 5
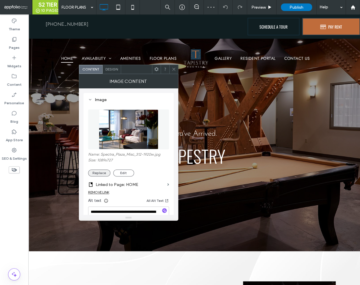
click at [100, 173] on button "Replace" at bounding box center [99, 173] width 22 height 7
click at [100, 174] on button "Replace" at bounding box center [99, 173] width 22 height 7
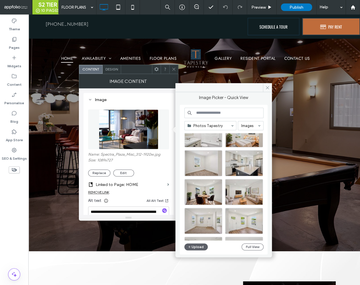
scroll to position [77, 0]
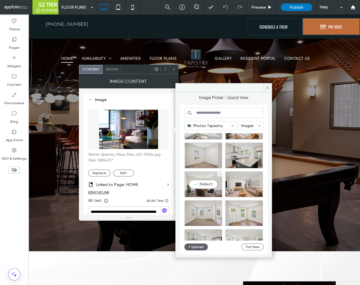
click at [209, 186] on div "Select" at bounding box center [203, 184] width 38 height 26
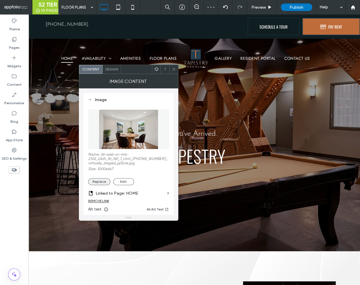
click at [91, 182] on button "Replace" at bounding box center [99, 181] width 22 height 7
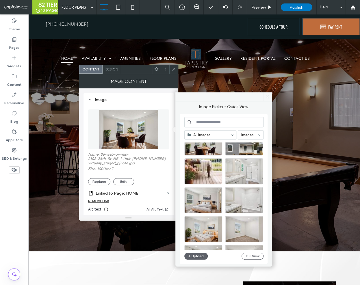
scroll to position [96, 0]
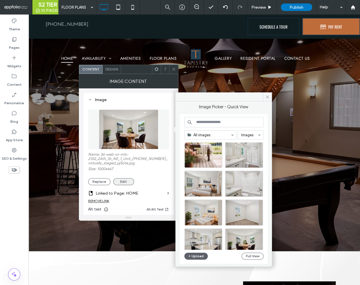
click at [122, 181] on button "Edit" at bounding box center [123, 181] width 21 height 7
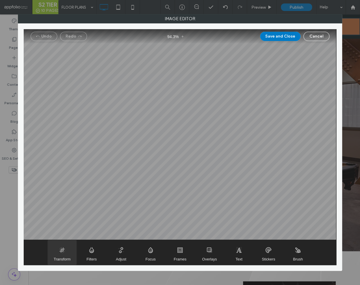
click at [59, 250] on span "Transform" at bounding box center [62, 252] width 29 height 25
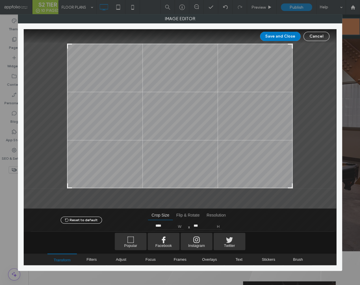
drag, startPoint x: 289, startPoint y: 192, endPoint x: 291, endPoint y: 187, distance: 5.7
click at [291, 186] on div at bounding box center [290, 185] width 7 height 7
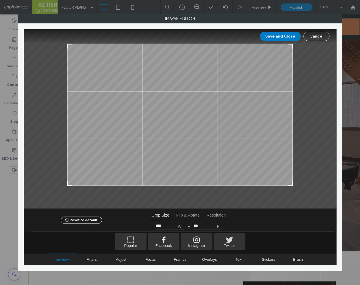
type input "***"
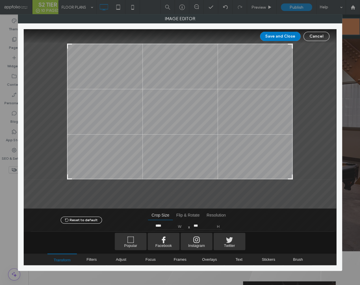
drag, startPoint x: 291, startPoint y: 187, endPoint x: 292, endPoint y: 178, distance: 9.3
click at [292, 178] on div at bounding box center [290, 176] width 7 height 7
click at [273, 36] on button "Save and Close" at bounding box center [280, 36] width 40 height 9
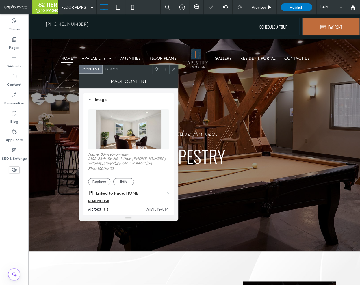
click at [176, 67] on div at bounding box center [173, 69] width 9 height 9
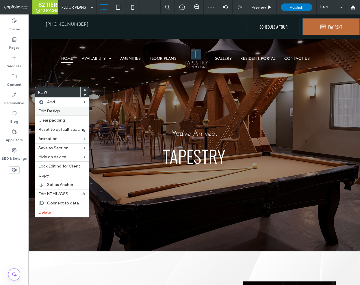
click at [54, 110] on span "Edit Design" at bounding box center [49, 111] width 22 height 5
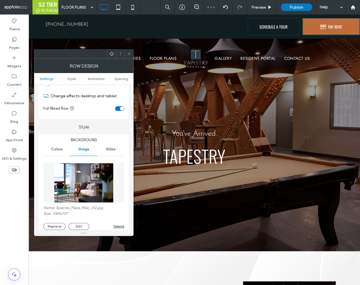
scroll to position [30, 0]
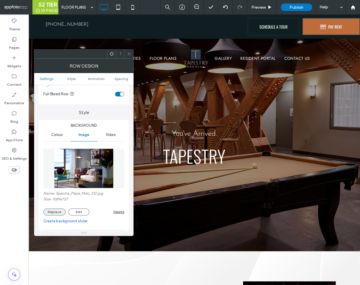
click at [56, 211] on button "Replace" at bounding box center [54, 212] width 22 height 7
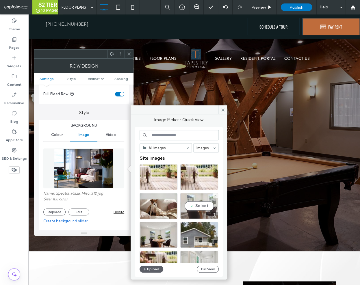
click at [196, 201] on div "Select" at bounding box center [199, 206] width 38 height 26
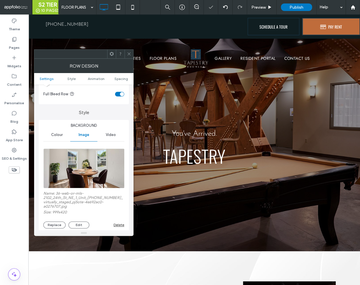
click at [128, 54] on icon at bounding box center [129, 54] width 4 height 4
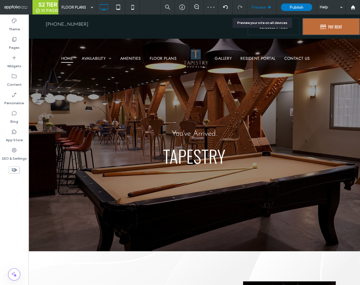
click at [270, 11] on div "Preview" at bounding box center [261, 7] width 29 height 14
click at [261, 9] on span "Preview" at bounding box center [258, 7] width 14 height 5
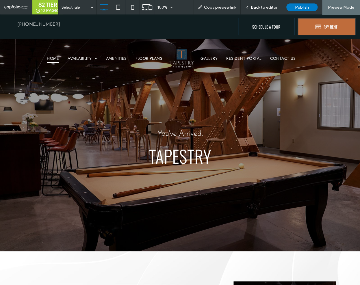
click at [266, 5] on span "Back to editor" at bounding box center [264, 7] width 27 height 5
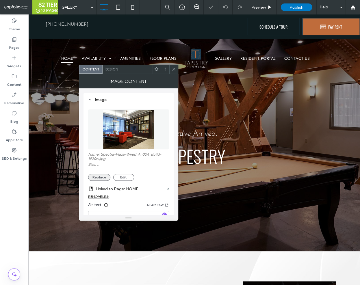
drag, startPoint x: 101, startPoint y: 182, endPoint x: 100, endPoint y: 179, distance: 3.2
click at [100, 182] on section "Linked to Page: HOME" at bounding box center [128, 188] width 81 height 14
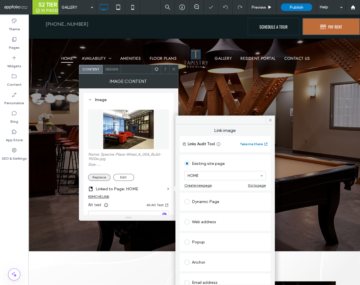
click at [100, 178] on button "Replace" at bounding box center [99, 177] width 22 height 7
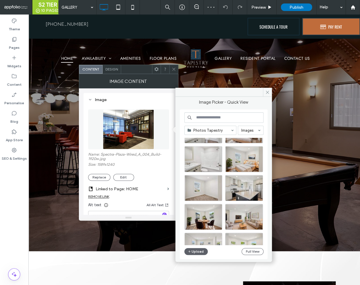
scroll to position [99, 0]
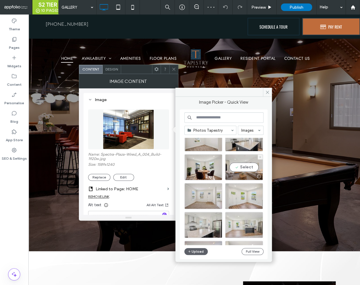
click at [240, 178] on div at bounding box center [243, 176] width 37 height 7
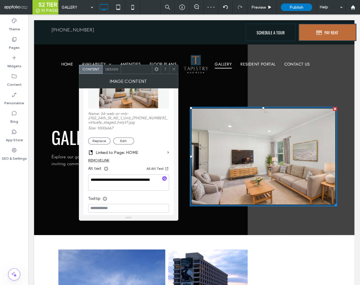
scroll to position [123, 0]
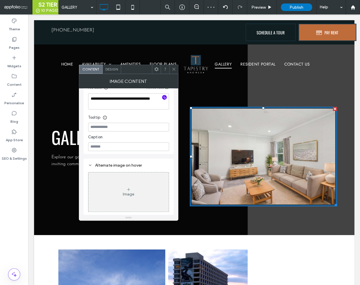
click at [165, 98] on icon "button" at bounding box center [164, 97] width 4 height 4
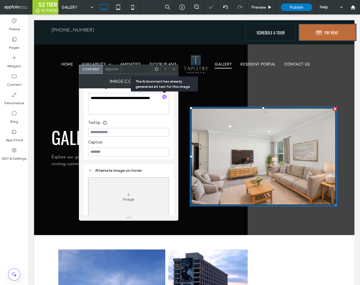
click at [175, 70] on icon at bounding box center [174, 69] width 4 height 4
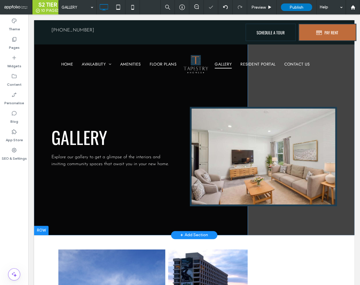
click at [42, 229] on div at bounding box center [41, 230] width 14 height 9
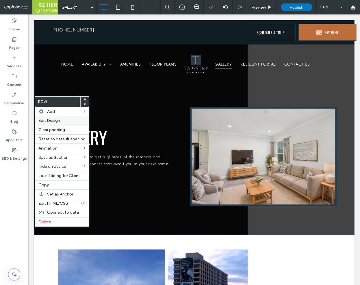
click at [58, 121] on span "Edit Design" at bounding box center [49, 120] width 22 height 5
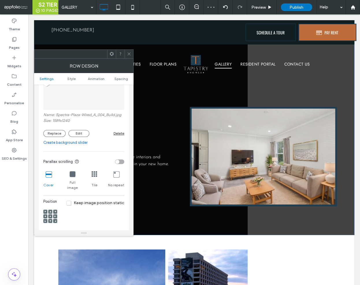
scroll to position [127, 0]
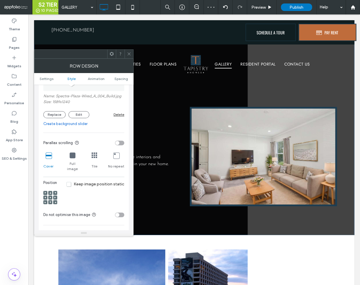
click at [46, 120] on div "Name: Spectra-Plaza-Wired_A_004_Build.jpg Size: 1589x1240 Replace Edit Delete" at bounding box center [83, 83] width 81 height 76
click at [48, 117] on button "Replace" at bounding box center [54, 114] width 22 height 7
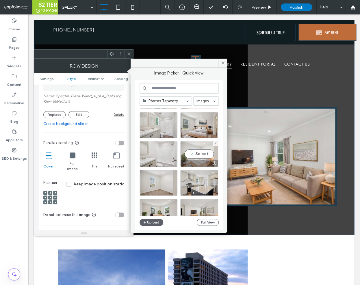
scroll to position [76, 0]
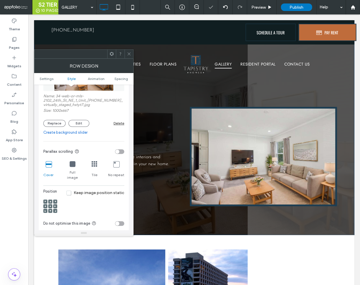
click at [128, 54] on use at bounding box center [128, 54] width 3 height 3
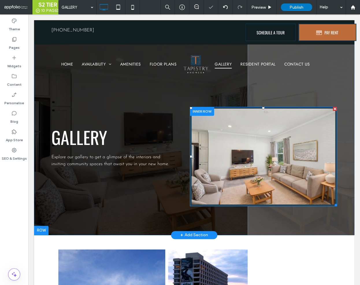
scroll to position [94, 0]
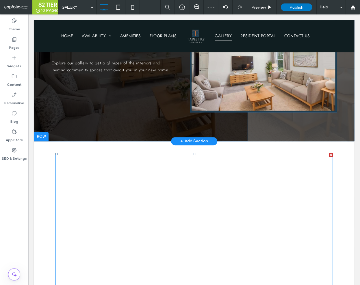
click at [192, 168] on link at bounding box center [207, 189] width 79 height 66
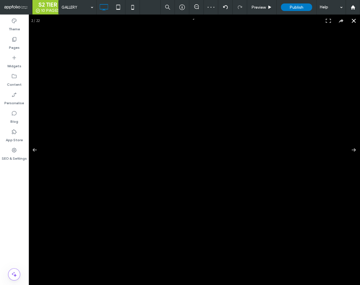
click at [355, 22] on button at bounding box center [353, 20] width 13 height 13
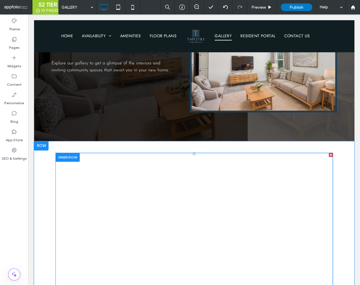
click at [204, 186] on link at bounding box center [207, 189] width 79 height 66
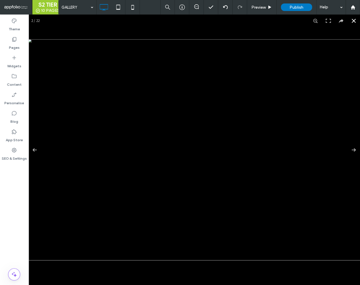
click at [352, 20] on button at bounding box center [353, 20] width 13 height 13
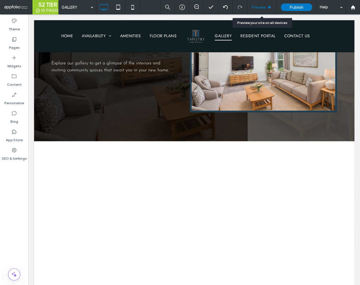
click at [256, 10] on div "Preview" at bounding box center [261, 7] width 29 height 14
click at [257, 8] on span "Preview" at bounding box center [258, 7] width 14 height 5
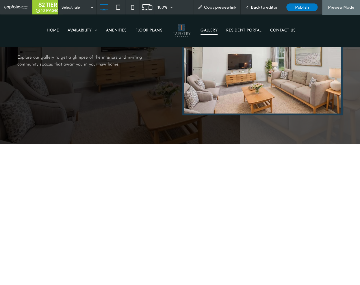
click at [257, 8] on span "Back to editor" at bounding box center [264, 7] width 27 height 5
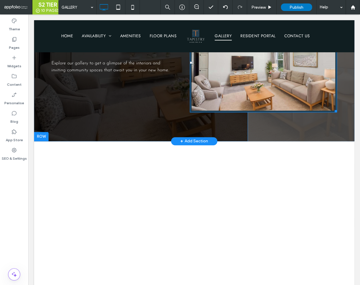
scroll to position [188, 0]
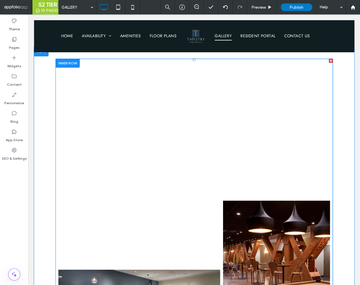
drag, startPoint x: 211, startPoint y: 126, endPoint x: 217, endPoint y: 125, distance: 6.0
click at [211, 126] on link at bounding box center [207, 95] width 79 height 66
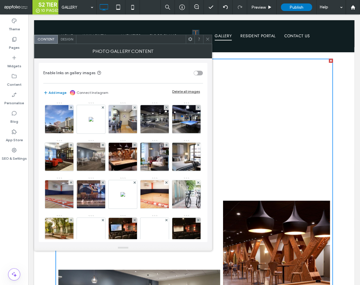
click at [186, 90] on div "Delete all images" at bounding box center [186, 91] width 28 height 4
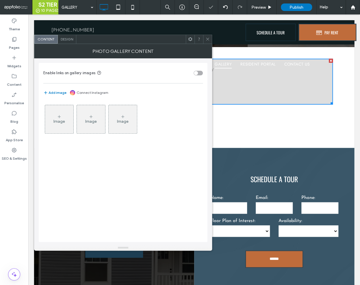
click at [60, 120] on div "Image" at bounding box center [59, 121] width 12 height 5
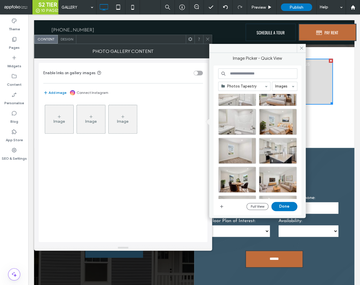
scroll to position [0, 0]
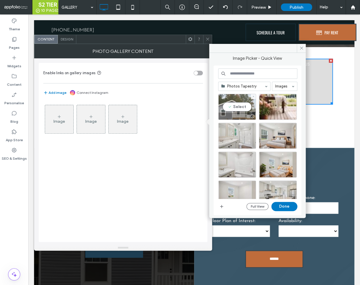
click at [234, 110] on div "Select" at bounding box center [237, 107] width 38 height 26
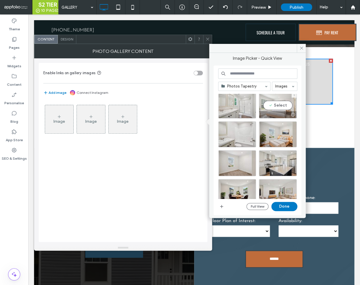
scroll to position [54, 0]
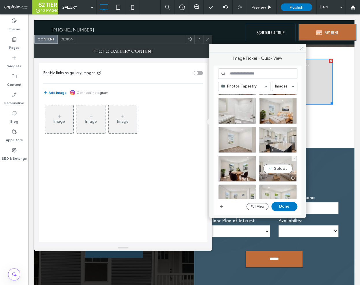
click at [276, 171] on div "Select" at bounding box center [278, 169] width 38 height 26
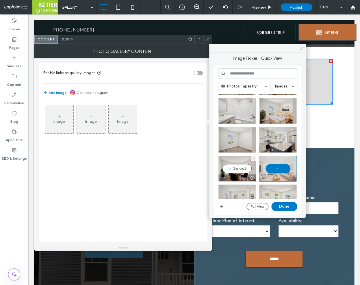
drag, startPoint x: 237, startPoint y: 173, endPoint x: 263, endPoint y: 155, distance: 31.1
click at [237, 173] on div "Select" at bounding box center [237, 169] width 38 height 26
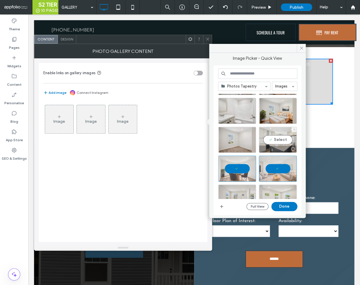
click at [274, 146] on div at bounding box center [277, 149] width 37 height 7
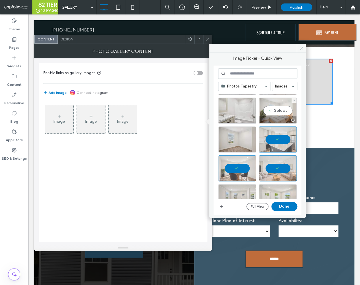
drag, startPoint x: 281, startPoint y: 113, endPoint x: 284, endPoint y: 123, distance: 10.1
click at [281, 113] on div "Select" at bounding box center [278, 111] width 38 height 26
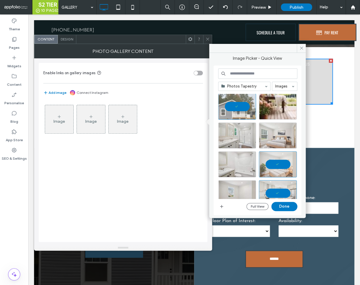
scroll to position [0, 0]
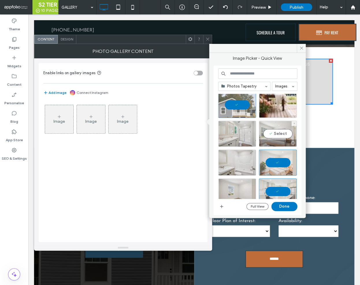
click at [285, 142] on div "Select" at bounding box center [260, 146] width 84 height 105
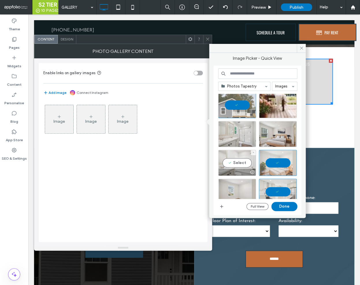
click at [244, 162] on div "Select" at bounding box center [237, 163] width 38 height 26
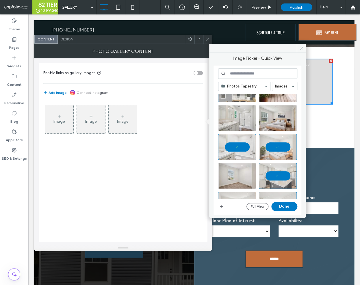
scroll to position [0, 0]
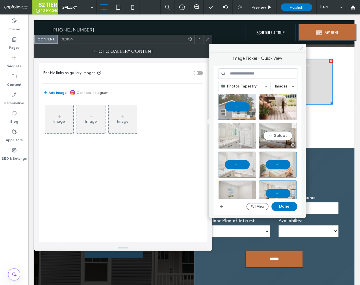
drag, startPoint x: 273, startPoint y: 135, endPoint x: 250, endPoint y: 137, distance: 23.2
click at [272, 135] on div "Select" at bounding box center [278, 136] width 38 height 26
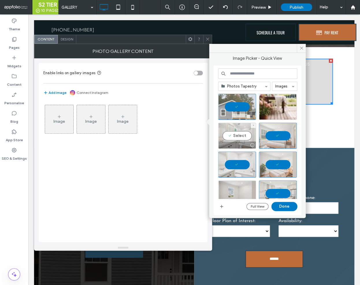
click at [245, 138] on div "Select" at bounding box center [237, 136] width 38 height 26
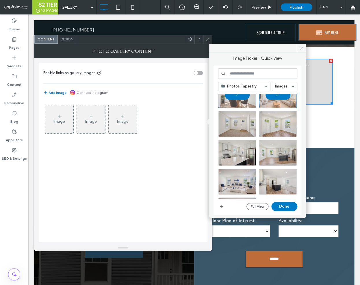
scroll to position [124, 0]
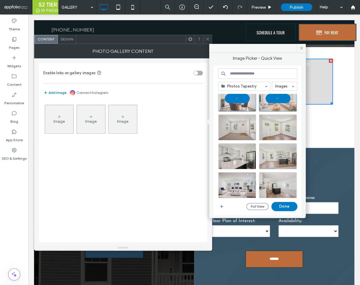
click at [283, 162] on div at bounding box center [278, 156] width 38 height 26
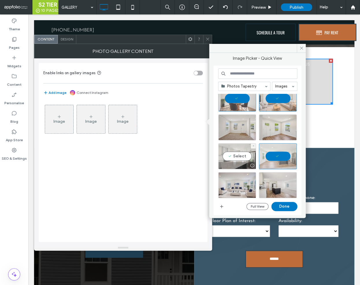
click at [235, 163] on div at bounding box center [236, 165] width 37 height 7
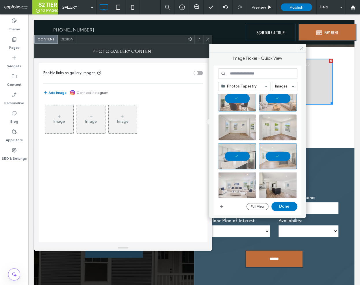
click at [240, 183] on div at bounding box center [237, 185] width 38 height 26
click at [271, 185] on div at bounding box center [278, 185] width 38 height 26
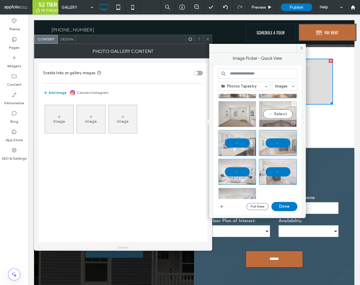
click at [279, 118] on div "Select" at bounding box center [260, 146] width 84 height 105
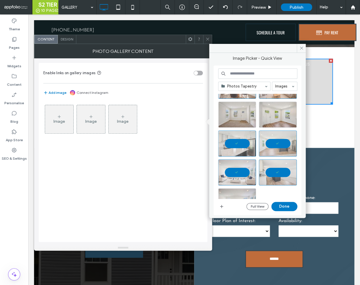
scroll to position [96, 0]
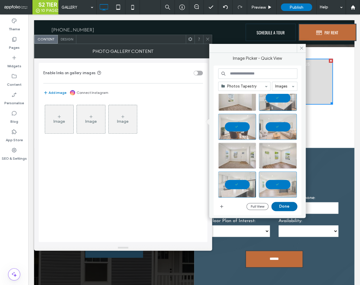
click at [285, 204] on button "Done" at bounding box center [284, 206] width 26 height 9
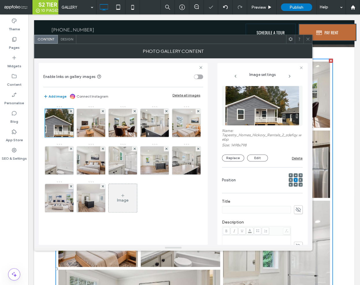
click at [309, 40] on icon at bounding box center [308, 39] width 4 height 4
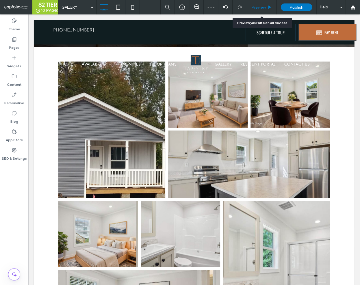
click at [261, 12] on div "Preview" at bounding box center [261, 7] width 29 height 14
click at [262, 10] on div "Preview" at bounding box center [261, 7] width 29 height 14
click at [262, 9] on span "Preview" at bounding box center [258, 7] width 14 height 5
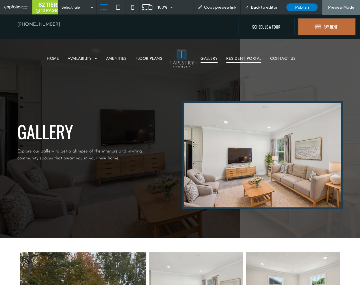
click at [235, 58] on span "RESIDENT PORTAL" at bounding box center [243, 58] width 35 height 9
click at [266, 8] on span "Back to editor" at bounding box center [264, 7] width 27 height 5
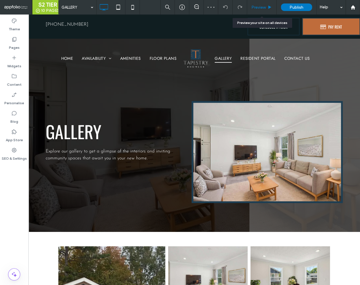
click at [262, 8] on span "Preview" at bounding box center [258, 7] width 14 height 5
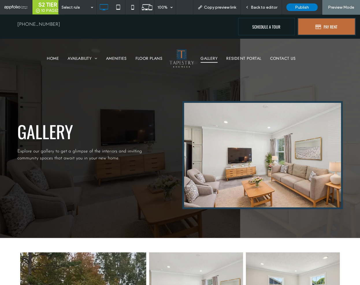
click at [262, 8] on span "Back to editor" at bounding box center [264, 7] width 27 height 5
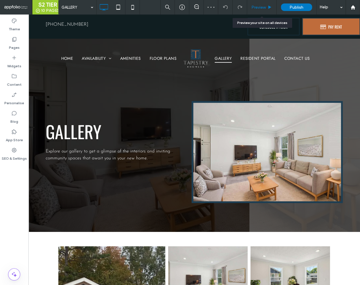
click at [262, 9] on span "Preview" at bounding box center [258, 7] width 14 height 5
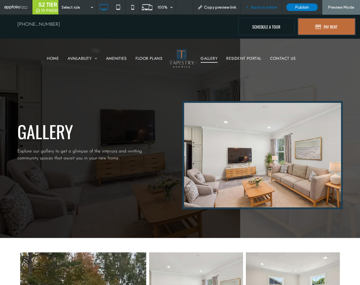
click at [255, 11] on div "Back to editor" at bounding box center [261, 7] width 41 height 14
click at [258, 7] on span "Back to editor" at bounding box center [264, 7] width 27 height 5
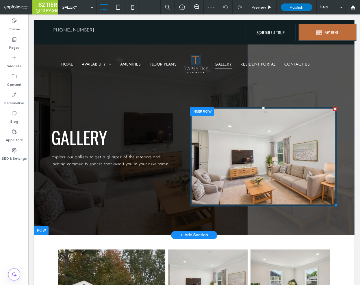
click at [256, 123] on img at bounding box center [263, 156] width 147 height 99
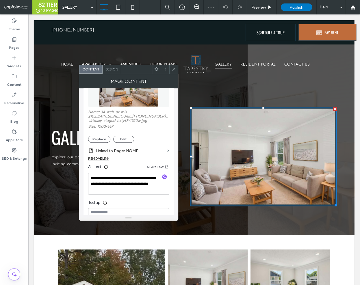
scroll to position [90, 0]
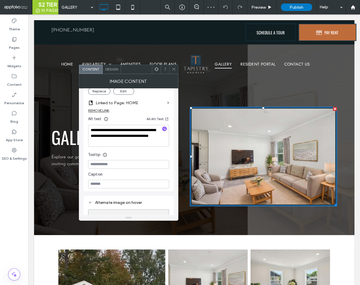
click at [164, 127] on icon "button" at bounding box center [164, 129] width 4 height 4
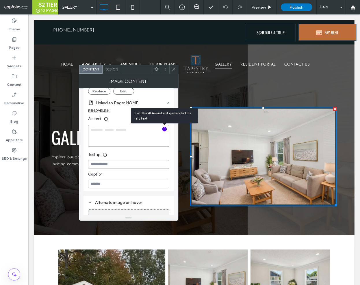
click at [174, 68] on icon at bounding box center [174, 69] width 4 height 4
type textarea "**********"
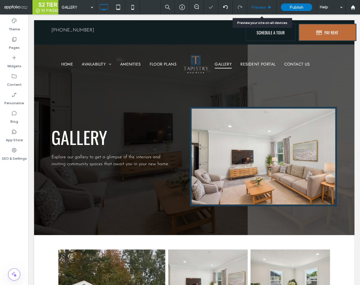
click at [263, 7] on span "Preview" at bounding box center [258, 7] width 14 height 5
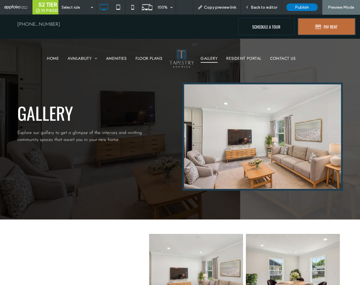
scroll to position [30, 0]
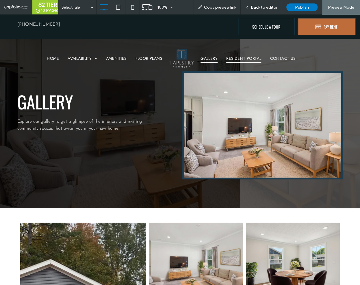
click at [245, 59] on span "RESIDENT PORTAL" at bounding box center [243, 58] width 35 height 9
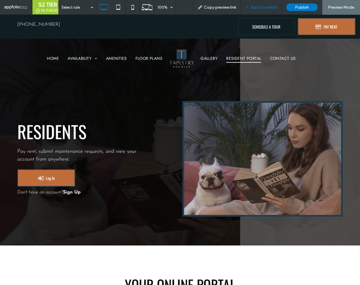
click at [257, 6] on span "Back to editor" at bounding box center [264, 7] width 27 height 5
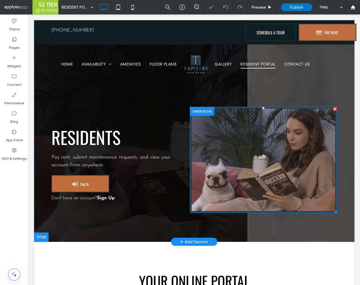
click at [265, 130] on img at bounding box center [263, 160] width 147 height 106
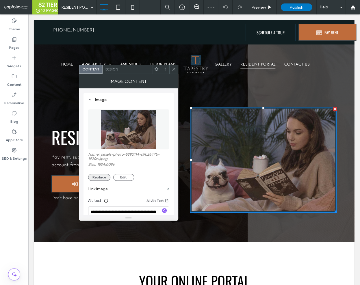
drag, startPoint x: 101, startPoint y: 179, endPoint x: 107, endPoint y: 177, distance: 6.9
click at [101, 179] on button "Replace" at bounding box center [99, 177] width 22 height 7
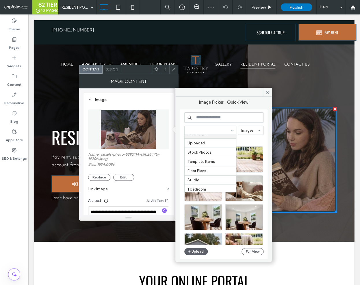
scroll to position [94, 0]
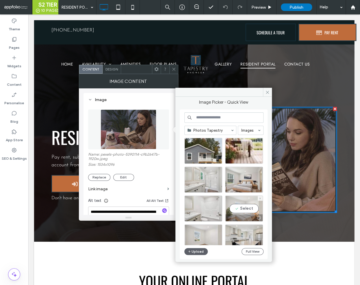
click at [242, 209] on div "Select" at bounding box center [244, 209] width 38 height 26
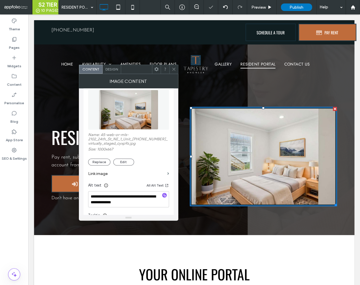
scroll to position [29, 0]
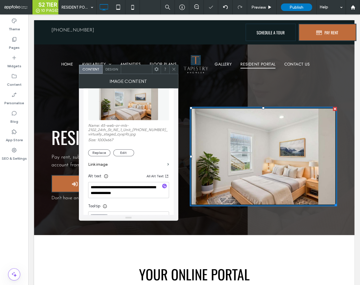
click at [164, 187] on use "button" at bounding box center [164, 185] width 3 height 3
type textarea "**********"
drag, startPoint x: 173, startPoint y: 69, endPoint x: 127, endPoint y: 133, distance: 78.7
click at [173, 69] on icon at bounding box center [174, 69] width 4 height 4
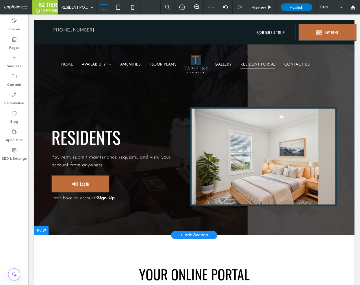
click at [37, 231] on div at bounding box center [41, 230] width 14 height 9
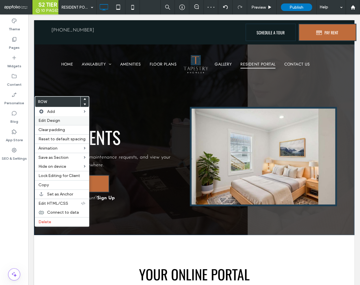
click at [66, 121] on label "Edit Design" at bounding box center [61, 120] width 47 height 5
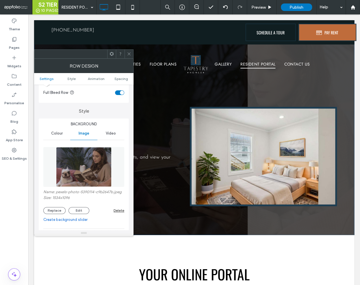
scroll to position [90, 0]
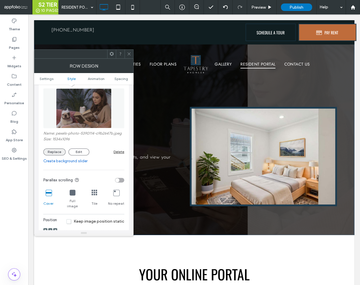
click at [56, 154] on button "Replace" at bounding box center [54, 152] width 22 height 7
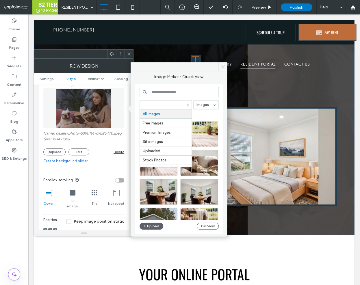
drag, startPoint x: 154, startPoint y: 107, endPoint x: 167, endPoint y: 121, distance: 19.0
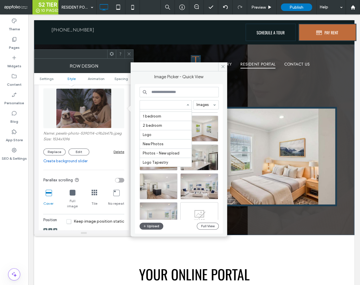
scroll to position [94, 0]
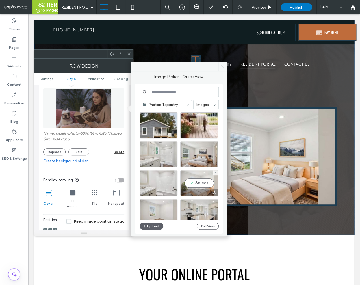
click at [207, 178] on div "Select" at bounding box center [199, 183] width 38 height 26
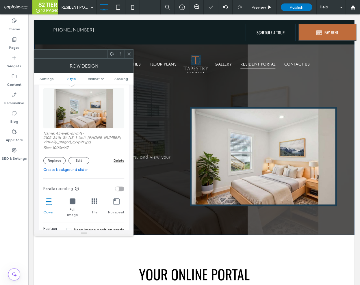
drag, startPoint x: 128, startPoint y: 54, endPoint x: 133, endPoint y: 58, distance: 6.3
click at [127, 54] on icon at bounding box center [129, 54] width 4 height 4
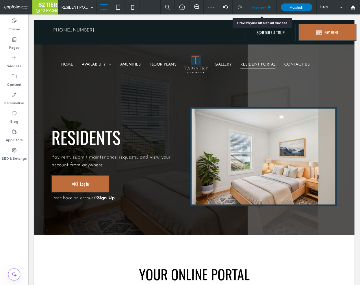
click at [259, 8] on span "Preview" at bounding box center [258, 7] width 14 height 5
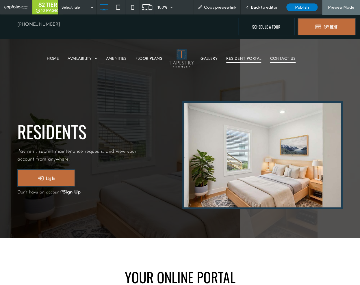
click at [284, 56] on span "CONTACT US" at bounding box center [283, 58] width 26 height 9
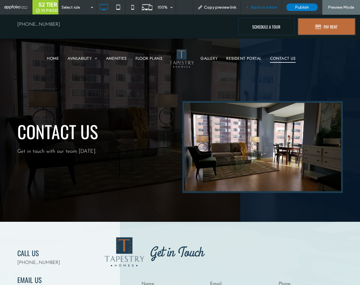
click at [254, 7] on span "Back to editor" at bounding box center [264, 7] width 27 height 5
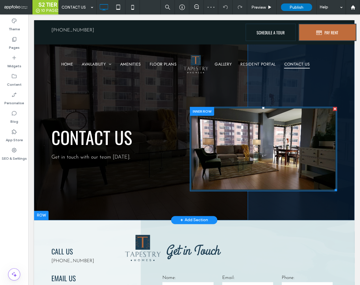
click at [253, 137] on img at bounding box center [263, 149] width 147 height 84
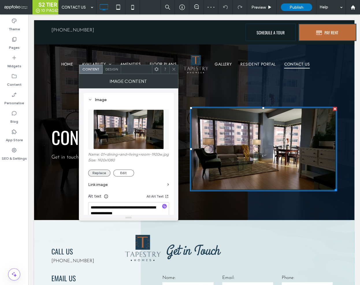
drag, startPoint x: 101, startPoint y: 172, endPoint x: 106, endPoint y: 171, distance: 5.2
click at [101, 172] on button "Replace" at bounding box center [99, 173] width 22 height 7
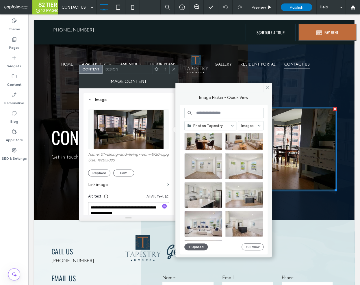
scroll to position [152, 0]
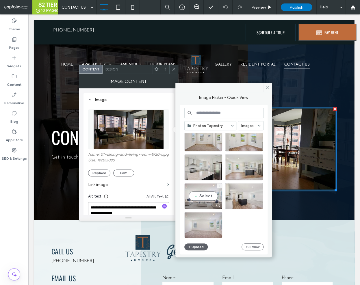
drag, startPoint x: 177, startPoint y: 175, endPoint x: 205, endPoint y: 189, distance: 31.7
click at [205, 189] on div "Select" at bounding box center [203, 196] width 38 height 26
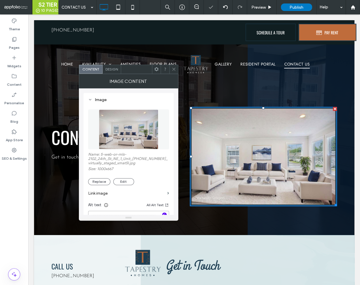
click at [163, 213] on div "**********" at bounding box center [128, 219] width 81 height 16
click at [163, 214] on icon "button" at bounding box center [164, 215] width 4 height 4
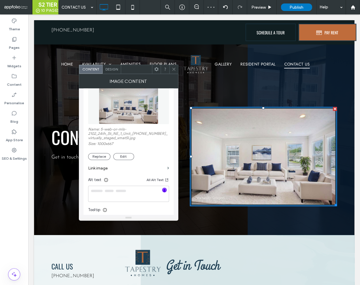
scroll to position [42, 0]
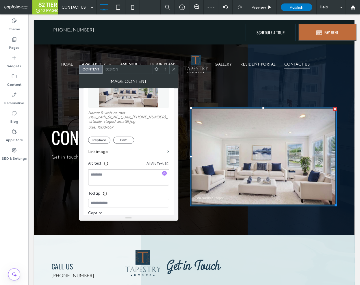
type textarea "**********"
click at [119, 138] on button "Edit" at bounding box center [123, 140] width 21 height 7
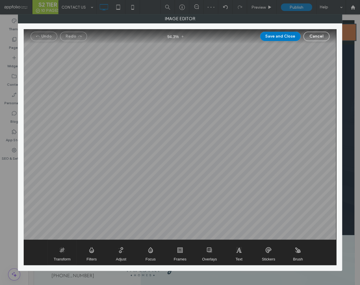
drag, startPoint x: 66, startPoint y: 253, endPoint x: 71, endPoint y: 253, distance: 4.9
click at [66, 253] on span "Transform" at bounding box center [62, 252] width 29 height 25
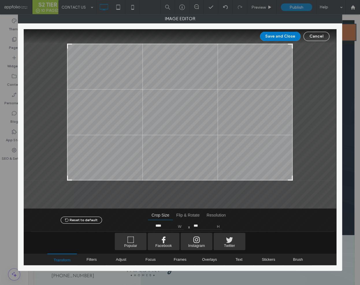
drag, startPoint x: 290, startPoint y: 193, endPoint x: 292, endPoint y: 180, distance: 13.7
click at [292, 180] on div at bounding box center [290, 178] width 7 height 7
type input "***"
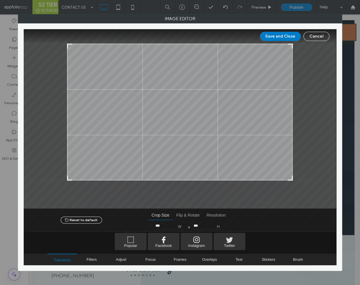
type input "***"
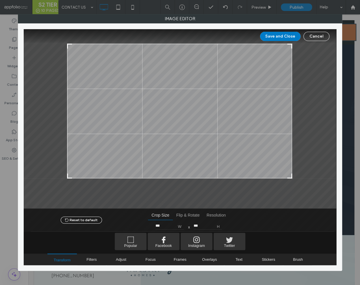
click at [290, 176] on div at bounding box center [289, 176] width 7 height 7
click at [277, 38] on button "Save and Close" at bounding box center [280, 36] width 40 height 9
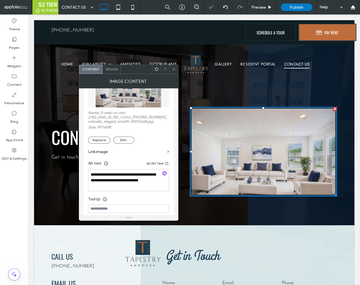
click at [166, 174] on div at bounding box center [164, 173] width 5 height 5
click at [174, 69] on icon at bounding box center [174, 69] width 4 height 4
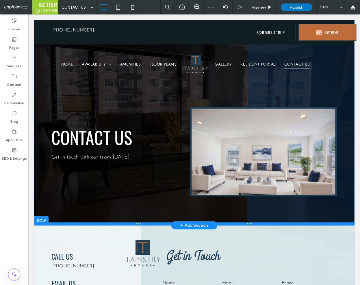
click at [46, 223] on div at bounding box center [194, 224] width 320 height 3
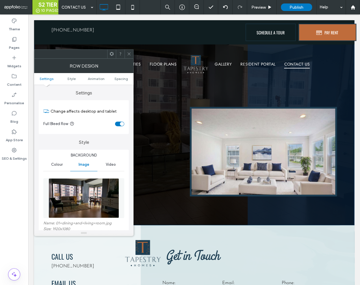
scroll to position [45, 0]
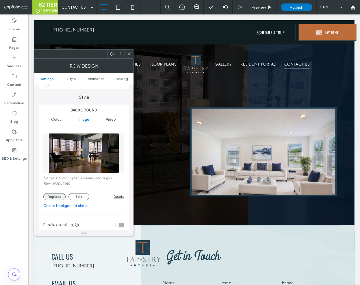
click at [55, 196] on button "Replace" at bounding box center [54, 196] width 22 height 7
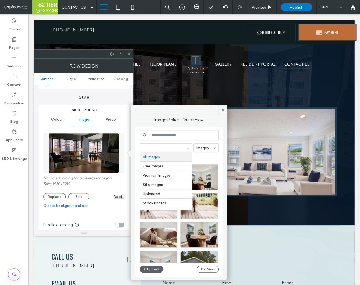
click at [160, 152] on div "All images Free Images Premium Images Site images Uploaded Stock Photos Templat…" at bounding box center [166, 147] width 52 height 9
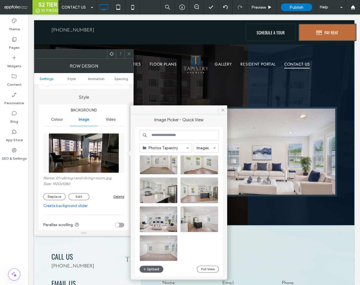
scroll to position [152, 0]
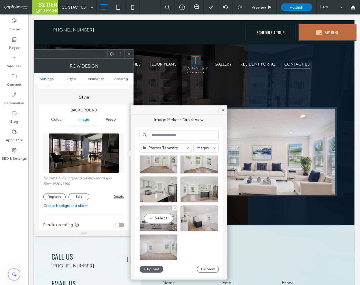
click at [166, 224] on div at bounding box center [158, 227] width 37 height 7
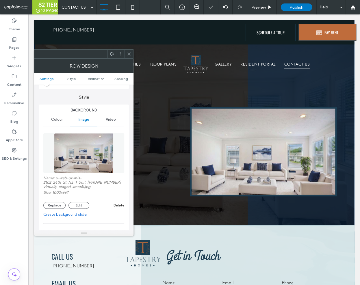
drag, startPoint x: 130, startPoint y: 54, endPoint x: 133, endPoint y: 56, distance: 3.4
click at [130, 54] on icon at bounding box center [129, 54] width 4 height 4
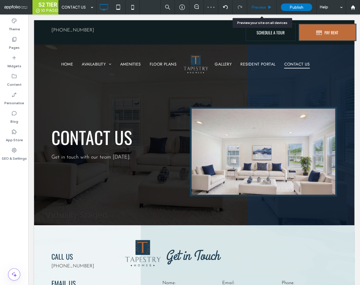
click at [258, 8] on span "Preview" at bounding box center [258, 7] width 14 height 5
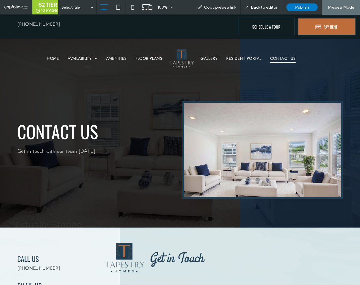
scroll to position [3, 0]
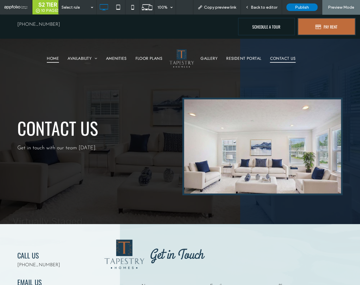
click at [55, 58] on span "HOME" at bounding box center [53, 58] width 12 height 9
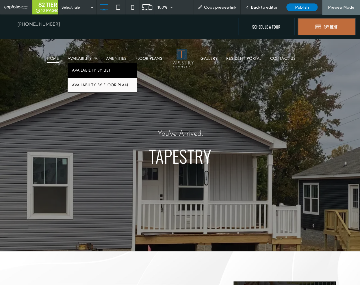
click at [80, 71] on span "AVAILABILITY BY LIST" at bounding box center [91, 70] width 39 height 6
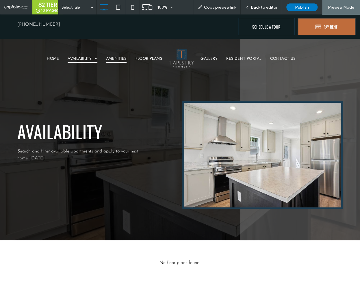
click at [113, 61] on span "AMENITIES" at bounding box center [116, 58] width 21 height 9
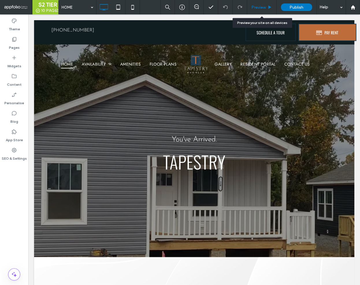
click at [261, 6] on span "Preview" at bounding box center [258, 7] width 14 height 5
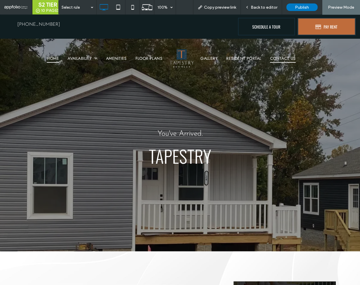
click at [291, 56] on span "CONTACT US" at bounding box center [283, 58] width 26 height 9
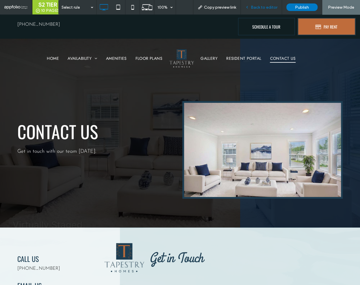
click at [266, 8] on span "Back to editor" at bounding box center [264, 7] width 27 height 5
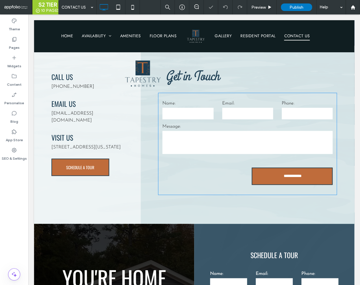
scroll to position [239, 0]
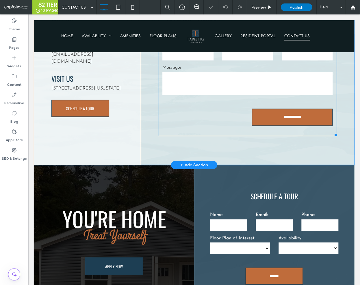
click at [258, 99] on form "**********" at bounding box center [247, 85] width 179 height 102
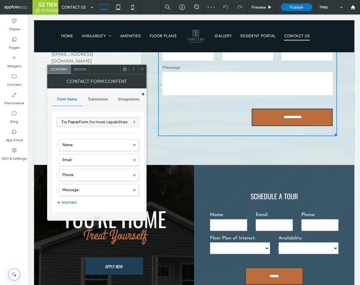
click at [94, 101] on div "Submission" at bounding box center [98, 99] width 31 height 13
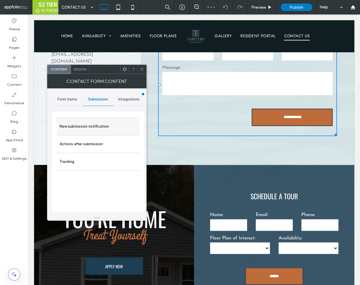
click at [103, 121] on label "New submission notification" at bounding box center [98, 127] width 77 height 12
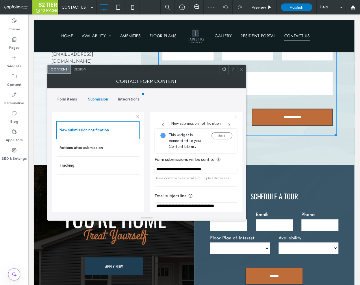
scroll to position [30, 0]
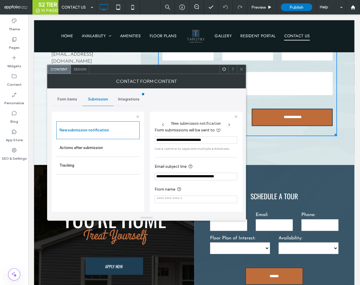
click at [240, 69] on icon at bounding box center [241, 69] width 4 height 4
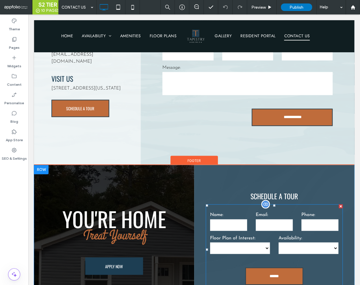
click at [279, 215] on label "Email:" at bounding box center [274, 215] width 37 height 7
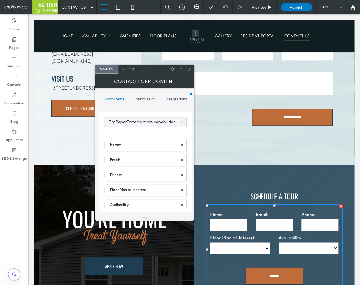
click at [141, 99] on span "Submission" at bounding box center [146, 99] width 20 height 5
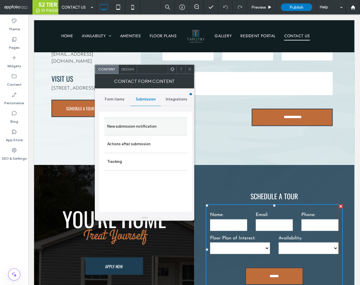
click at [149, 123] on label "New submission notification" at bounding box center [145, 127] width 77 height 12
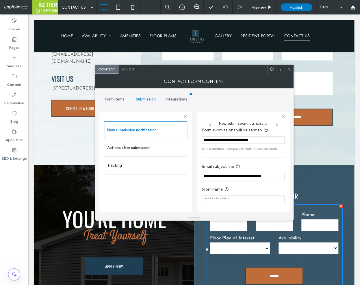
drag, startPoint x: 261, startPoint y: 176, endPoint x: 281, endPoint y: 177, distance: 19.9
click at [281, 177] on input "**********" at bounding box center [243, 177] width 83 height 8
click at [288, 68] on icon at bounding box center [289, 69] width 4 height 4
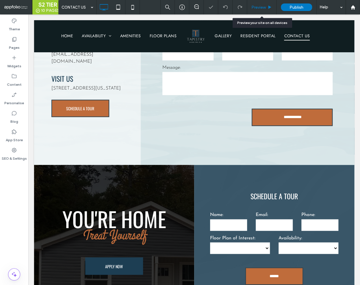
click at [258, 10] on div "Preview" at bounding box center [261, 7] width 29 height 14
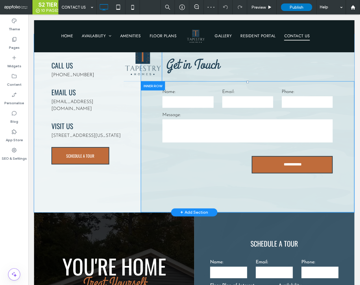
scroll to position [162, 0]
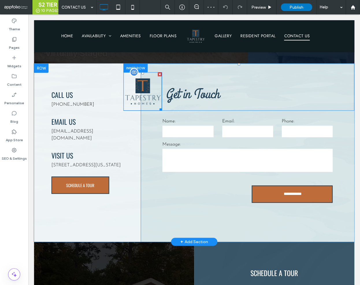
click at [149, 102] on img at bounding box center [142, 91] width 38 height 38
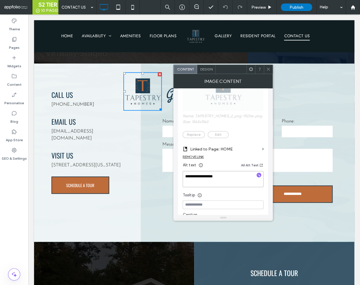
drag, startPoint x: 238, startPoint y: 191, endPoint x: 170, endPoint y: 170, distance: 71.2
paste textarea
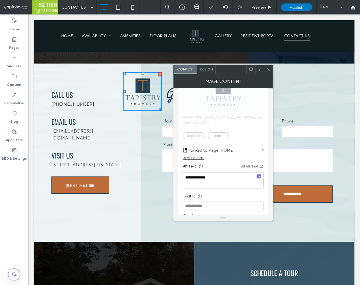
type textarea "**********"
click at [268, 68] on use at bounding box center [268, 69] width 3 height 3
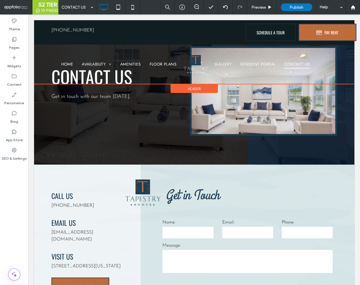
scroll to position [0, 0]
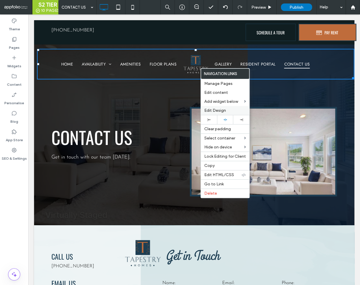
click at [213, 110] on span "Edit Design" at bounding box center [215, 110] width 22 height 5
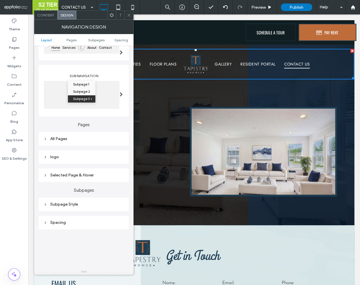
click at [64, 159] on div "logo" at bounding box center [83, 157] width 81 height 5
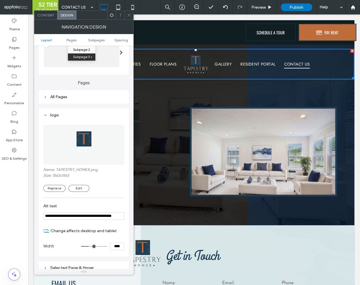
scroll to position [103, 0]
click at [129, 16] on icon at bounding box center [129, 15] width 4 height 4
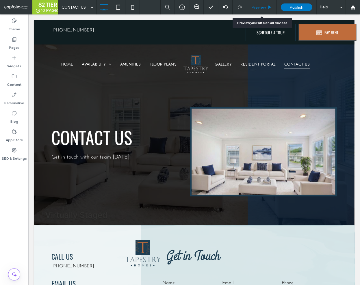
click at [267, 6] on div "Preview" at bounding box center [261, 7] width 29 height 5
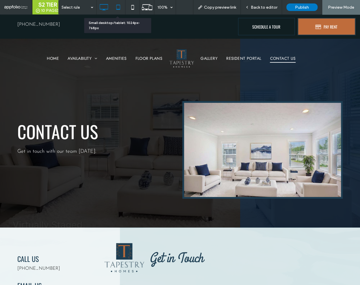
click at [114, 9] on icon at bounding box center [118, 7] width 12 height 12
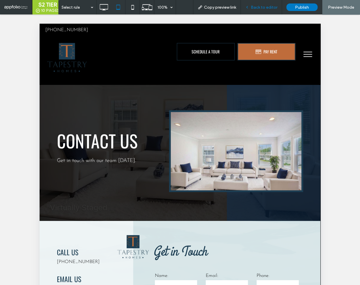
click at [264, 8] on span "Back to editor" at bounding box center [264, 7] width 27 height 5
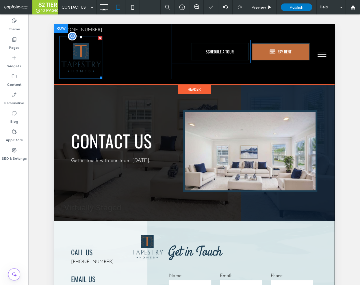
click at [85, 60] on img at bounding box center [81, 57] width 43 height 43
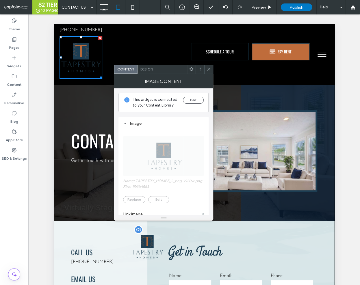
click at [144, 239] on img at bounding box center [147, 247] width 34 height 34
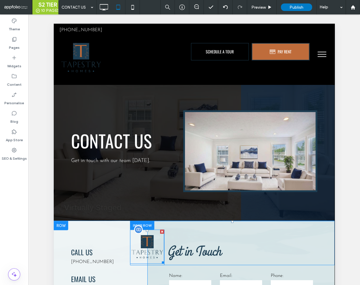
click at [148, 236] on img at bounding box center [147, 247] width 34 height 34
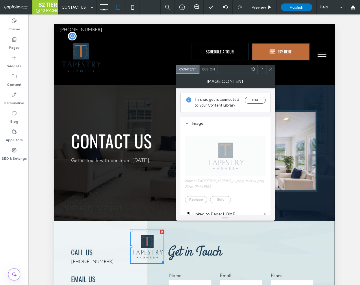
click at [79, 56] on img at bounding box center [81, 57] width 43 height 43
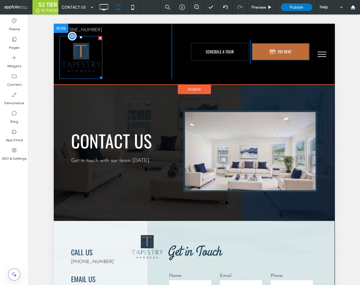
click at [86, 63] on img at bounding box center [81, 57] width 43 height 43
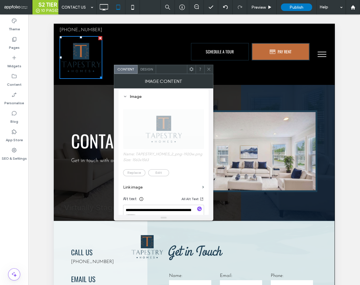
scroll to position [45, 0]
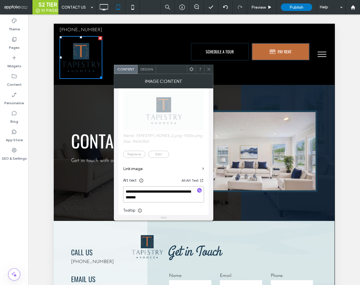
drag, startPoint x: 151, startPoint y: 191, endPoint x: 116, endPoint y: 183, distance: 36.0
click at [116, 183] on div "**********" at bounding box center [163, 151] width 99 height 127
paste textarea
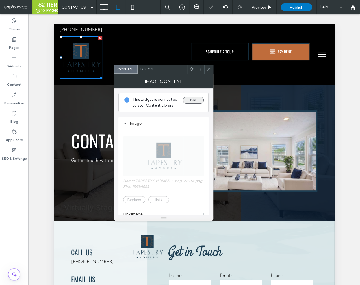
type textarea "**********"
click at [192, 100] on button "Edit" at bounding box center [193, 100] width 21 height 7
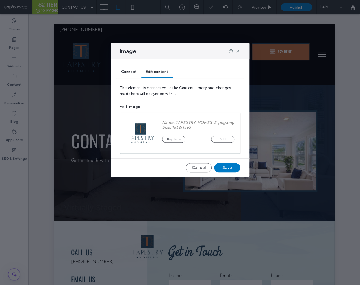
click at [176, 135] on div "Replace Edit" at bounding box center [198, 136] width 72 height 13
click at [176, 136] on button "Replace" at bounding box center [173, 139] width 23 height 7
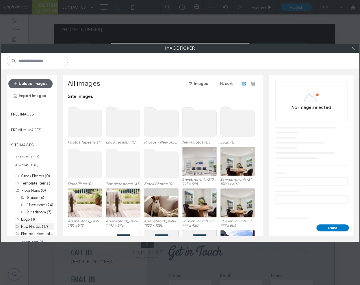
scroll to position [16, 0]
click at [33, 223] on div "Photos Tapestry (17)" at bounding box center [36, 220] width 44 height 10
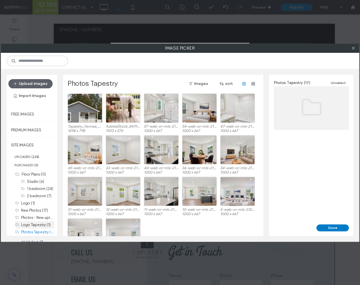
click at [42, 225] on label "Logo Tapestry (1)" at bounding box center [35, 225] width 29 height 4
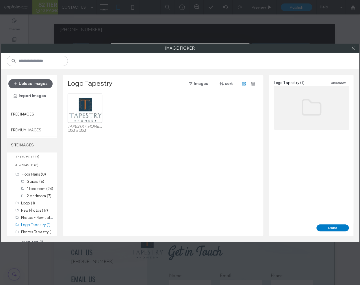
click at [32, 147] on label "SITE IMAGES" at bounding box center [32, 145] width 51 height 14
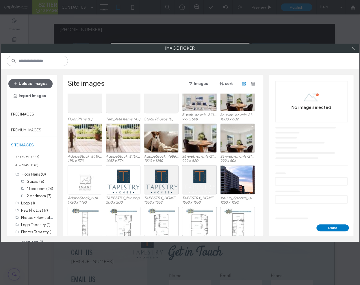
scroll to position [72, 0]
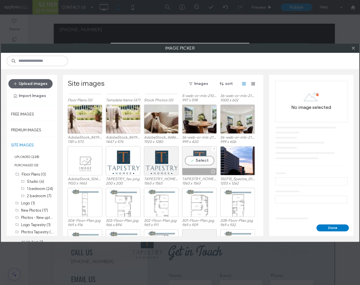
click at [187, 166] on div "Select" at bounding box center [199, 160] width 35 height 29
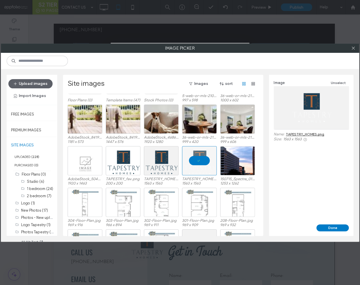
click at [325, 226] on button "Done" at bounding box center [332, 228] width 32 height 7
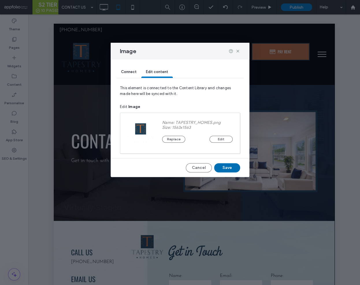
click at [229, 169] on button "Save" at bounding box center [227, 167] width 26 height 9
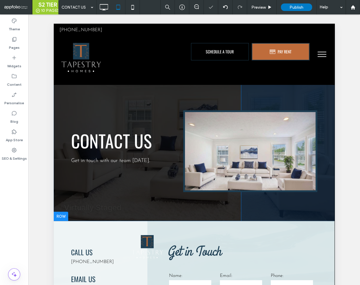
scroll to position [0, 0]
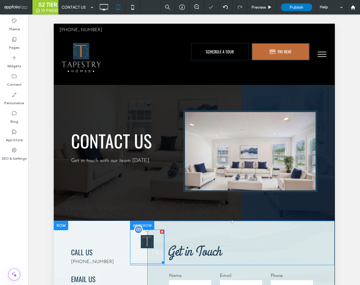
click at [149, 243] on img at bounding box center [147, 247] width 34 height 34
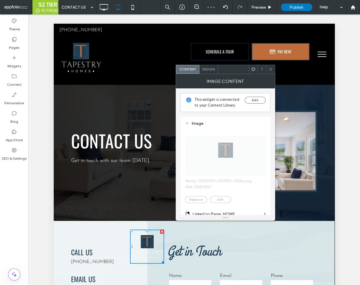
click at [252, 68] on icon at bounding box center [253, 69] width 4 height 4
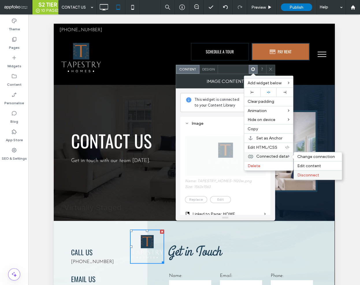
click at [317, 173] on span "Disconnect" at bounding box center [308, 175] width 22 height 5
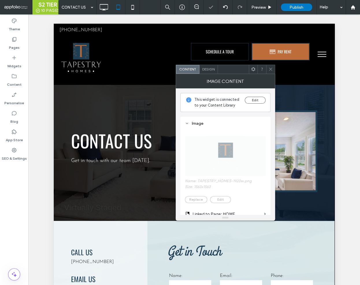
scroll to position [42, 0]
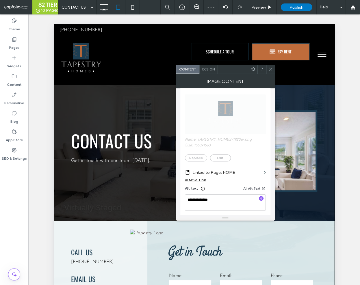
drag, startPoint x: 153, startPoint y: 236, endPoint x: 150, endPoint y: 235, distance: 3.7
click at [153, 236] on img at bounding box center [147, 237] width 34 height 14
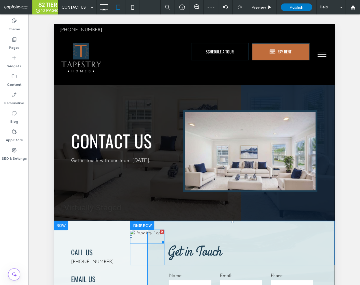
click at [149, 233] on img at bounding box center [147, 237] width 34 height 14
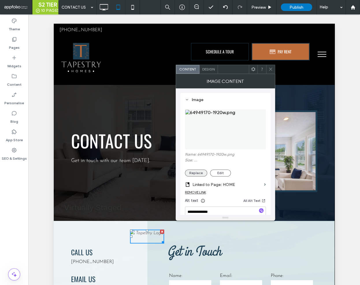
click at [199, 173] on button "Replace" at bounding box center [196, 173] width 22 height 7
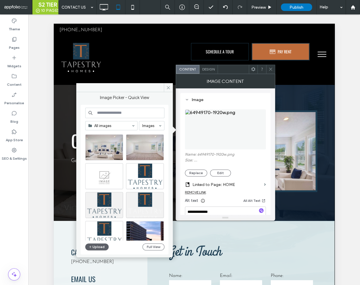
scroll to position [363, 0]
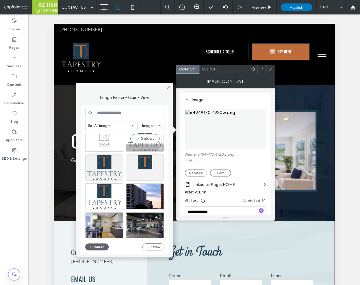
click at [143, 146] on div at bounding box center [144, 147] width 37 height 7
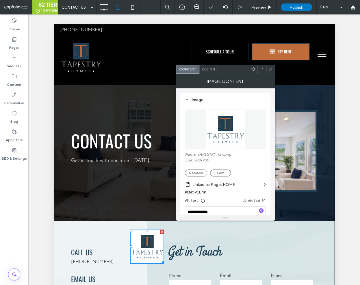
click at [208, 174] on div "Replace Edit" at bounding box center [225, 173] width 81 height 7
click at [202, 174] on button "Replace" at bounding box center [196, 173] width 22 height 7
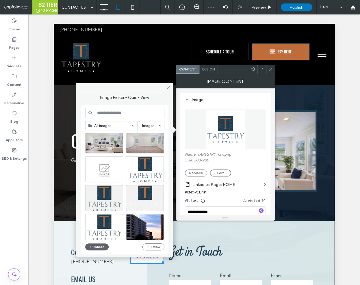
scroll to position [347, 0]
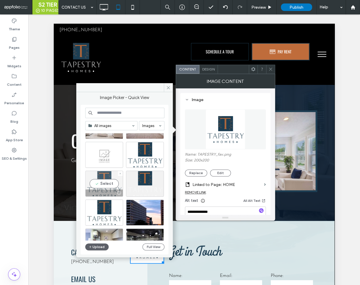
click at [110, 188] on div "Select" at bounding box center [104, 184] width 38 height 26
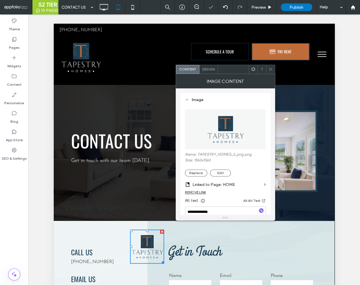
drag, startPoint x: 272, startPoint y: 66, endPoint x: 270, endPoint y: 70, distance: 4.7
click at [272, 66] on span at bounding box center [270, 69] width 4 height 9
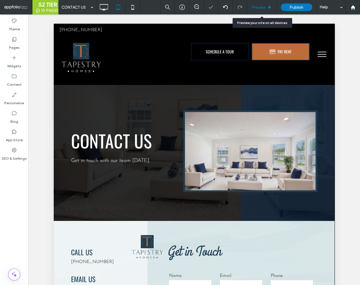
click at [252, 8] on span "Preview" at bounding box center [258, 7] width 14 height 5
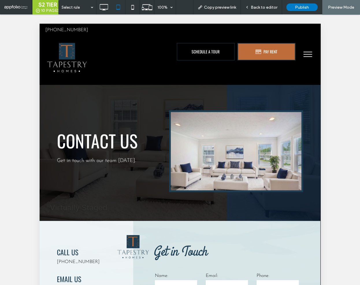
drag, startPoint x: 316, startPoint y: 55, endPoint x: 311, endPoint y: 55, distance: 4.9
click at [308, 55] on button "menu" at bounding box center [307, 54] width 15 height 15
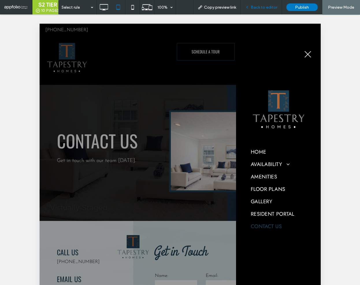
click at [265, 8] on span "Back to editor" at bounding box center [264, 7] width 27 height 5
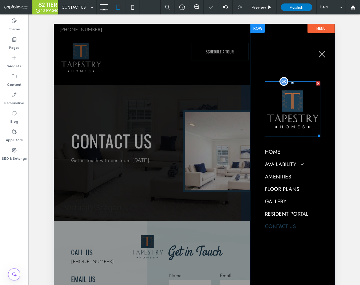
drag, startPoint x: 284, startPoint y: 113, endPoint x: 294, endPoint y: 112, distance: 10.5
click at [284, 113] on img at bounding box center [292, 108] width 55 height 55
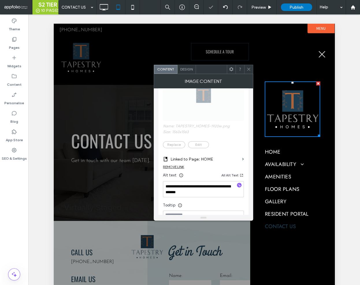
scroll to position [58, 0]
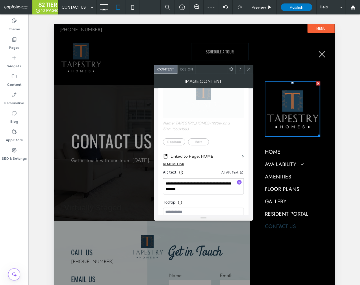
drag, startPoint x: 189, startPoint y: 184, endPoint x: 164, endPoint y: 183, distance: 24.9
click at [164, 183] on textarea "**********" at bounding box center [203, 186] width 81 height 16
paste textarea
type textarea "**********"
click at [246, 71] on icon at bounding box center [248, 69] width 4 height 4
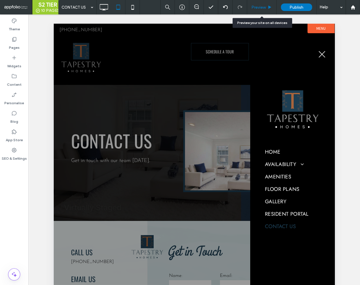
click at [258, 10] on div "Preview" at bounding box center [261, 7] width 29 height 14
click at [255, 8] on span "Preview" at bounding box center [258, 7] width 14 height 5
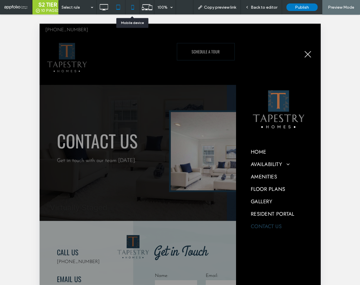
click at [134, 9] on icon at bounding box center [133, 7] width 12 height 12
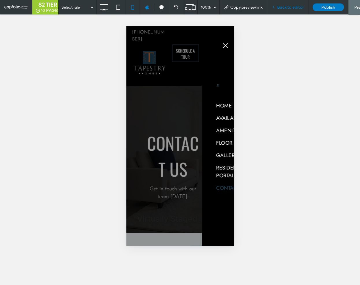
click at [290, 8] on span "Back to editor" at bounding box center [290, 7] width 27 height 5
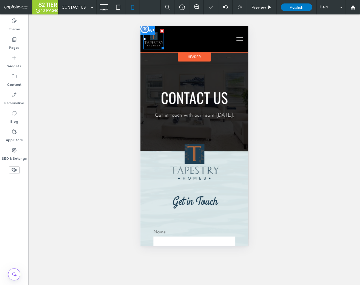
click at [157, 39] on img at bounding box center [153, 39] width 21 height 21
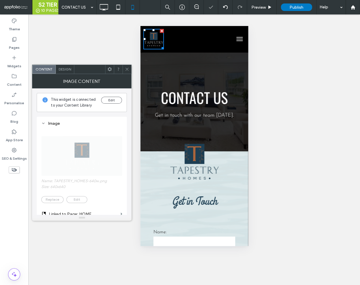
scroll to position [77, 0]
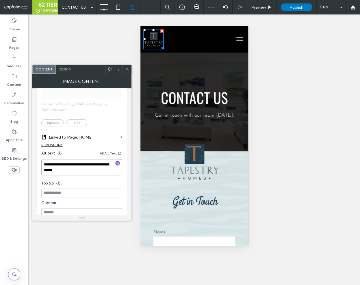
drag, startPoint x: 68, startPoint y: 165, endPoint x: 37, endPoint y: 164, distance: 31.5
click at [37, 164] on div "**********" at bounding box center [82, 130] width 90 height 180
paste textarea
type textarea "**********"
click at [125, 68] on div at bounding box center [127, 69] width 9 height 9
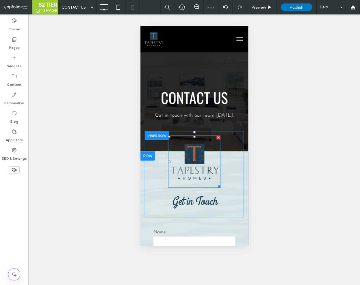
click at [200, 171] on img at bounding box center [194, 162] width 52 height 52
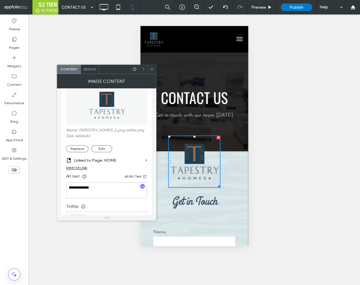
scroll to position [37, 0]
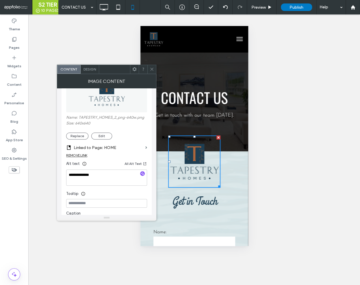
click at [153, 69] on icon at bounding box center [152, 69] width 4 height 4
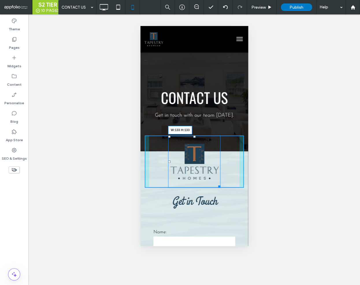
drag, startPoint x: 218, startPoint y: 186, endPoint x: 212, endPoint y: 177, distance: 11.6
click at [212, 177] on div "W:133 H:133 Click To Paste Get in Touch Click To Paste" at bounding box center [193, 174] width 99 height 77
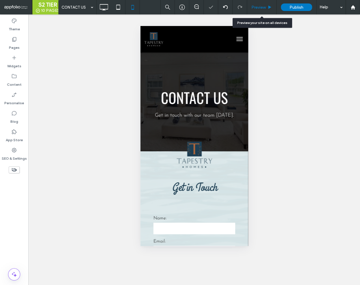
click at [264, 5] on span "Preview" at bounding box center [258, 7] width 14 height 5
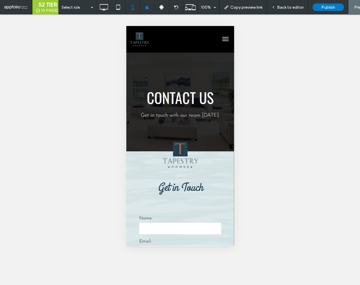
click at [224, 39] on button "menu" at bounding box center [225, 39] width 12 height 12
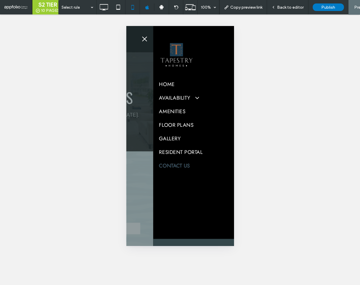
click at [142, 40] on button "menu" at bounding box center [144, 39] width 12 height 12
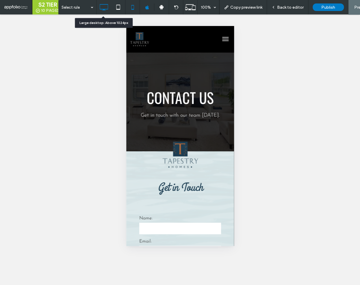
click at [98, 10] on icon at bounding box center [104, 7] width 12 height 12
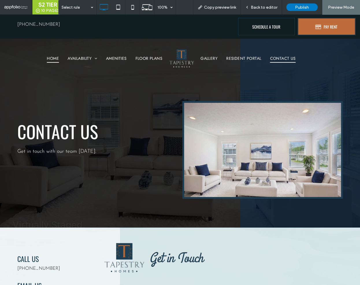
click at [58, 60] on span "HOME" at bounding box center [53, 58] width 12 height 9
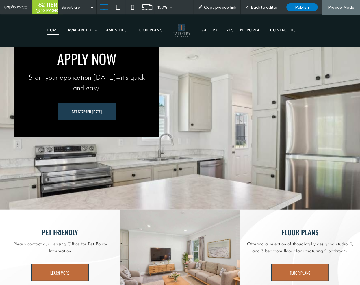
scroll to position [413, 0]
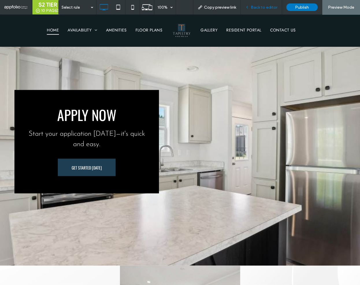
click at [260, 10] on div "Back to editor" at bounding box center [261, 7] width 41 height 14
click at [262, 9] on span "Back to editor" at bounding box center [264, 7] width 27 height 5
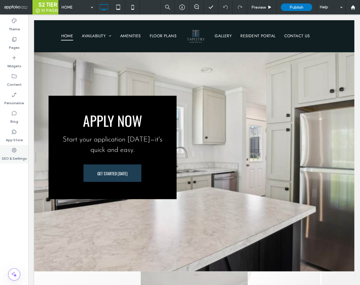
click at [24, 155] on label "SEO & Settings" at bounding box center [14, 157] width 25 height 8
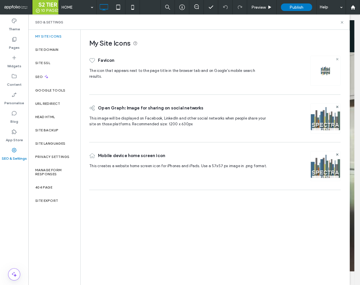
click at [337, 58] on use at bounding box center [337, 59] width 2 height 2
click at [337, 105] on icon at bounding box center [337, 106] width 2 height 2
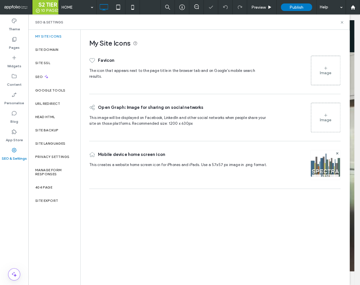
click at [334, 152] on div at bounding box center [325, 165] width 30 height 30
click at [336, 152] on icon at bounding box center [337, 153] width 2 height 2
click at [325, 83] on div "Image" at bounding box center [325, 71] width 29 height 28
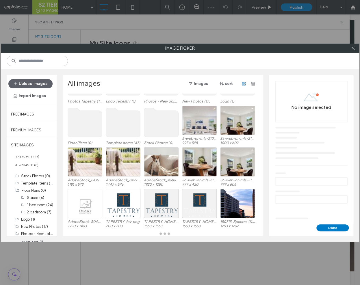
scroll to position [41, 0]
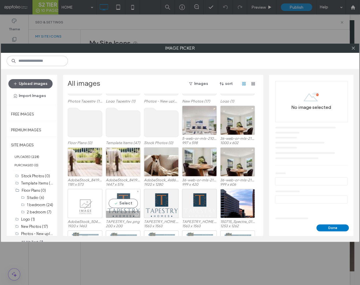
click at [125, 206] on div "Select" at bounding box center [123, 203] width 35 height 29
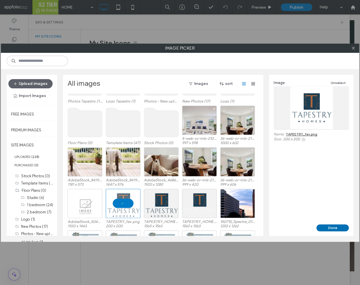
click at [325, 228] on button "Done" at bounding box center [332, 228] width 32 height 7
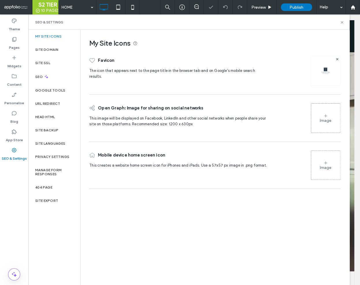
click at [319, 123] on div "Image" at bounding box center [325, 118] width 29 height 28
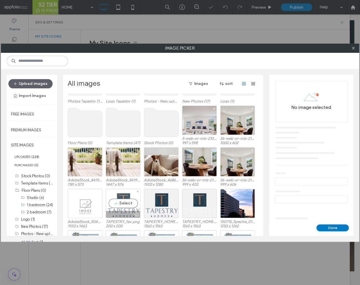
click at [123, 202] on div "Select" at bounding box center [123, 203] width 35 height 29
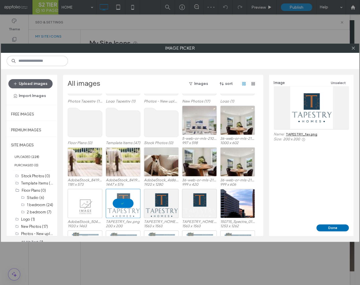
click at [337, 226] on button "Done" at bounding box center [332, 228] width 32 height 7
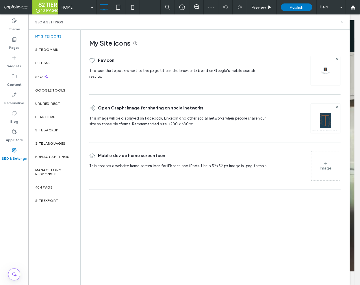
click at [323, 168] on div "Image" at bounding box center [326, 168] width 12 height 5
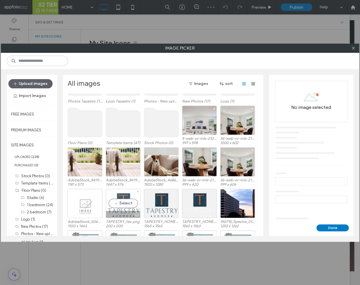
click at [119, 214] on div at bounding box center [123, 214] width 34 height 7
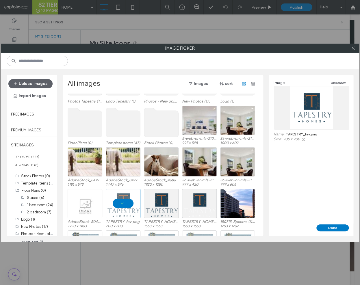
click at [328, 227] on button "Done" at bounding box center [332, 228] width 32 height 7
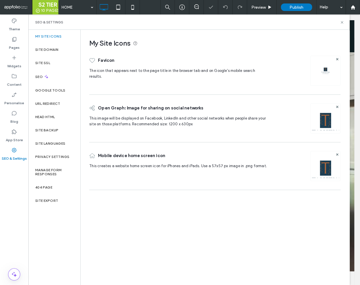
click at [331, 120] on img at bounding box center [325, 126] width 29 height 39
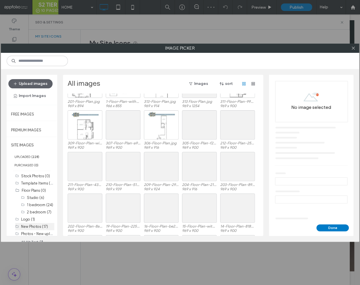
scroll to position [16, 0]
click at [36, 225] on label "Logo Tapestry (1)" at bounding box center [35, 225] width 29 height 4
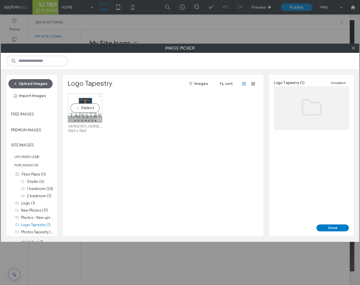
drag, startPoint x: 91, startPoint y: 101, endPoint x: 132, endPoint y: 113, distance: 42.4
click at [91, 101] on div "Select" at bounding box center [85, 108] width 35 height 29
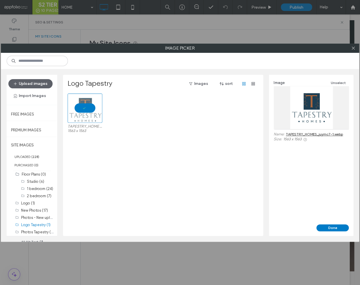
click at [338, 227] on button "Done" at bounding box center [332, 228] width 32 height 7
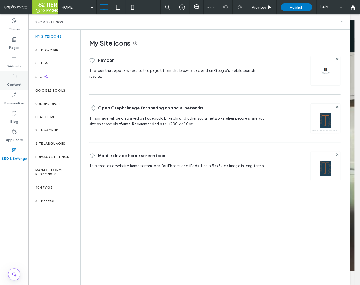
click at [17, 81] on label "Content" at bounding box center [14, 83] width 15 height 8
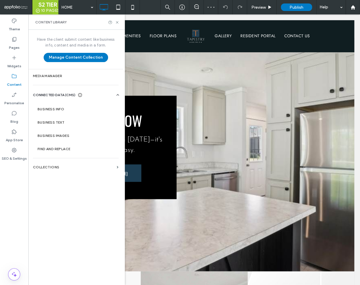
click at [62, 74] on div "SEO" at bounding box center [54, 77] width 52 height 14
click at [61, 75] on label "Media Manager" at bounding box center [76, 76] width 86 height 4
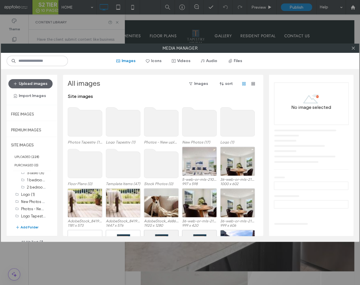
scroll to position [31, 0]
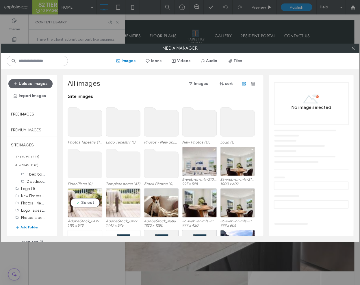
drag, startPoint x: 79, startPoint y: 206, endPoint x: 107, endPoint y: 205, distance: 28.1
click at [80, 206] on div "Select" at bounding box center [85, 202] width 35 height 29
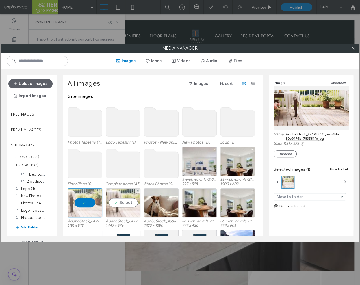
click at [108, 205] on div "Select" at bounding box center [123, 202] width 35 height 29
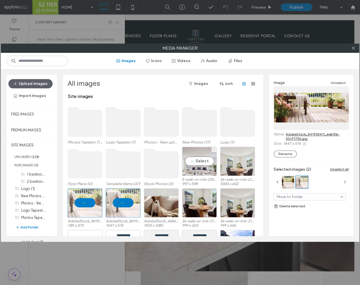
drag, startPoint x: 194, startPoint y: 170, endPoint x: 223, endPoint y: 167, distance: 29.1
click at [194, 170] on div "Select" at bounding box center [199, 161] width 35 height 29
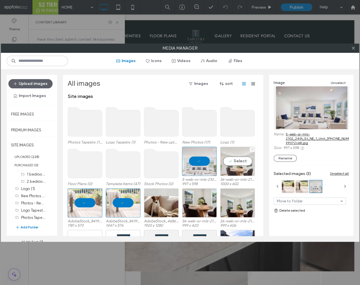
click at [242, 165] on div "Select" at bounding box center [237, 161] width 35 height 29
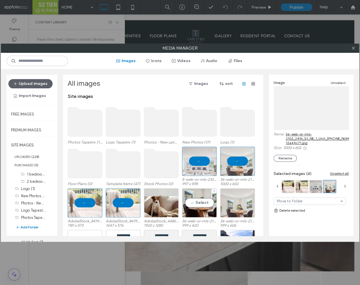
drag, startPoint x: 198, startPoint y: 196, endPoint x: 236, endPoint y: 206, distance: 40.0
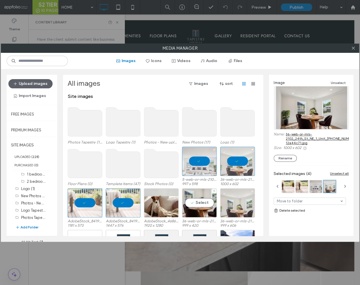
click at [198, 196] on div "Select" at bounding box center [199, 202] width 35 height 29
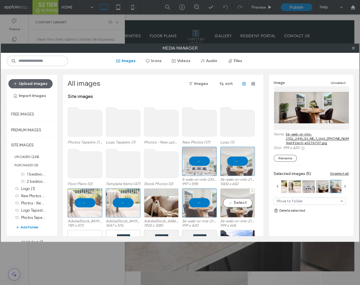
click at [236, 206] on div "Select" at bounding box center [237, 202] width 35 height 29
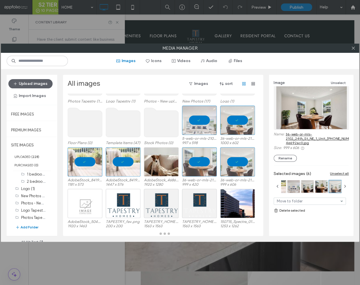
scroll to position [41, 0]
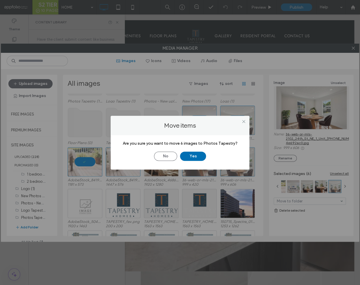
click at [195, 152] on button "Yes" at bounding box center [193, 156] width 26 height 9
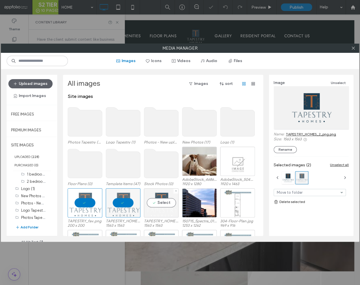
click at [168, 199] on div "Select" at bounding box center [161, 202] width 35 height 29
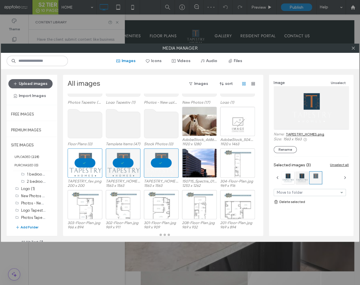
scroll to position [40, 0]
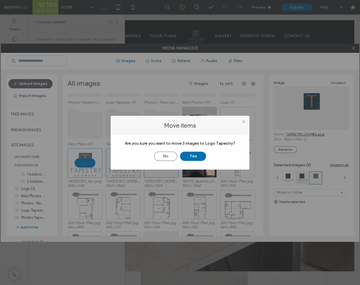
click at [183, 155] on button "Yes" at bounding box center [193, 156] width 26 height 9
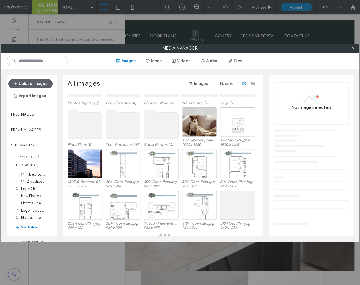
scroll to position [39, 0]
click at [49, 202] on use at bounding box center [50, 203] width 2 height 2
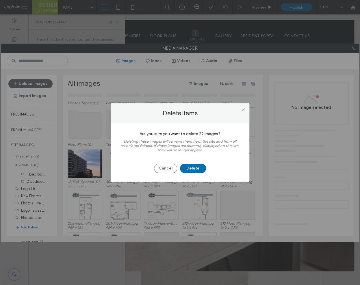
click at [196, 166] on button "Delete" at bounding box center [193, 168] width 26 height 9
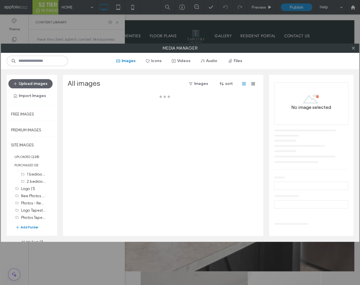
scroll to position [23, 0]
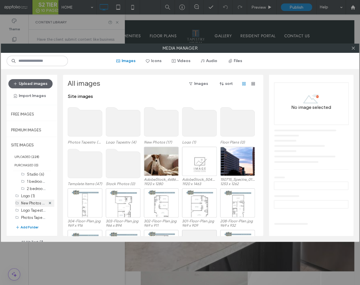
click at [48, 202] on div at bounding box center [50, 203] width 9 height 7
click at [49, 202] on use at bounding box center [50, 203] width 2 height 2
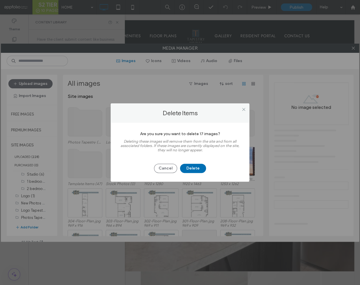
click at [199, 169] on button "Delete" at bounding box center [193, 168] width 26 height 9
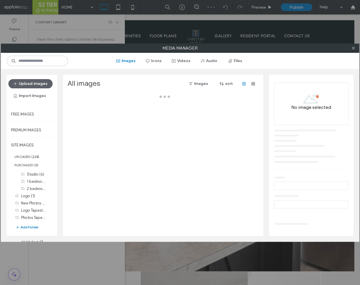
scroll to position [16, 0]
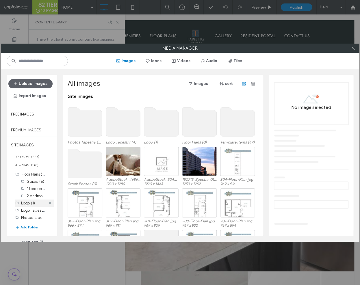
click at [49, 202] on icon at bounding box center [50, 203] width 2 height 2
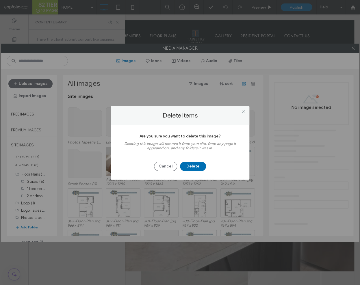
click at [198, 164] on button "Delete" at bounding box center [193, 166] width 26 height 9
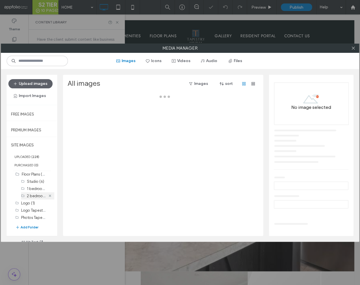
scroll to position [9, 0]
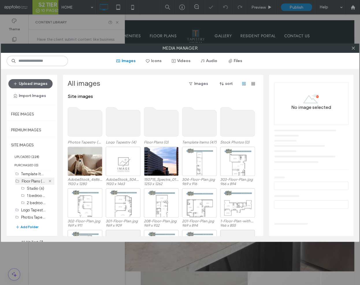
click at [49, 180] on use at bounding box center [50, 181] width 2 height 2
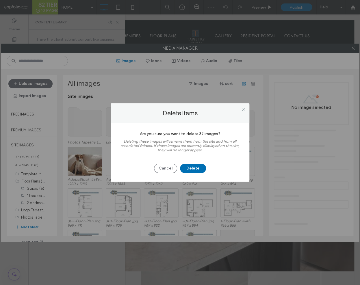
click at [186, 171] on button "Delete" at bounding box center [193, 168] width 26 height 9
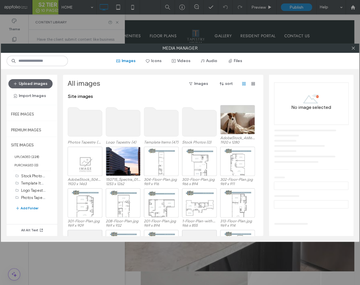
scroll to position [0, 0]
click at [165, 164] on div "Select" at bounding box center [161, 161] width 35 height 29
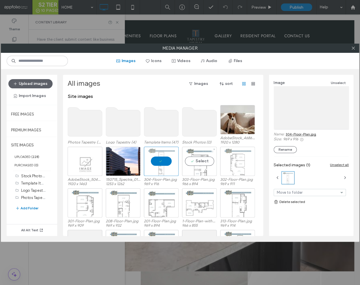
drag, startPoint x: 197, startPoint y: 164, endPoint x: 232, endPoint y: 162, distance: 34.7
click at [197, 164] on div "Select" at bounding box center [199, 161] width 35 height 29
click at [232, 162] on div "Select" at bounding box center [237, 161] width 35 height 29
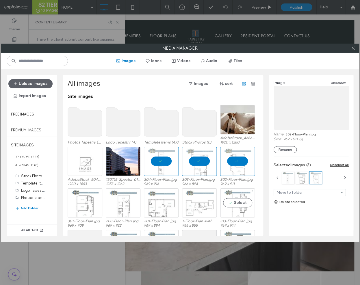
drag, startPoint x: 241, startPoint y: 200, endPoint x: 210, endPoint y: 201, distance: 31.0
click at [241, 200] on div "Select" at bounding box center [237, 202] width 35 height 29
click at [206, 201] on div "Select" at bounding box center [199, 202] width 35 height 29
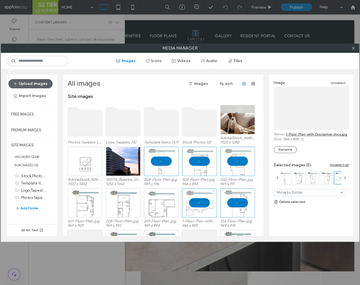
click at [152, 206] on div at bounding box center [161, 202] width 35 height 29
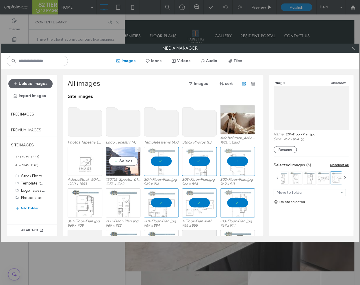
drag, startPoint x: 121, startPoint y: 163, endPoint x: 120, endPoint y: 166, distance: 3.4
click at [121, 163] on div "Select" at bounding box center [123, 161] width 35 height 29
click at [114, 197] on div at bounding box center [123, 202] width 35 height 29
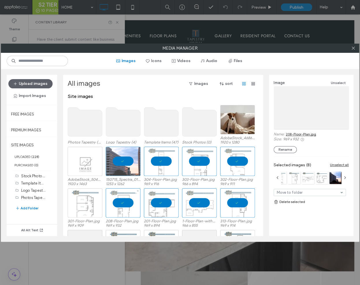
drag, startPoint x: 90, startPoint y: 204, endPoint x: 95, endPoint y: 203, distance: 5.6
click at [90, 204] on div at bounding box center [85, 202] width 35 height 29
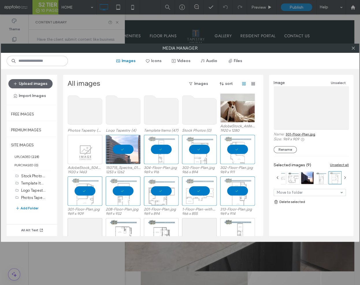
scroll to position [15, 0]
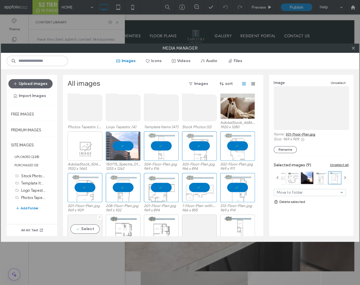
drag, startPoint x: 91, startPoint y: 224, endPoint x: 98, endPoint y: 223, distance: 7.6
click at [91, 224] on div "Select" at bounding box center [85, 229] width 35 height 29
click at [129, 223] on div at bounding box center [123, 229] width 35 height 29
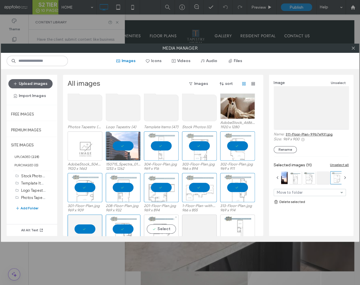
click at [159, 217] on div "Select" at bounding box center [161, 229] width 35 height 29
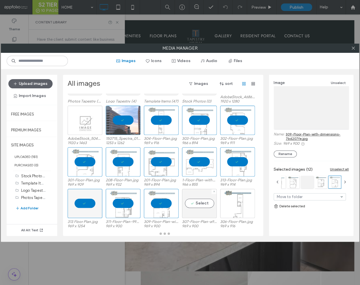
drag, startPoint x: 197, startPoint y: 196, endPoint x: 213, endPoint y: 200, distance: 16.1
click at [197, 196] on div "Select" at bounding box center [199, 203] width 35 height 29
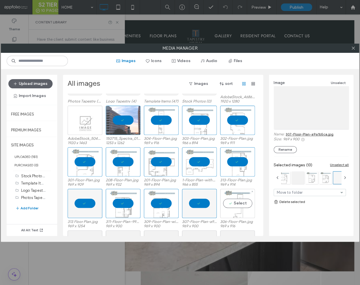
drag, startPoint x: 229, startPoint y: 204, endPoint x: 220, endPoint y: 192, distance: 14.6
click at [229, 204] on div "Select" at bounding box center [237, 203] width 35 height 29
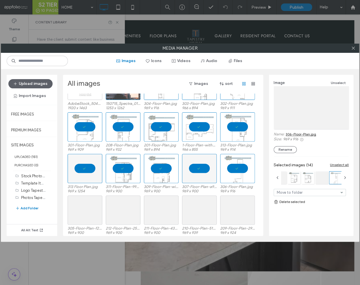
scroll to position [119, 0]
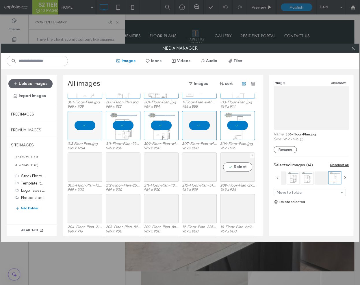
drag, startPoint x: 231, startPoint y: 168, endPoint x: 203, endPoint y: 168, distance: 27.7
click at [231, 168] on div "Select" at bounding box center [237, 167] width 35 height 29
drag, startPoint x: 175, startPoint y: 171, endPoint x: 147, endPoint y: 173, distance: 27.5
click at [175, 171] on div "Select" at bounding box center [161, 167] width 35 height 29
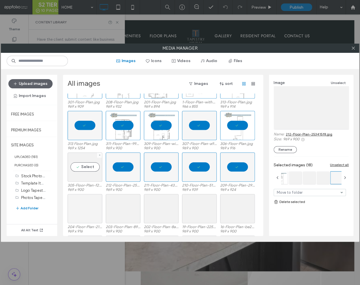
drag, startPoint x: 90, startPoint y: 176, endPoint x: 84, endPoint y: 199, distance: 24.1
click at [90, 176] on div "Select" at bounding box center [85, 167] width 35 height 29
click at [83, 201] on div "Select" at bounding box center [85, 208] width 35 height 29
click at [127, 212] on div at bounding box center [123, 208] width 35 height 29
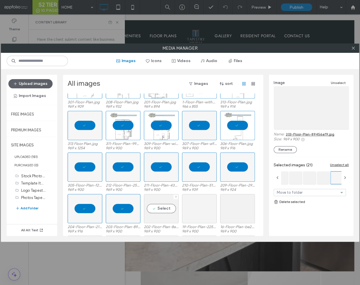
drag, startPoint x: 167, startPoint y: 211, endPoint x: 194, endPoint y: 210, distance: 26.9
click at [167, 211] on div "Select" at bounding box center [161, 208] width 35 height 29
drag, startPoint x: 194, startPoint y: 210, endPoint x: 240, endPoint y: 210, distance: 45.7
click at [194, 210] on div "Select" at bounding box center [199, 208] width 35 height 29
click at [240, 210] on div "Select" at bounding box center [237, 208] width 35 height 29
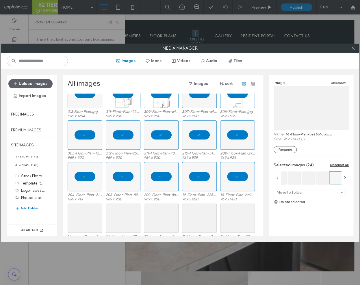
scroll to position [186, 0]
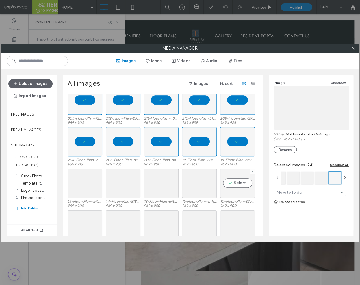
drag, startPoint x: 240, startPoint y: 168, endPoint x: 236, endPoint y: 175, distance: 7.6
click at [240, 169] on div "Select" at bounding box center [237, 183] width 35 height 29
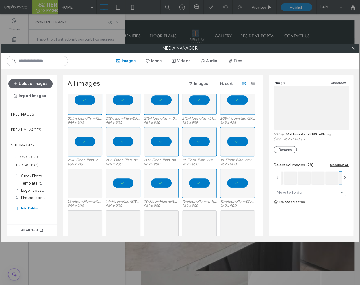
click at [92, 189] on div at bounding box center [85, 183] width 35 height 29
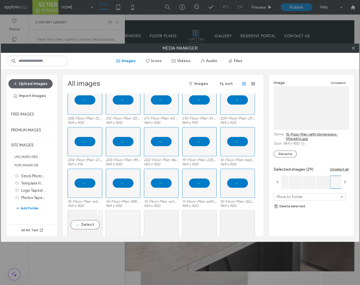
drag, startPoint x: 94, startPoint y: 221, endPoint x: 112, endPoint y: 225, distance: 18.2
click at [94, 221] on div "Select" at bounding box center [85, 224] width 35 height 29
click at [118, 225] on div "Select" at bounding box center [123, 224] width 35 height 29
drag, startPoint x: 160, startPoint y: 224, endPoint x: 191, endPoint y: 224, distance: 30.9
click at [160, 224] on div "Select" at bounding box center [161, 224] width 35 height 29
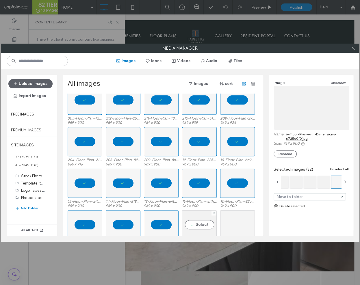
drag, startPoint x: 203, startPoint y: 224, endPoint x: 235, endPoint y: 219, distance: 32.4
click at [203, 224] on div "Select" at bounding box center [199, 224] width 35 height 29
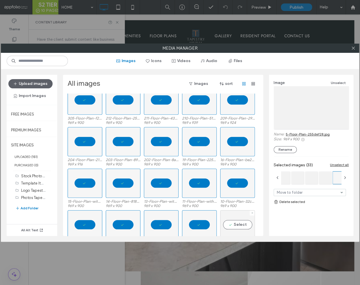
drag, startPoint x: 236, startPoint y: 219, endPoint x: 231, endPoint y: 211, distance: 9.1
click at [236, 219] on div "Select" at bounding box center [237, 224] width 35 height 29
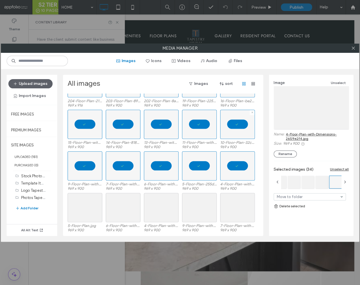
scroll to position [249, 0]
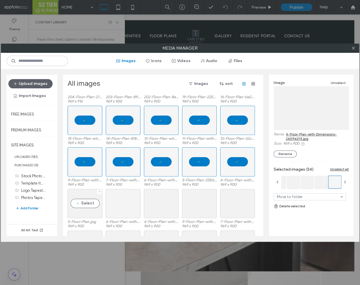
drag, startPoint x: 82, startPoint y: 200, endPoint x: 113, endPoint y: 204, distance: 31.5
click at [82, 200] on div "Select" at bounding box center [85, 203] width 35 height 29
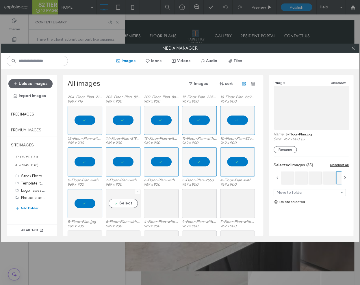
drag, startPoint x: 117, startPoint y: 204, endPoint x: 131, endPoint y: 204, distance: 14.2
click at [117, 204] on div "Select" at bounding box center [123, 203] width 35 height 29
drag, startPoint x: 155, startPoint y: 204, endPoint x: 158, endPoint y: 204, distance: 2.9
click at [155, 204] on div at bounding box center [161, 203] width 35 height 29
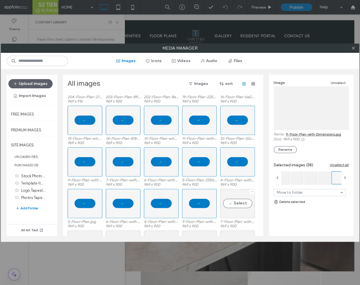
click at [236, 204] on div "Select" at bounding box center [237, 203] width 35 height 29
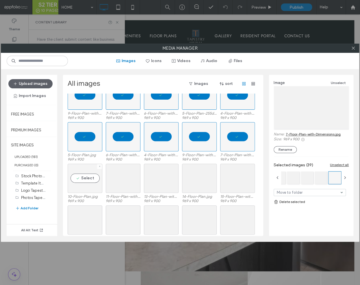
click at [84, 171] on div "Select" at bounding box center [85, 178] width 35 height 29
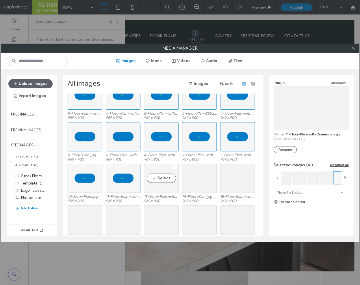
click at [162, 178] on div "Select" at bounding box center [161, 178] width 35 height 29
drag, startPoint x: 205, startPoint y: 182, endPoint x: 235, endPoint y: 182, distance: 29.8
click at [206, 182] on div "Select" at bounding box center [199, 178] width 35 height 29
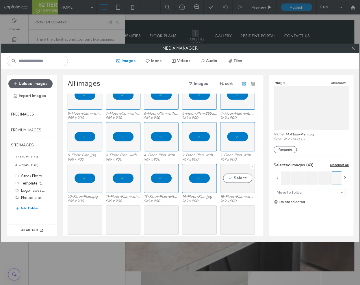
drag, startPoint x: 236, startPoint y: 182, endPoint x: 164, endPoint y: 210, distance: 77.1
click at [236, 182] on div "Select" at bounding box center [237, 178] width 35 height 29
drag, startPoint x: 98, startPoint y: 221, endPoint x: 120, endPoint y: 223, distance: 21.7
click at [98, 221] on div "Select" at bounding box center [85, 219] width 35 height 29
drag, startPoint x: 120, startPoint y: 223, endPoint x: 130, endPoint y: 222, distance: 9.9
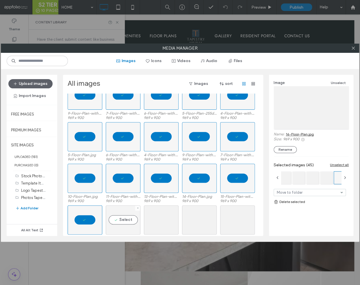
click at [121, 223] on div "Select" at bounding box center [123, 219] width 35 height 29
drag, startPoint x: 160, startPoint y: 219, endPoint x: 170, endPoint y: 218, distance: 10.7
click at [160, 219] on div "Select" at bounding box center [161, 219] width 35 height 29
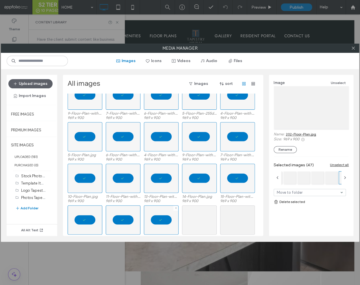
click at [199, 218] on div at bounding box center [199, 219] width 35 height 29
click at [234, 215] on div "Select" at bounding box center [237, 219] width 35 height 29
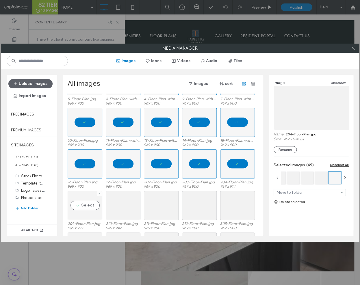
click at [97, 203] on div "Select" at bounding box center [85, 205] width 35 height 29
click at [118, 205] on div "Select" at bounding box center [123, 205] width 35 height 29
drag, startPoint x: 150, startPoint y: 205, endPoint x: 155, endPoint y: 205, distance: 4.7
click at [150, 205] on div "Select" at bounding box center [161, 205] width 35 height 29
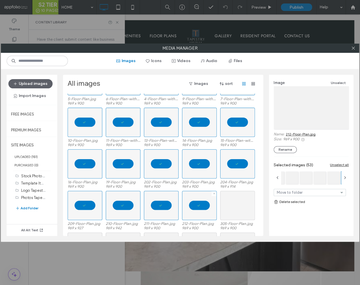
click at [237, 207] on div at bounding box center [237, 205] width 35 height 29
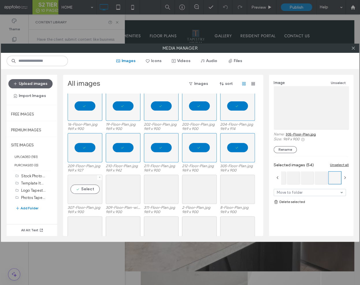
click at [83, 187] on div "Select" at bounding box center [85, 189] width 35 height 29
click at [123, 192] on div "Select" at bounding box center [123, 189] width 35 height 29
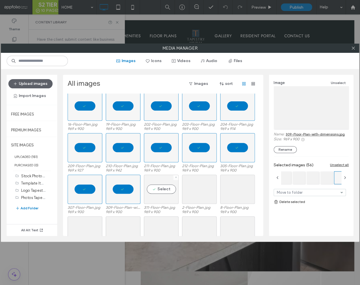
click at [155, 190] on div "Select" at bounding box center [161, 189] width 35 height 29
click at [198, 188] on div at bounding box center [199, 189] width 35 height 29
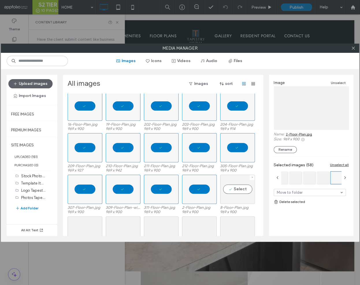
click at [238, 185] on div "Select" at bounding box center [237, 189] width 35 height 29
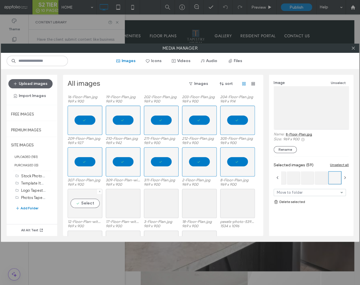
click at [95, 209] on div "Select" at bounding box center [85, 203] width 35 height 29
click at [116, 205] on div at bounding box center [123, 203] width 35 height 29
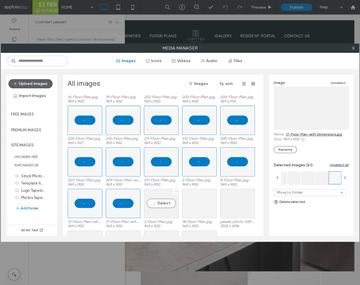
drag, startPoint x: 160, startPoint y: 207, endPoint x: 183, endPoint y: 206, distance: 23.2
click at [160, 207] on div "Select" at bounding box center [161, 203] width 35 height 29
click at [196, 205] on div "Select" at bounding box center [199, 203] width 35 height 29
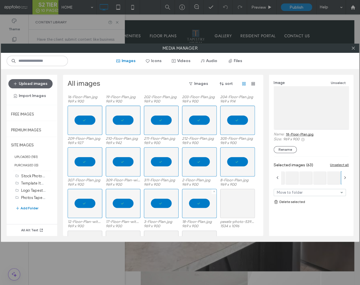
click at [238, 203] on div at bounding box center [237, 203] width 35 height 29
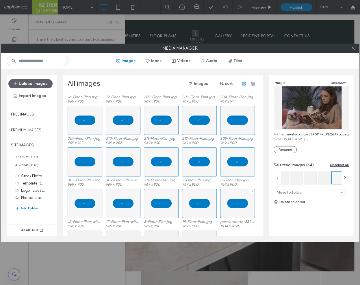
scroll to position [548, 0]
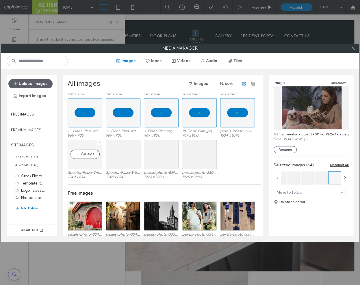
click at [88, 162] on div "Select" at bounding box center [85, 154] width 35 height 29
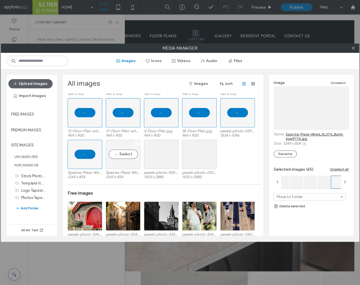
click at [112, 161] on div "Select" at bounding box center [123, 154] width 35 height 29
drag, startPoint x: 181, startPoint y: 157, endPoint x: 203, endPoint y: 157, distance: 22.3
click at [181, 157] on div "Spectra-Plaza-Wired_N_074_Build-6aaff776.jpg 1249 x 834 Spectra-Plaza-Wired_N_0…" at bounding box center [165, 161] width 194 height 42
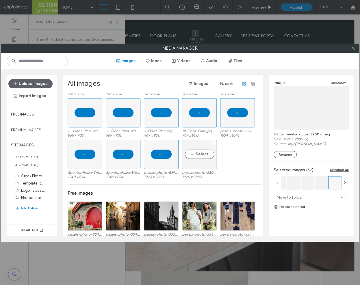
click at [206, 157] on div "Select" at bounding box center [199, 154] width 35 height 29
click at [293, 207] on link "Delete selected" at bounding box center [311, 207] width 75 height 6
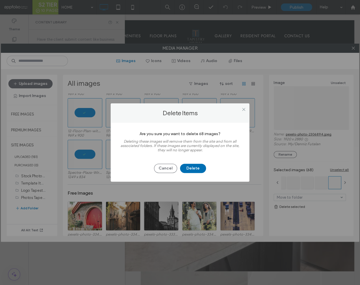
click at [204, 170] on button "Delete" at bounding box center [193, 168] width 26 height 9
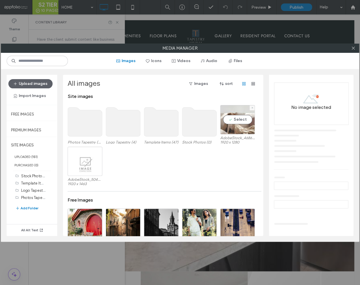
click at [233, 133] on div "Select" at bounding box center [237, 119] width 35 height 29
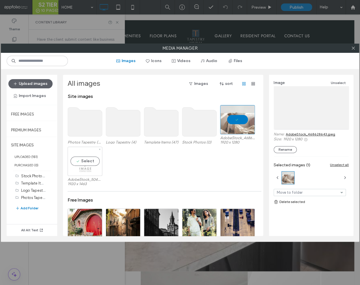
click at [88, 172] on div "Select" at bounding box center [85, 161] width 35 height 29
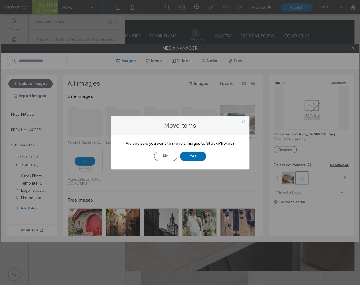
click at [196, 157] on button "Yes" at bounding box center [193, 156] width 26 height 9
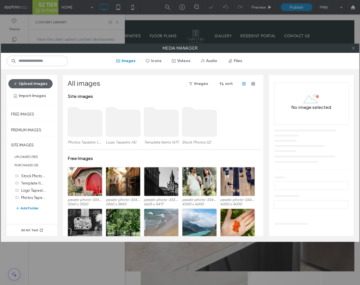
click at [352, 51] on span at bounding box center [353, 48] width 4 height 9
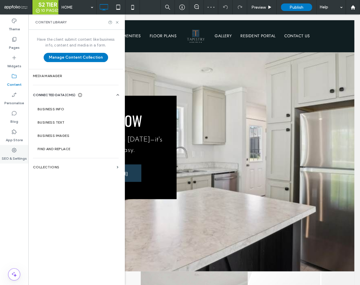
click at [13, 151] on icon at bounding box center [14, 150] width 6 height 6
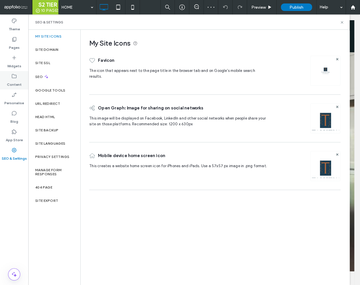
click at [16, 79] on label "Content" at bounding box center [14, 83] width 15 height 8
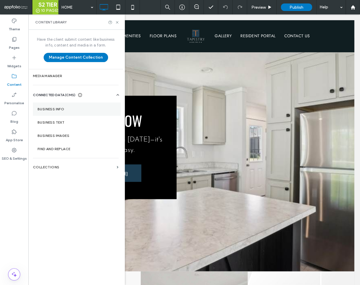
click at [58, 108] on label "Business info" at bounding box center [77, 109] width 79 height 4
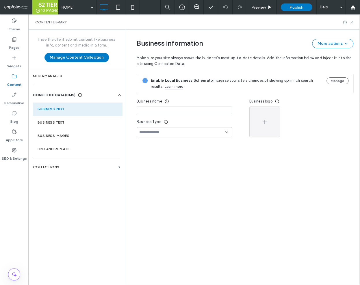
type input "********"
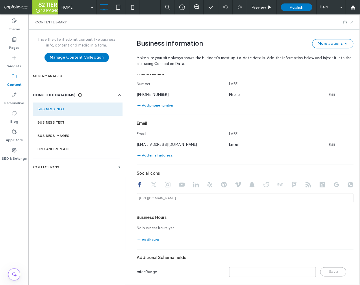
scroll to position [191, 0]
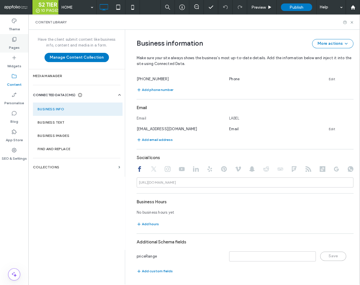
click at [21, 48] on div "Pages" at bounding box center [14, 43] width 28 height 18
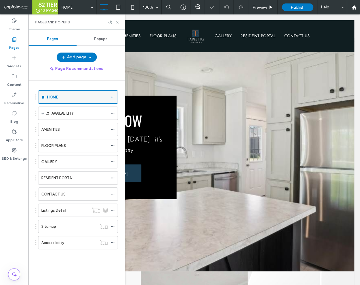
click at [113, 96] on icon at bounding box center [113, 97] width 4 height 4
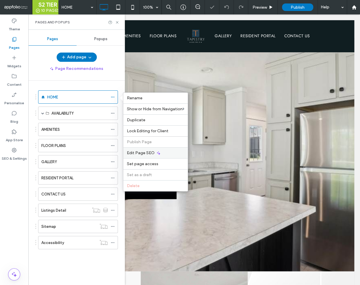
click at [147, 149] on div "Edit Page SEO" at bounding box center [155, 152] width 64 height 11
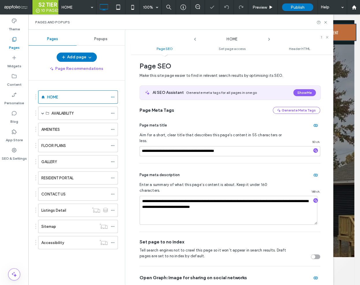
scroll to position [0, 0]
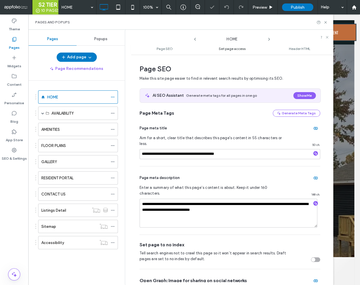
click at [238, 49] on span "Set page access" at bounding box center [231, 49] width 27 height 4
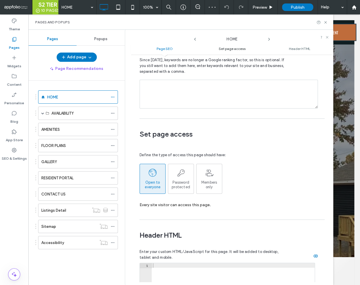
scroll to position [389, 0]
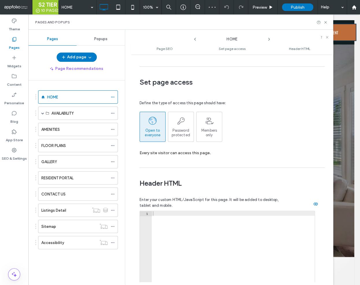
click at [193, 39] on icon at bounding box center [195, 39] width 5 height 5
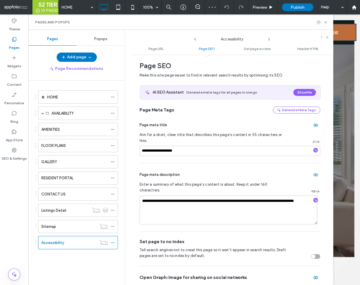
scroll to position [75, 0]
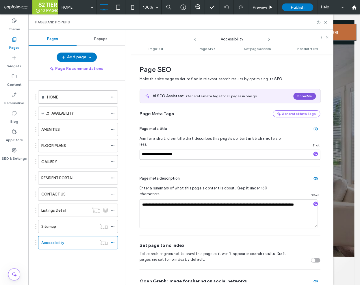
click at [300, 95] on button "Show Me" at bounding box center [304, 96] width 23 height 7
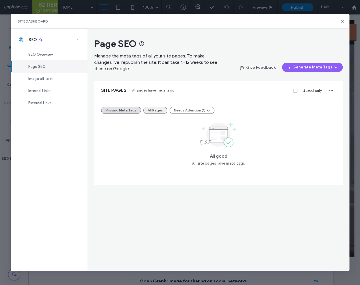
click at [154, 112] on button "All Pages" at bounding box center [155, 110] width 24 height 7
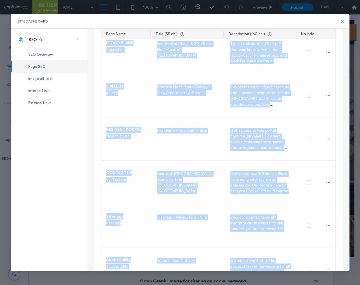
scroll to position [301, 0]
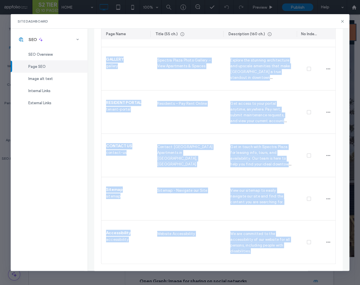
drag, startPoint x: 104, startPoint y: 140, endPoint x: 284, endPoint y: 282, distance: 229.2
click at [294, 281] on div "Site Dashboard SEO SEO Overview Page SEO Image alt text Internal Links External…" at bounding box center [180, 142] width 360 height 285
copy section "HOME home Luxury Apartments at Spectra Plaza in Hartford, CT Discover bold, his…"
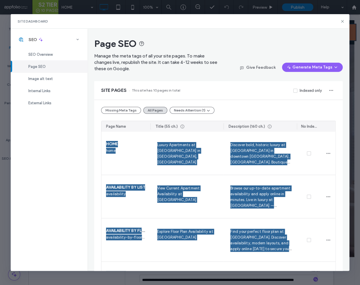
scroll to position [301, 0]
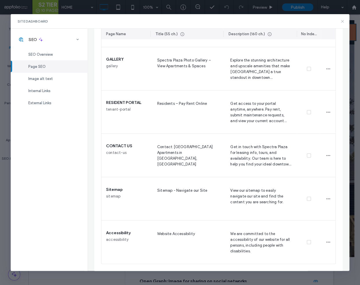
click at [342, 21] on icon at bounding box center [342, 21] width 5 height 5
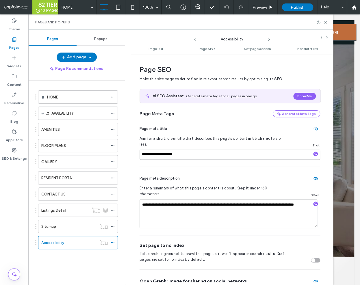
drag, startPoint x: 320, startPoint y: 23, endPoint x: 330, endPoint y: 20, distance: 10.1
click at [323, 22] on div "Pages and Popups" at bounding box center [180, 21] width 305 height 15
click at [323, 22] on icon at bounding box center [325, 22] width 4 height 4
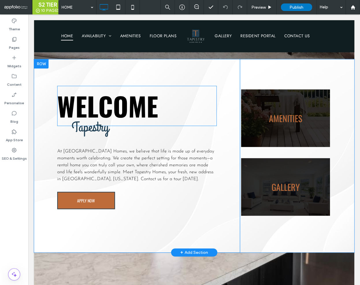
scroll to position [214, 0]
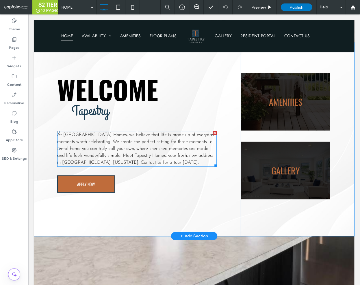
click at [123, 153] on p "At Tapestry Homes, we believe that life is made up of everyday moments worth ce…" at bounding box center [137, 148] width 160 height 35
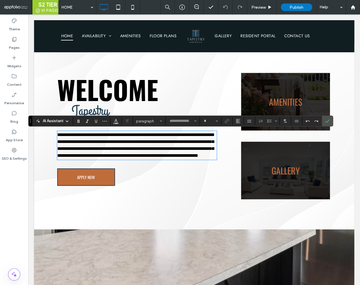
type input "**********"
type input "**"
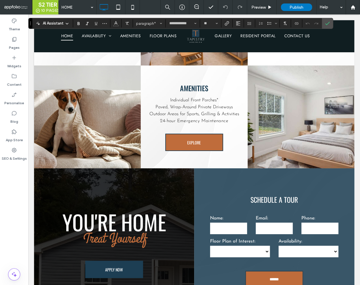
scroll to position [723, 0]
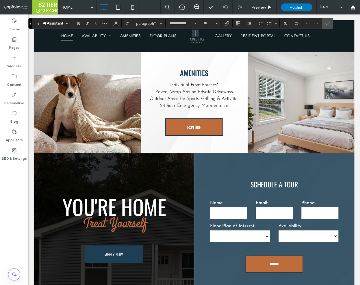
click at [131, 35] on div at bounding box center [194, 36] width 320 height 32
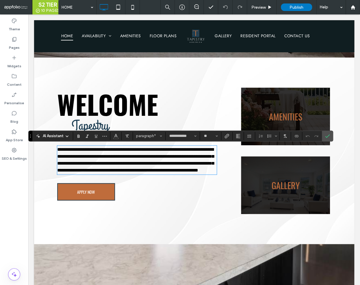
click at [130, 35] on div at bounding box center [194, 36] width 320 height 32
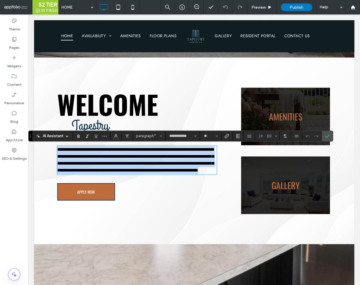
scroll to position [199, 0]
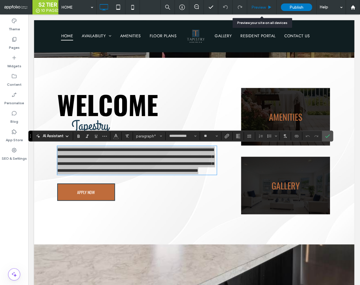
click at [267, 7] on div "Preview" at bounding box center [261, 7] width 29 height 5
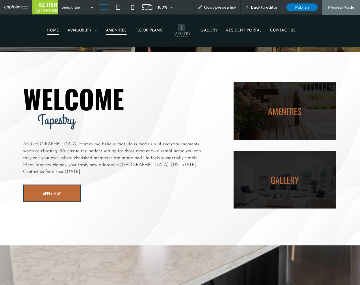
click at [117, 32] on span "AMENITIES" at bounding box center [116, 30] width 21 height 9
click at [259, 6] on span "Back to editor" at bounding box center [264, 7] width 27 height 5
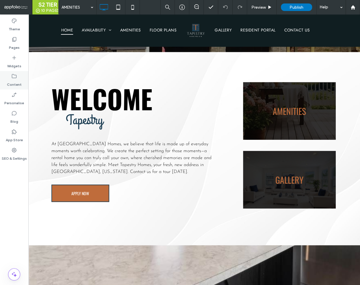
click at [13, 86] on label "Content" at bounding box center [14, 83] width 15 height 8
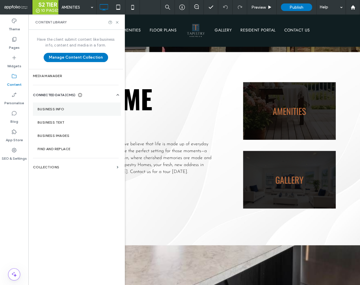
click at [79, 109] on label "Business info" at bounding box center [77, 109] width 79 height 4
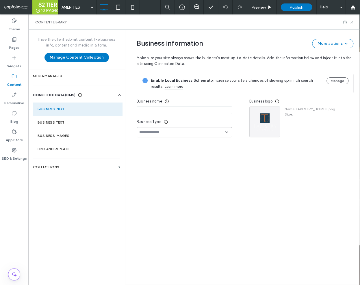
type input "********"
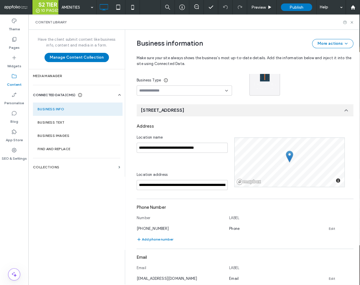
scroll to position [47, 0]
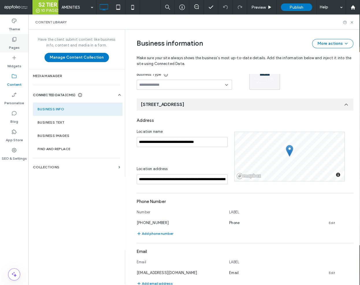
click at [6, 45] on div "Pages" at bounding box center [14, 43] width 28 height 18
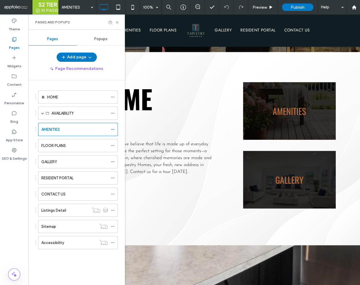
click at [14, 49] on label "Pages" at bounding box center [14, 46] width 11 height 8
click at [113, 96] on icon at bounding box center [113, 97] width 4 height 4
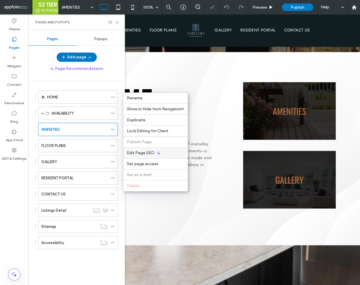
click at [145, 153] on span "Edit Page SEO" at bounding box center [141, 153] width 28 height 5
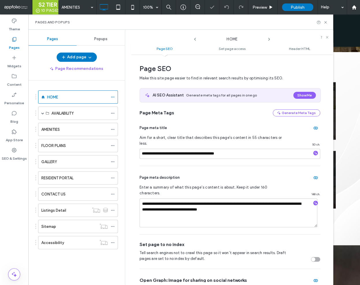
scroll to position [0, 0]
click at [174, 149] on input "**********" at bounding box center [230, 154] width 181 height 10
paste input
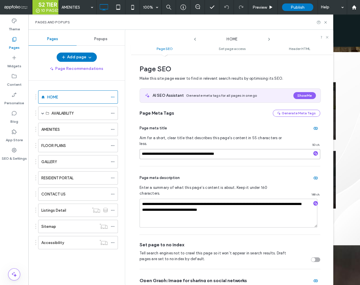
type input "**********"
click at [206, 203] on textarea "**********" at bounding box center [229, 213] width 178 height 29
paste textarea "**********"
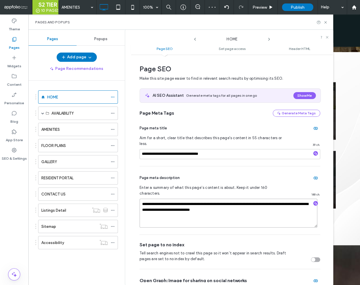
type textarea "**********"
click at [19, 157] on label "SEO & Settings" at bounding box center [14, 157] width 25 height 8
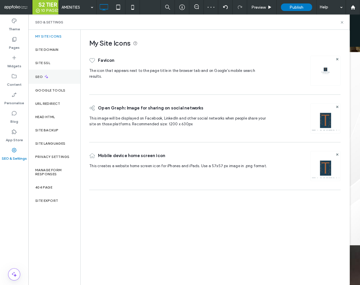
click at [45, 79] on icon at bounding box center [46, 76] width 5 height 5
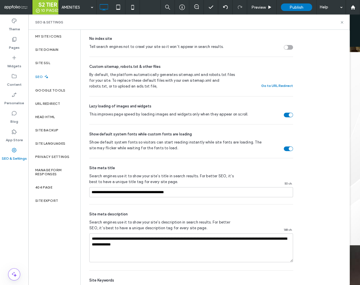
scroll to position [252, 0]
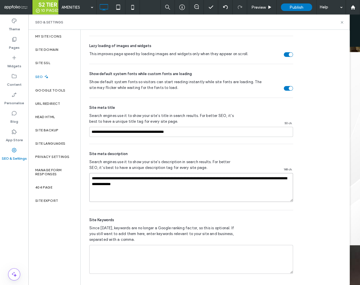
click at [153, 190] on textarea "**********" at bounding box center [191, 187] width 204 height 29
paste textarea "**********"
type textarea "**********"
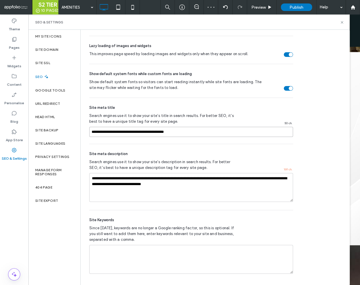
click at [199, 133] on input "**********" at bounding box center [191, 132] width 204 height 10
paste input
type input "**********"
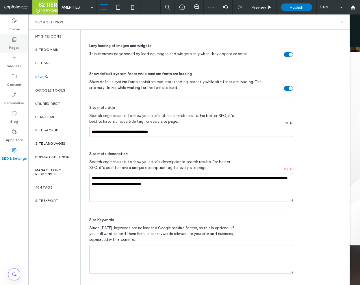
click at [16, 49] on label "Pages" at bounding box center [14, 46] width 11 height 8
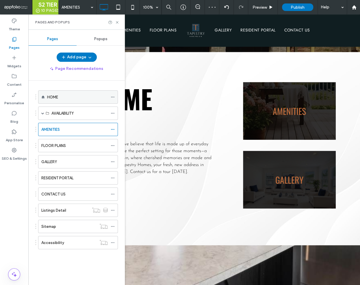
click at [112, 96] on icon at bounding box center [113, 97] width 4 height 4
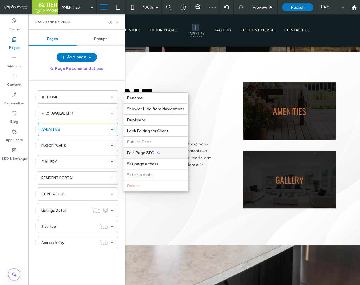
click at [130, 153] on span "Edit Page SEO" at bounding box center [141, 153] width 28 height 5
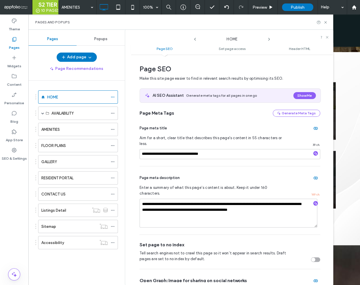
scroll to position [3, 0]
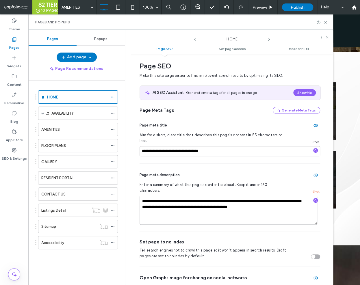
click at [268, 38] on icon at bounding box center [269, 39] width 5 height 5
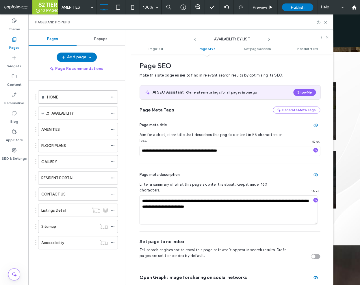
scroll to position [0, 0]
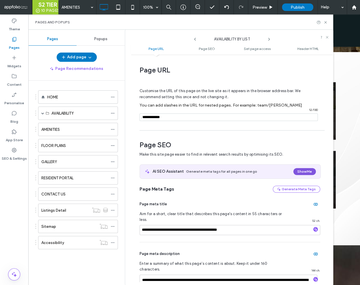
click at [295, 170] on button "Show Me" at bounding box center [304, 171] width 23 height 7
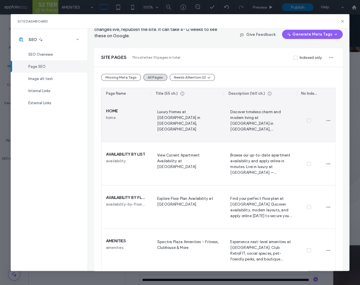
scroll to position [69, 0]
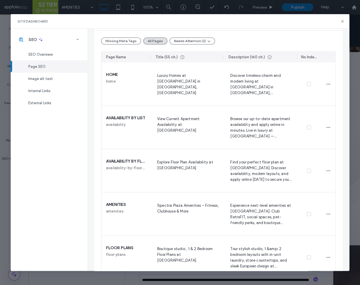
click at [181, 122] on span "View Current Apartment Availability at Spectra Plaza" at bounding box center [187, 128] width 64 height 24
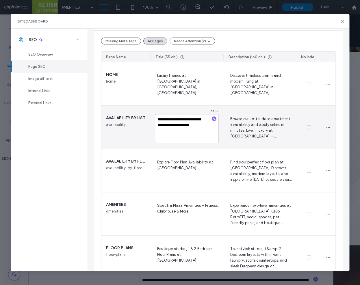
click at [181, 122] on textarea "**********" at bounding box center [187, 128] width 64 height 29
type textarea "**********"
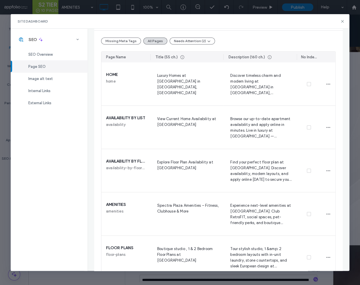
click at [266, 138] on span "Browse our up-to-date apartment availability and apply online in minutes. Live …" at bounding box center [260, 128] width 64 height 24
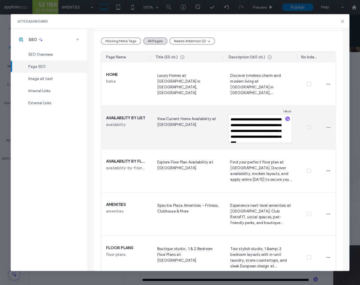
click at [266, 138] on textarea "**********" at bounding box center [260, 128] width 64 height 29
type textarea "**********"
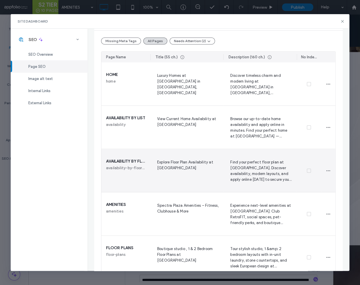
click at [167, 165] on span "Explore Floor Plan Availability at Spectra Plaza" at bounding box center [187, 171] width 64 height 24
click at [167, 165] on textarea "**********" at bounding box center [187, 171] width 64 height 29
type textarea "**********"
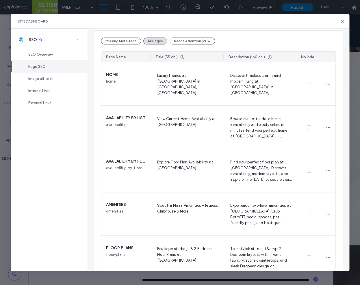
click at [245, 173] on span "Find your perfect floor plan at Spectra Plaza. Discover availability, modern la…" at bounding box center [260, 171] width 64 height 24
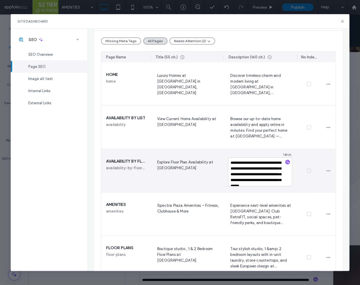
click at [245, 173] on textarea "**********" at bounding box center [260, 171] width 64 height 29
type textarea "**********"
click at [306, 186] on div at bounding box center [309, 170] width 24 height 43
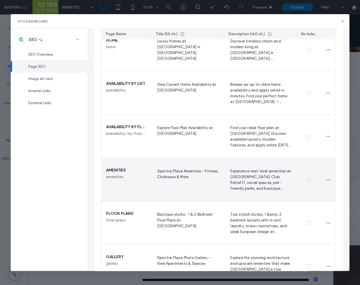
scroll to position [133, 0]
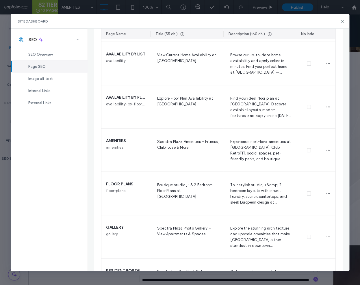
click at [177, 146] on span "Spectra Plaza Amenities – Fitness, Clubhouse & More" at bounding box center [187, 150] width 64 height 24
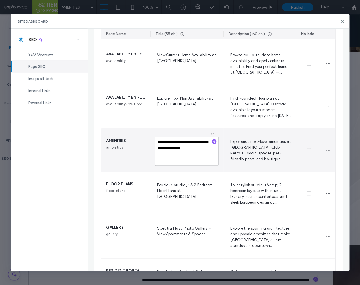
click at [177, 146] on textarea "**********" at bounding box center [187, 151] width 64 height 29
click at [159, 143] on textarea "**********" at bounding box center [187, 151] width 64 height 29
click at [157, 144] on textarea "**********" at bounding box center [187, 151] width 64 height 29
type textarea "**********"
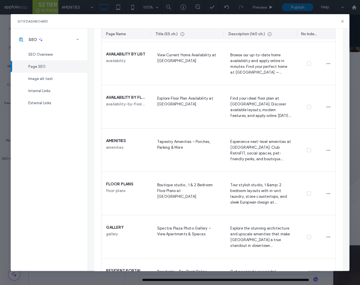
click at [253, 149] on span "Experience next-level amenities at Spectra Plaza: Club RetroFIT, social spaces,…" at bounding box center [260, 150] width 64 height 24
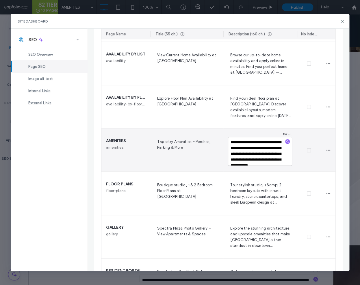
type textarea "**********"
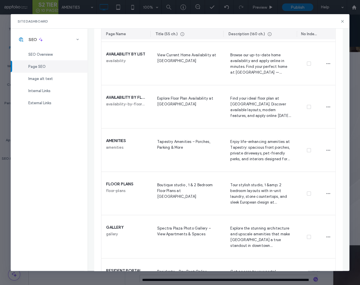
click at [194, 193] on span "Boutique studio , 1 & 2 Bedroom Floor Plans at Spectra Plaza" at bounding box center [187, 194] width 64 height 24
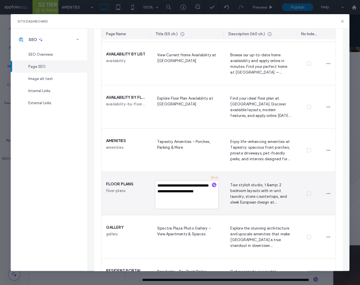
click at [194, 193] on textarea "**********" at bounding box center [187, 194] width 64 height 29
type textarea "**********"
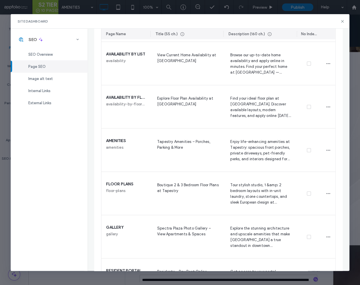
click at [261, 191] on span "Tour stylish studio, 1 &amp; 2 bedroom layouts with in-unit laundry, stone coun…" at bounding box center [260, 194] width 64 height 24
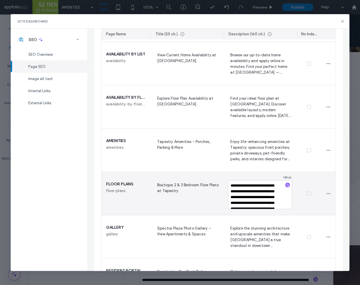
click at [261, 191] on textarea "**********" at bounding box center [260, 194] width 64 height 29
type textarea "**********"
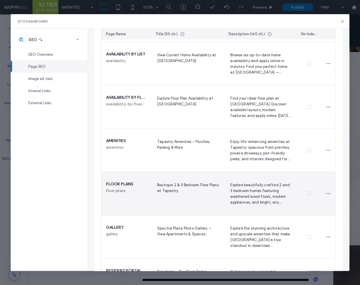
click at [300, 209] on div at bounding box center [309, 193] width 24 height 43
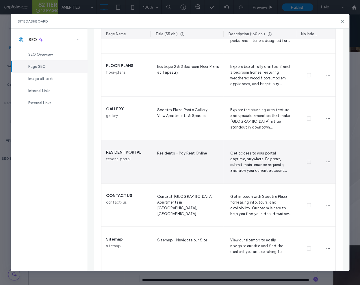
scroll to position [277, 0]
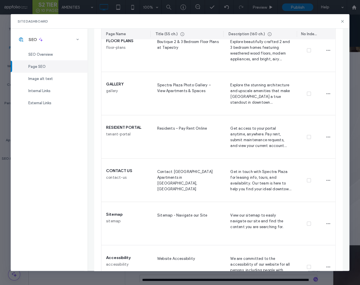
click at [198, 90] on span "Spectra Plaza Photo Gallery – View Apartments & Spaces" at bounding box center [187, 94] width 64 height 24
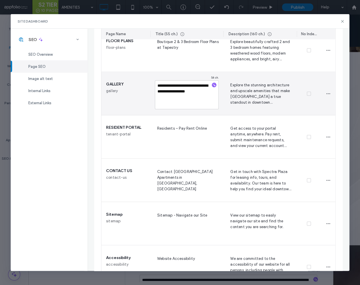
click at [198, 90] on textarea "**********" at bounding box center [187, 94] width 64 height 29
type textarea "**********"
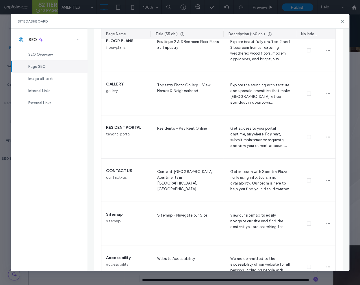
click at [257, 95] on span "Explore the stunning architecture and upscale amenities that make Spectra Plaza…" at bounding box center [260, 94] width 64 height 24
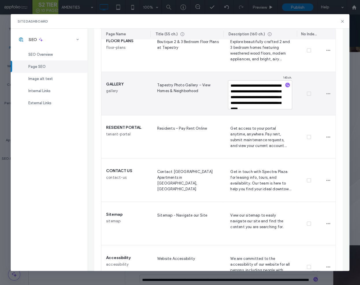
type textarea "**********"
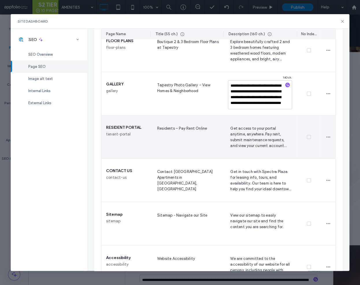
click at [304, 119] on div at bounding box center [309, 136] width 24 height 43
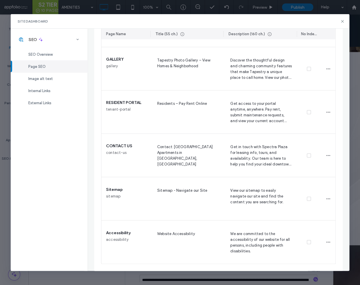
click at [187, 150] on span "Contact Spectra Plaza Apartments in Hartford, CT" at bounding box center [187, 156] width 64 height 24
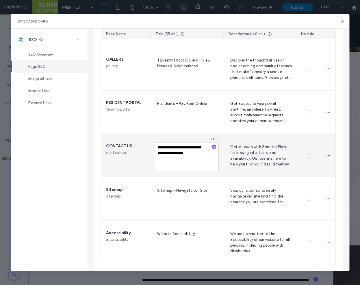
click at [187, 150] on textarea "**********" at bounding box center [187, 156] width 64 height 29
type textarea "**********"
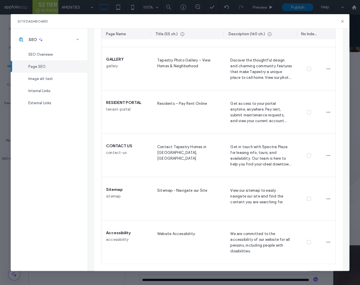
click at [266, 159] on span "Get in touch with Spectra Plaza for leasing info, tours, and availability. Our …" at bounding box center [260, 156] width 64 height 24
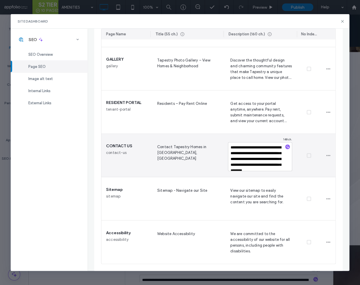
click at [266, 159] on textarea "**********" at bounding box center [260, 156] width 64 height 29
type textarea "**********"
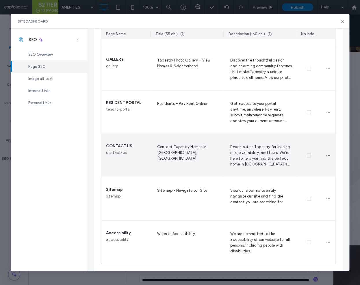
click at [306, 173] on div at bounding box center [309, 155] width 24 height 43
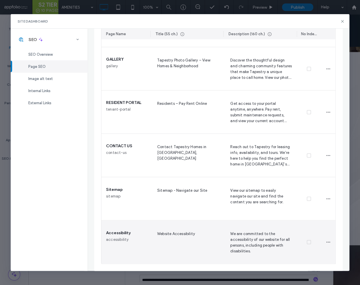
drag, startPoint x: 335, startPoint y: 222, endPoint x: 342, endPoint y: 217, distance: 9.1
click at [335, 222] on div at bounding box center [328, 241] width 14 height 43
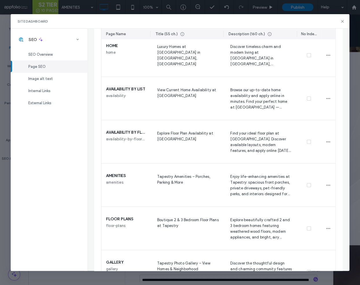
scroll to position [0, 0]
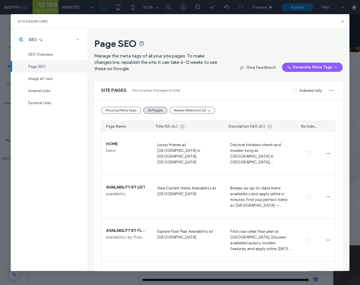
click at [342, 24] on div "Site Dashboard" at bounding box center [180, 21] width 338 height 14
click at [342, 23] on icon at bounding box center [342, 21] width 5 height 5
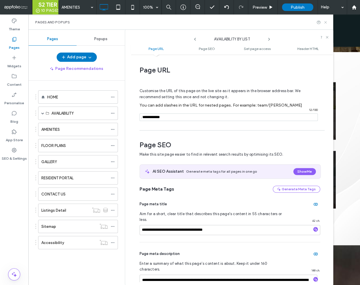
click at [325, 23] on icon at bounding box center [325, 22] width 4 height 4
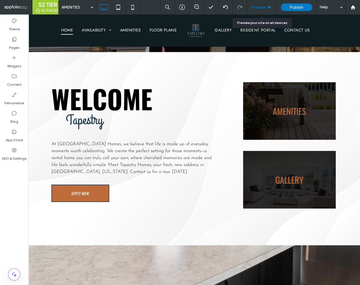
click at [267, 8] on div "Preview" at bounding box center [261, 7] width 29 height 5
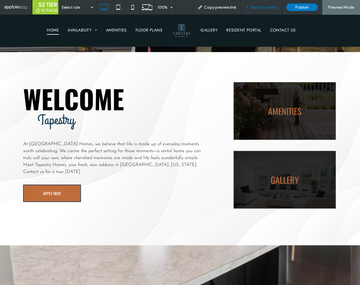
click at [256, 9] on span "Back to editor" at bounding box center [264, 7] width 27 height 5
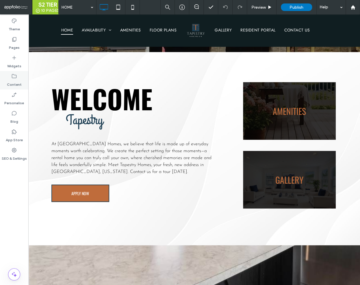
click at [6, 84] on div "Content" at bounding box center [14, 80] width 28 height 18
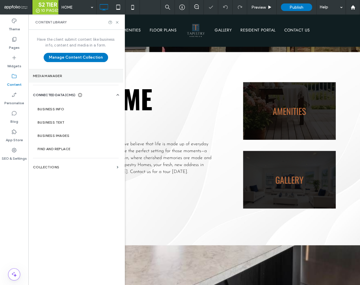
click at [59, 77] on label "Media Manager" at bounding box center [76, 76] width 86 height 4
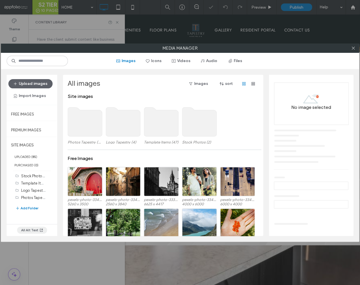
click at [31, 231] on button "All Alt Text" at bounding box center [32, 230] width 30 height 7
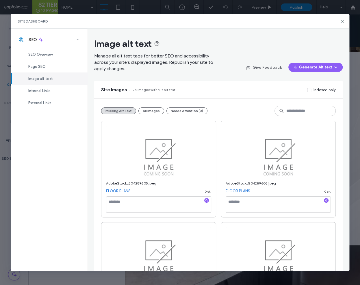
click at [304, 68] on button "Generate Alt text" at bounding box center [315, 67] width 54 height 9
click at [308, 84] on span "Generate Missing Alt Text Only" at bounding box center [308, 83] width 55 height 6
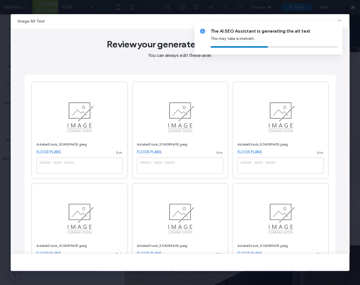
type textarea "**********"
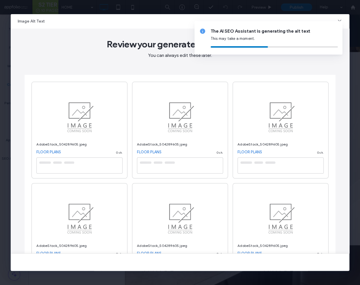
type textarea "**********"
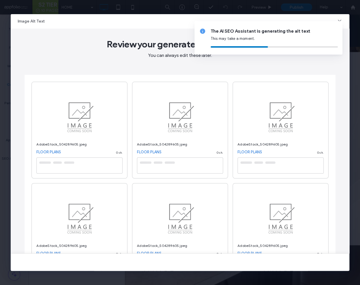
type textarea "**********"
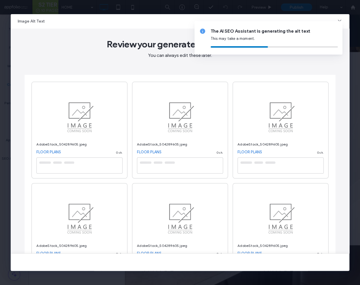
type textarea "**********"
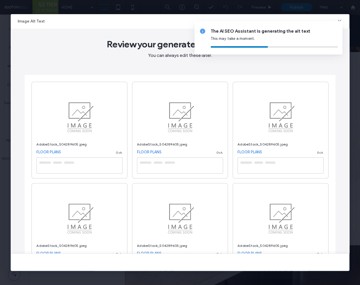
type textarea "**********"
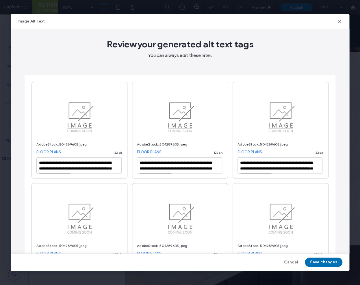
click at [320, 261] on button "Save changes" at bounding box center [324, 262] width 38 height 9
drag, startPoint x: 320, startPoint y: 261, endPoint x: 316, endPoint y: 261, distance: 4.1
click at [320, 261] on button "Save changes" at bounding box center [324, 262] width 38 height 9
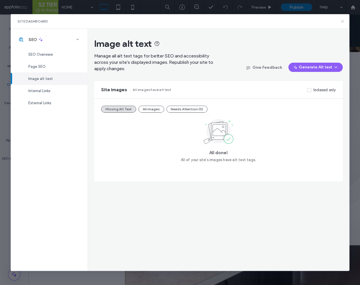
click at [342, 22] on icon at bounding box center [342, 21] width 5 height 5
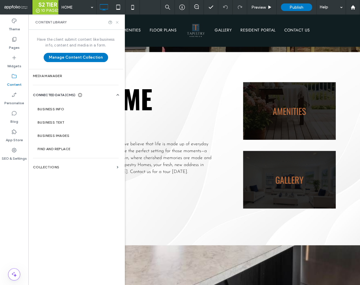
click at [116, 23] on use at bounding box center [117, 22] width 2 height 2
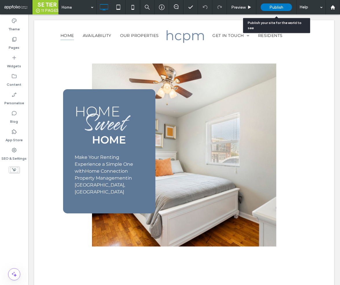
click at [275, 5] on span "Publish" at bounding box center [276, 7] width 14 height 5
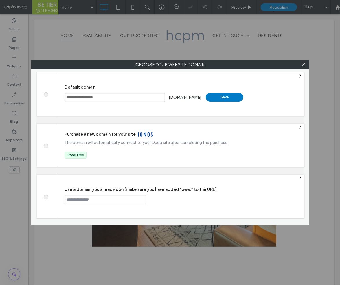
click at [123, 200] on input "text" at bounding box center [104, 199] width 81 height 9
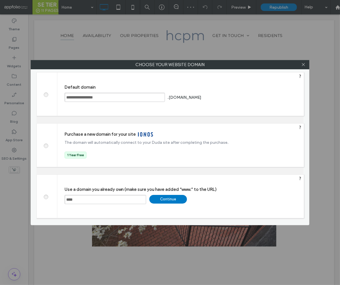
paste input "**********"
type input "**********"
click at [164, 201] on div "Continue" at bounding box center [168, 199] width 38 height 9
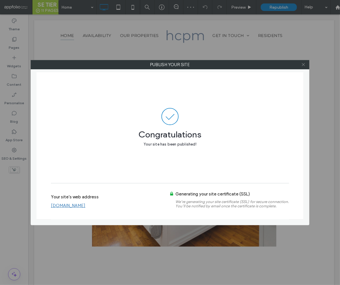
click at [304, 65] on icon at bounding box center [303, 64] width 4 height 4
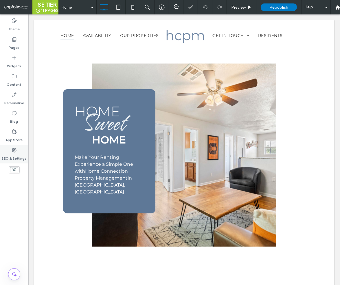
click at [18, 155] on label "SEO & Settings" at bounding box center [14, 157] width 25 height 8
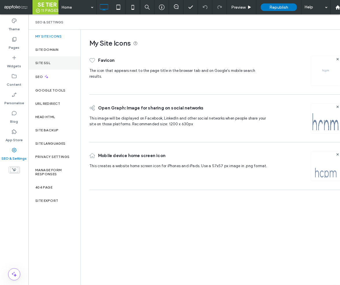
click at [52, 61] on div "Site SSL" at bounding box center [54, 62] width 52 height 13
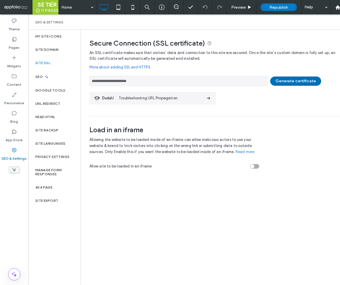
click at [291, 83] on button "Generate certificate" at bounding box center [295, 81] width 51 height 9
click at [336, 9] on div at bounding box center [170, 142] width 340 height 285
click at [335, 9] on div "**********" at bounding box center [170, 142] width 340 height 285
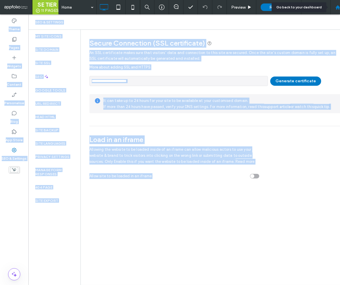
click at [335, 9] on use at bounding box center [337, 7] width 4 height 4
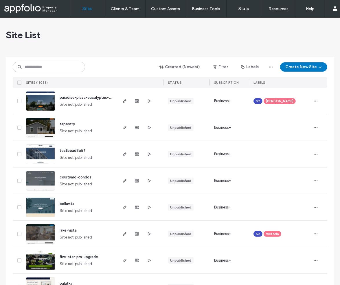
click at [18, 128] on icon at bounding box center [19, 128] width 2 height 2
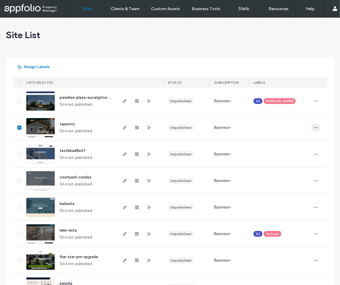
click at [314, 127] on use "button" at bounding box center [316, 127] width 4 height 1
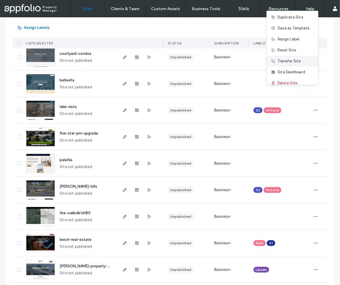
scroll to position [11, 0]
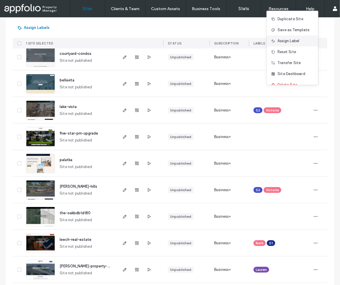
click at [288, 42] on span "Assign Label" at bounding box center [288, 41] width 22 height 6
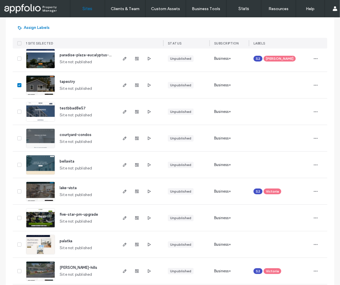
scroll to position [40, 0]
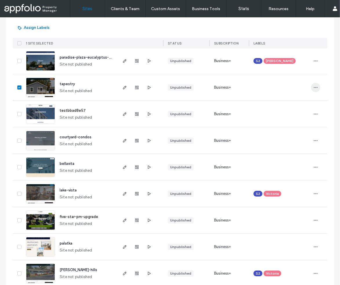
click at [313, 89] on icon "button" at bounding box center [315, 87] width 5 height 5
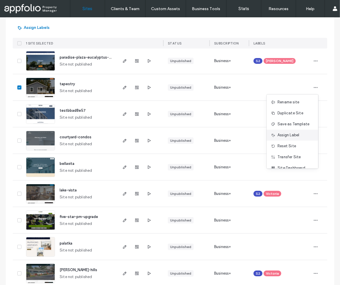
click at [286, 136] on span "Assign Label" at bounding box center [288, 135] width 22 height 6
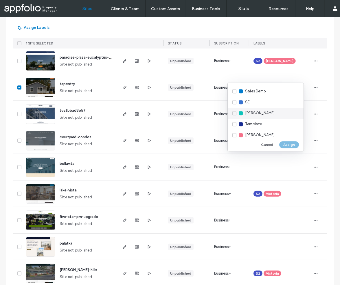
scroll to position [389, 0]
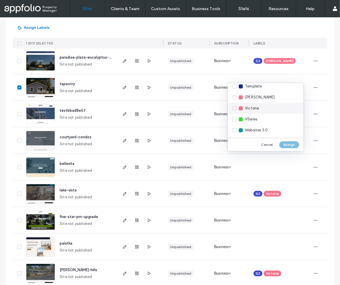
click at [250, 108] on span "Victoria" at bounding box center [252, 108] width 14 height 6
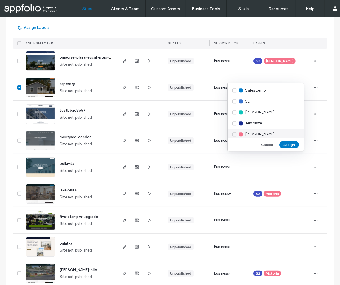
scroll to position [316, 0]
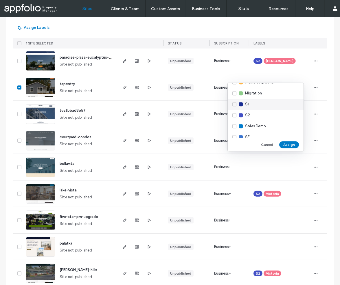
click at [251, 106] on div "S1" at bounding box center [265, 104] width 76 height 11
drag, startPoint x: 249, startPoint y: 112, endPoint x: 273, endPoint y: 131, distance: 30.8
click at [249, 113] on span "S2" at bounding box center [247, 115] width 5 height 6
click at [287, 142] on button "Assign" at bounding box center [289, 144] width 20 height 7
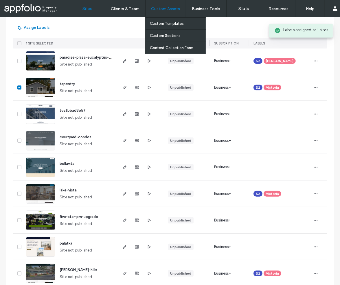
click at [166, 13] on div "Custom Assets" at bounding box center [165, 8] width 40 height 17
click at [167, 22] on label "Custom Templates" at bounding box center [167, 23] width 34 height 4
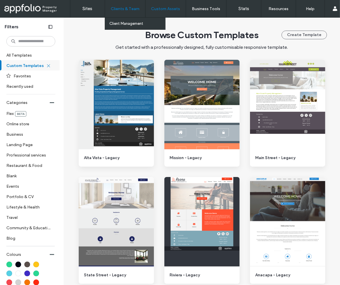
drag, startPoint x: 127, startPoint y: 12, endPoint x: 127, endPoint y: 16, distance: 3.2
click at [127, 12] on div "Clients & Team" at bounding box center [125, 8] width 40 height 17
click at [128, 23] on label "Client Management" at bounding box center [126, 23] width 34 height 4
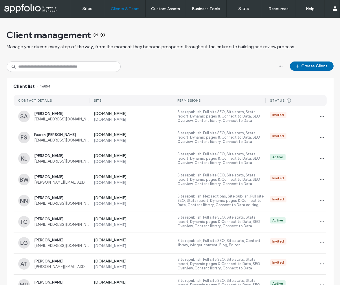
click at [327, 65] on button "Create Client" at bounding box center [312, 66] width 44 height 9
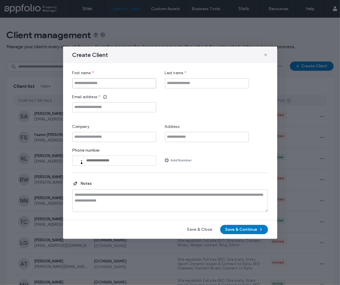
click at [115, 85] on input "First name" at bounding box center [114, 83] width 84 height 10
paste input "**********"
type input "**********"
click at [178, 80] on input "Last name" at bounding box center [207, 83] width 84 height 10
paste input "**********"
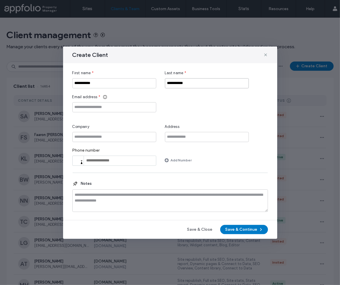
type input "**********"
drag, startPoint x: 84, startPoint y: 83, endPoint x: 107, endPoint y: 84, distance: 22.6
click at [107, 84] on input "**********" at bounding box center [114, 83] width 84 height 10
type input "****"
drag, startPoint x: 177, startPoint y: 83, endPoint x: 163, endPoint y: 82, distance: 14.2
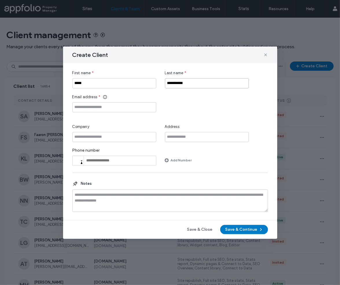
click at [163, 82] on div "**********" at bounding box center [169, 79] width 195 height 18
type input "*****"
click at [106, 106] on input "Email address" at bounding box center [114, 107] width 84 height 10
paste input "**********"
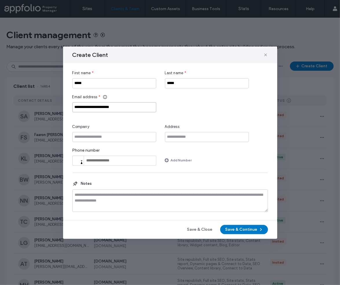
type input "**********"
click at [104, 136] on input "Company" at bounding box center [114, 137] width 84 height 10
click at [120, 135] on input "Company" at bounding box center [114, 137] width 84 height 10
paste input "**********"
type input "**********"
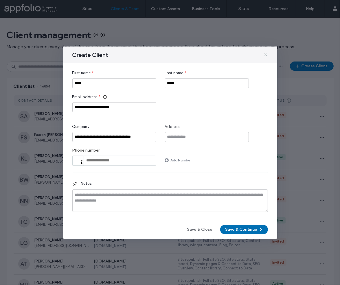
click at [255, 230] on button "Save & Continue" at bounding box center [244, 229] width 48 height 9
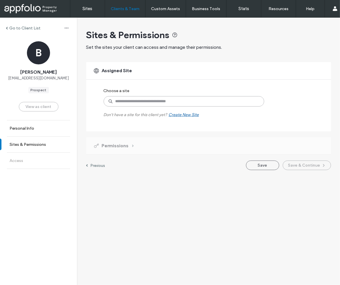
click at [166, 101] on input at bounding box center [183, 101] width 160 height 10
paste input "**********"
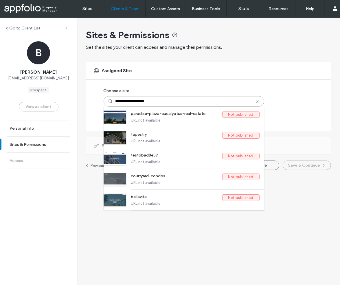
click at [116, 103] on input "**********" at bounding box center [183, 101] width 160 height 10
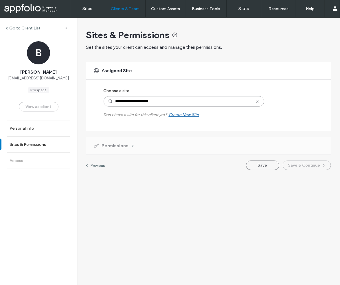
type input "**********"
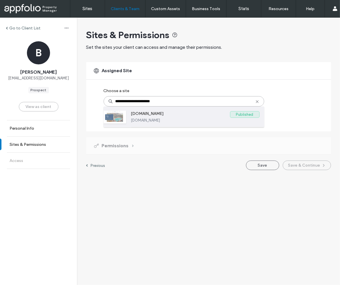
click at [125, 114] on div at bounding box center [114, 117] width 23 height 13
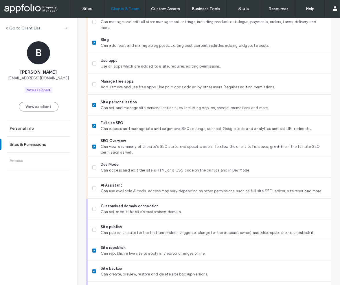
scroll to position [429, 0]
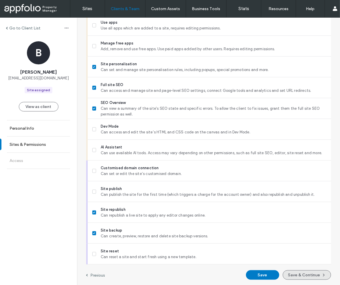
click at [293, 272] on button "Save & Continue" at bounding box center [306, 275] width 48 height 10
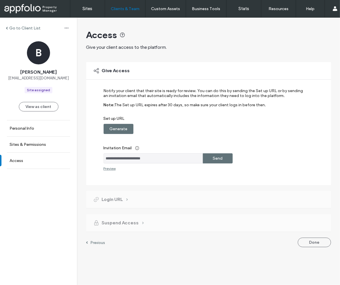
click at [209, 156] on div "Send" at bounding box center [218, 158] width 30 height 10
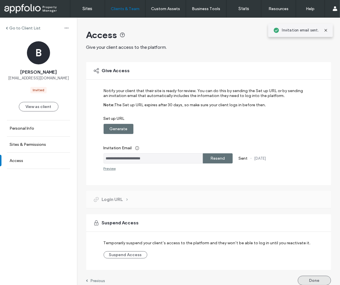
click at [315, 283] on button "Done" at bounding box center [313, 281] width 33 height 10
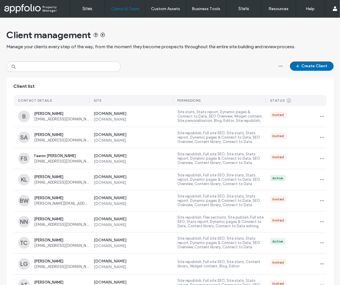
click at [300, 66] on button "Create Client" at bounding box center [312, 66] width 44 height 9
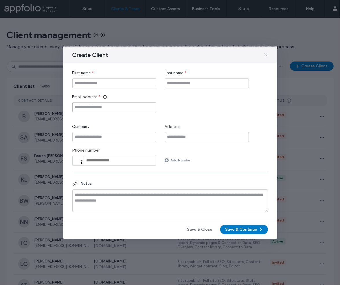
click at [106, 108] on input "Email address" at bounding box center [114, 107] width 84 height 10
paste input "**********"
type input "**********"
click at [97, 86] on input "First name" at bounding box center [114, 83] width 84 height 10
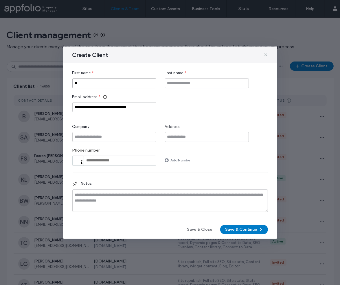
type input "**"
click at [175, 86] on input "Last name" at bounding box center [207, 83] width 84 height 10
type input "****"
click at [103, 134] on input "Company" at bounding box center [114, 137] width 84 height 10
paste input "**********"
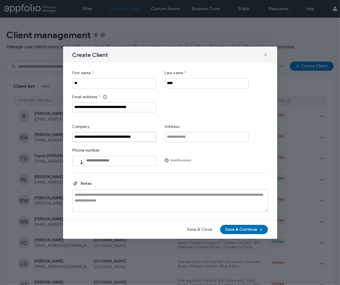
type input "**********"
click at [233, 230] on button "Save & Continue" at bounding box center [244, 229] width 48 height 9
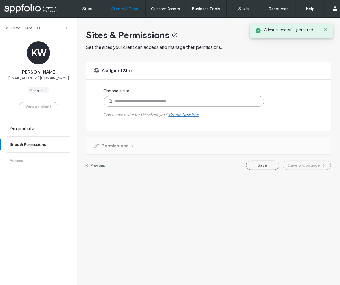
click at [162, 102] on input at bounding box center [183, 101] width 160 height 10
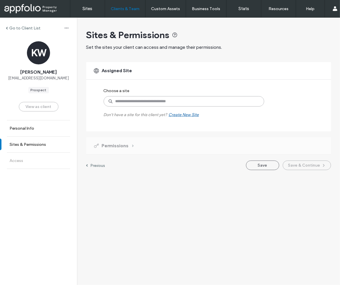
click at [141, 103] on input at bounding box center [183, 101] width 160 height 10
paste input "**********"
type input "**********"
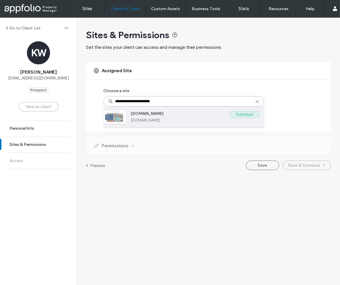
click at [127, 115] on div "www.homeconnectionpm.com Published www.homeconnectionpm.com" at bounding box center [183, 117] width 160 height 21
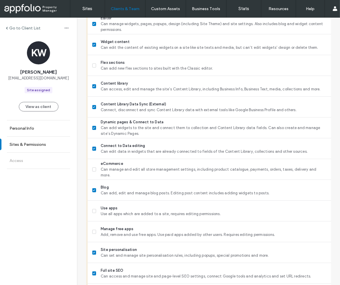
scroll to position [429, 0]
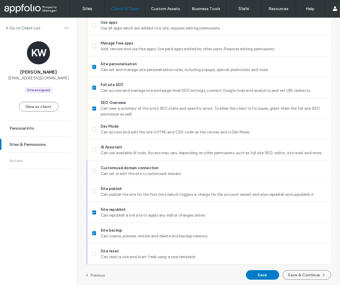
click at [309, 278] on button "Save & Continue" at bounding box center [306, 275] width 48 height 10
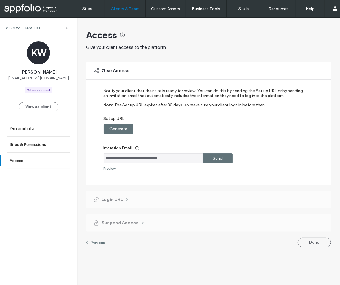
click at [215, 158] on label "Send" at bounding box center [217, 158] width 10 height 11
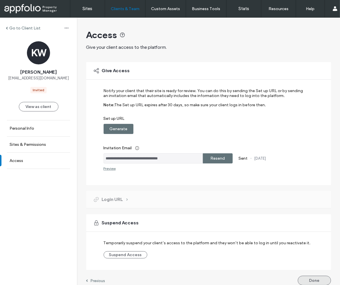
click at [322, 279] on button "Done" at bounding box center [313, 281] width 33 height 10
